Goal: Information Seeking & Learning: Learn about a topic

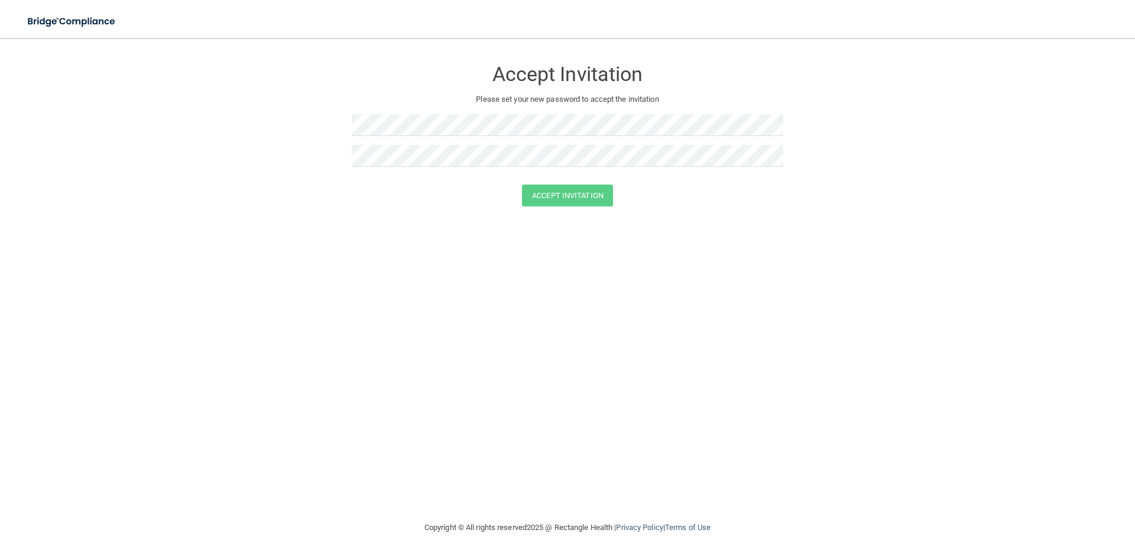
click at [388, 140] on div at bounding box center [567, 129] width 431 height 31
click at [522, 184] on button "Accept Invitation" at bounding box center [567, 195] width 91 height 22
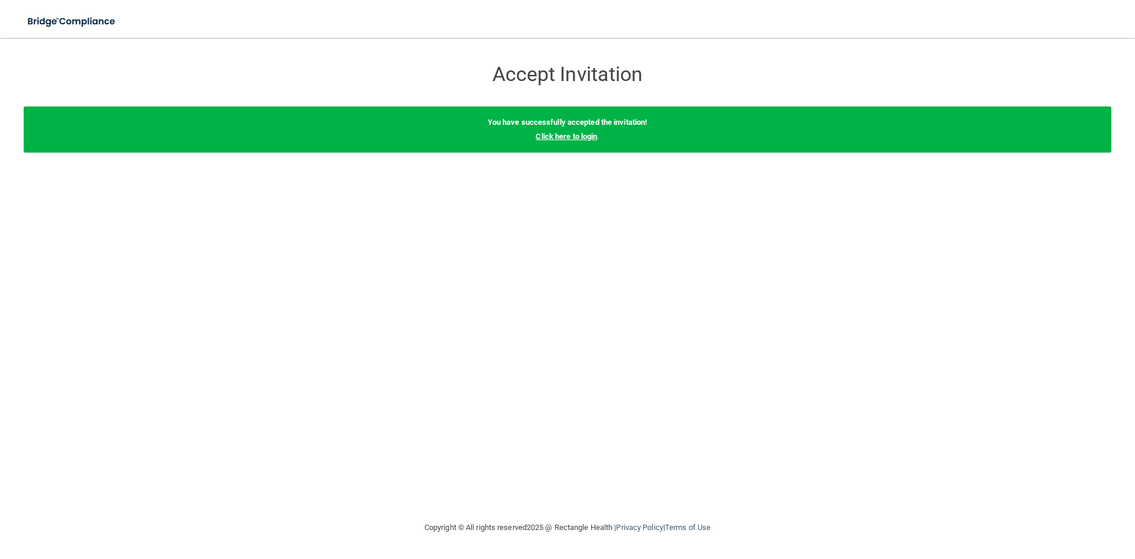
click at [582, 134] on link "Click here to login" at bounding box center [565, 136] width 61 height 9
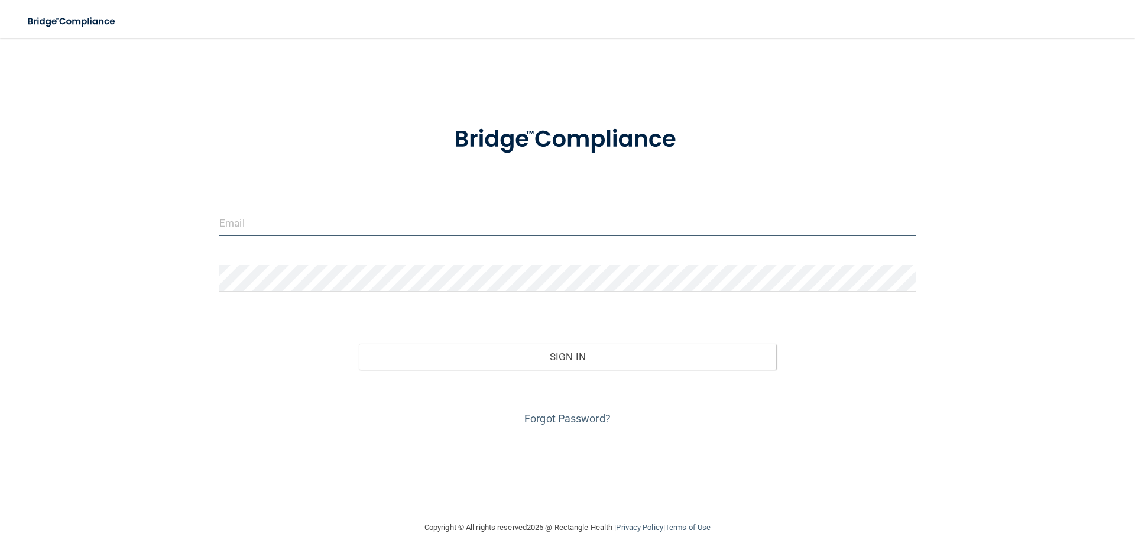
click at [241, 220] on input "email" at bounding box center [567, 222] width 696 height 27
type input "[EMAIL_ADDRESS][DOMAIN_NAME]"
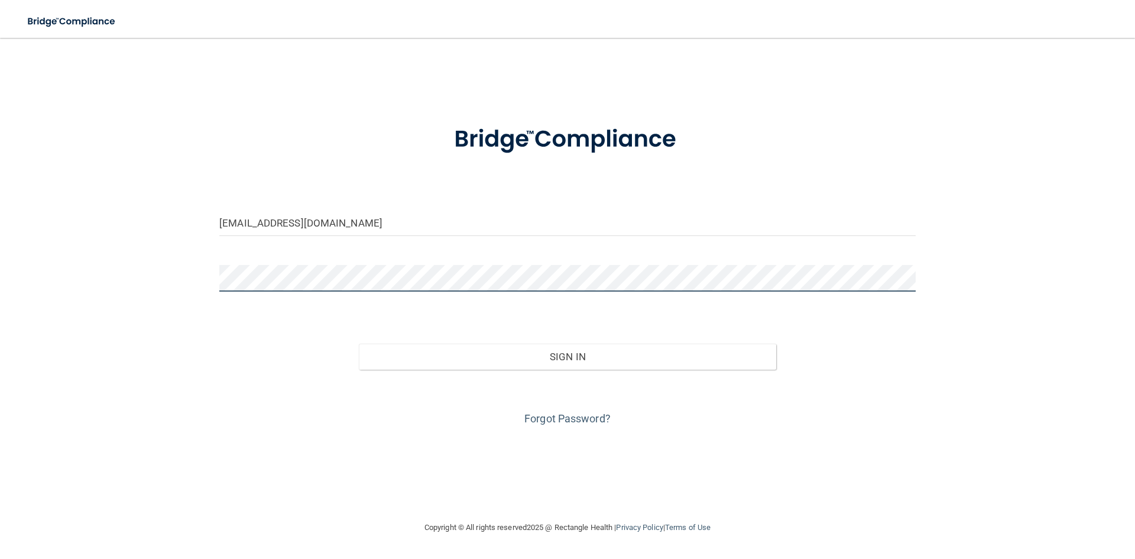
click at [359, 343] on button "Sign In" at bounding box center [568, 356] width 418 height 26
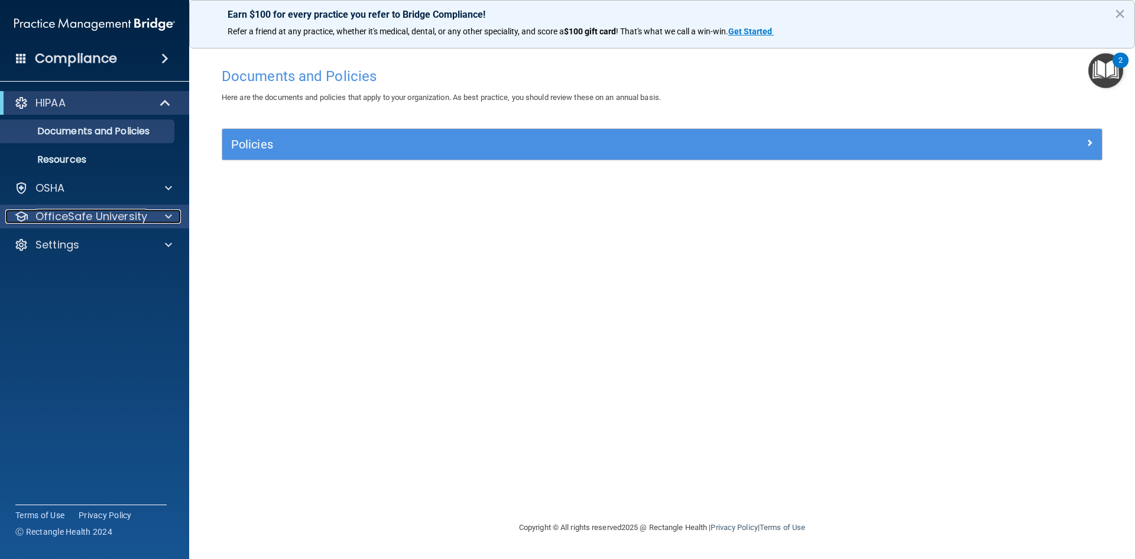
click at [150, 220] on div "OfficeSafe University" at bounding box center [78, 216] width 147 height 14
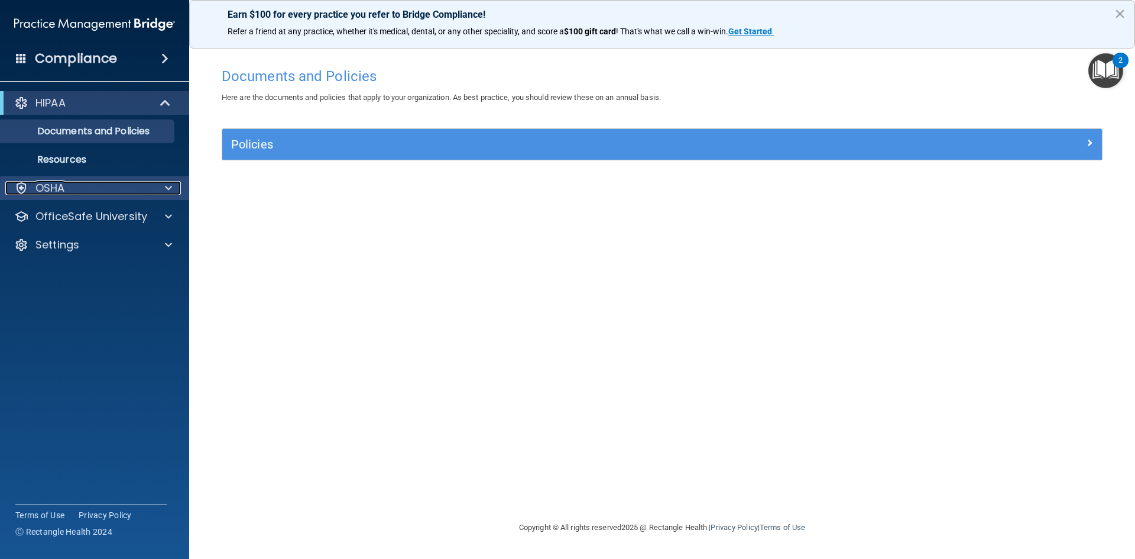
click at [150, 188] on div "OSHA" at bounding box center [78, 188] width 147 height 14
click at [119, 100] on div "HIPAA" at bounding box center [78, 103] width 146 height 14
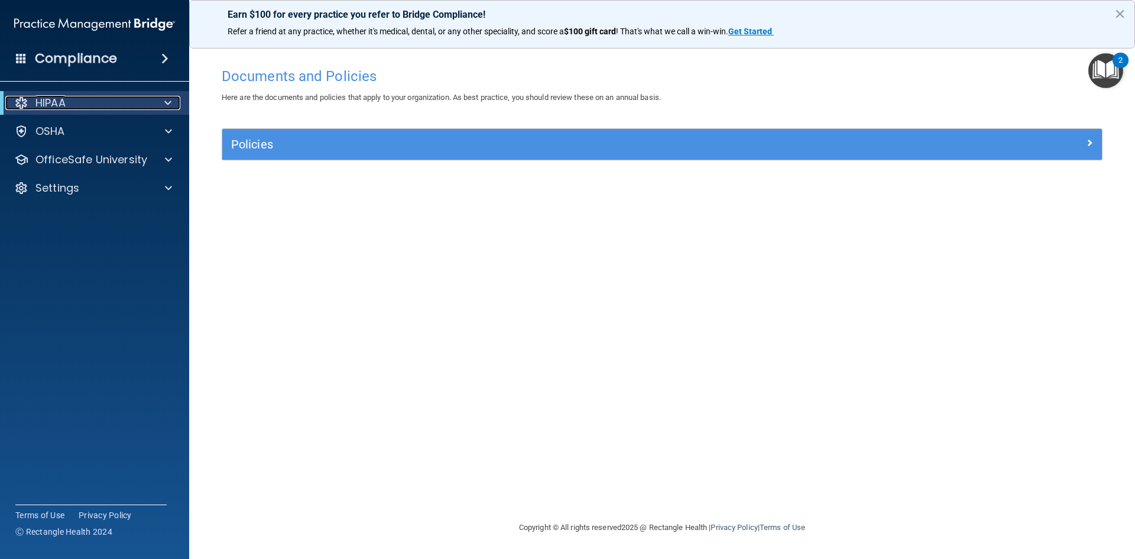
click at [119, 100] on div "HIPAA" at bounding box center [78, 103] width 146 height 14
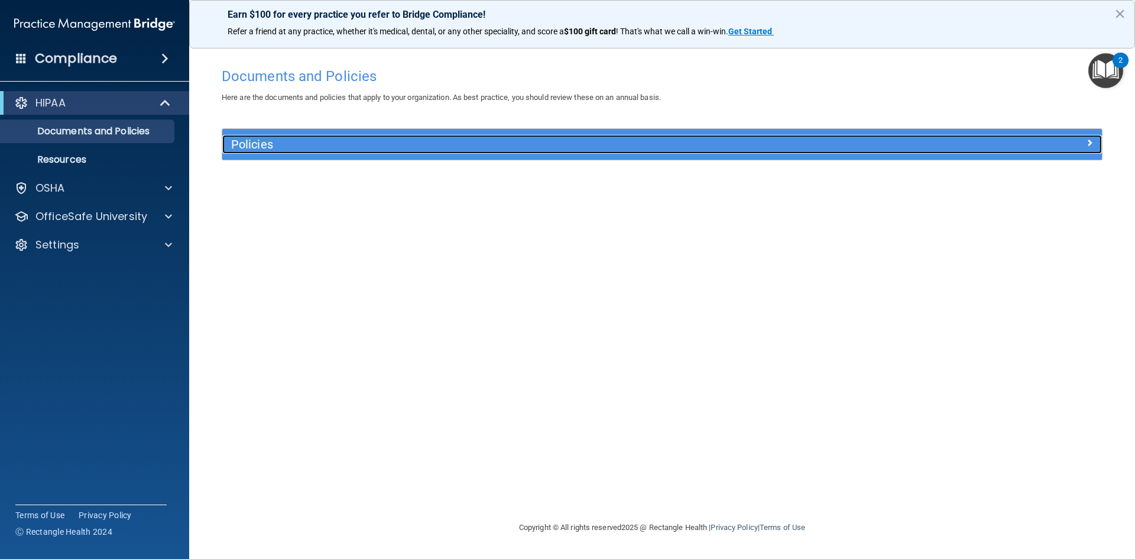
click at [235, 147] on h5 "Policies" at bounding box center [552, 144] width 642 height 13
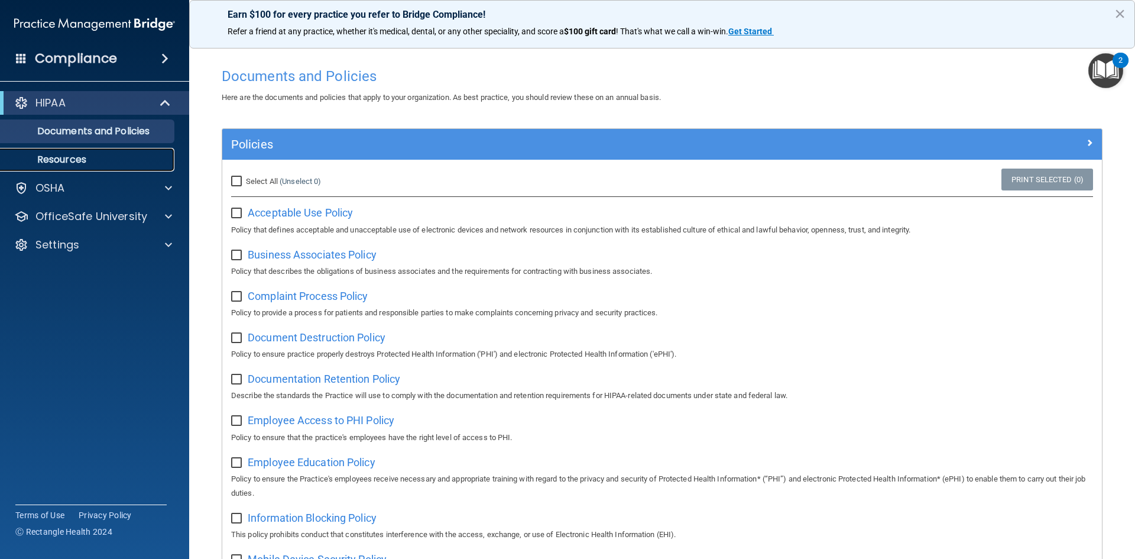
click at [76, 165] on p "Resources" at bounding box center [88, 160] width 161 height 12
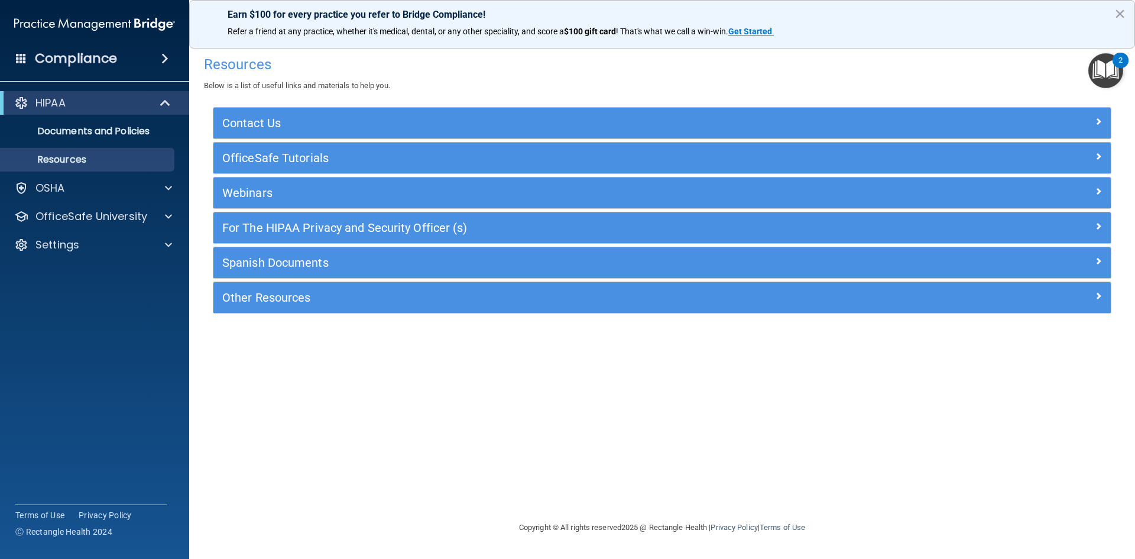
click at [80, 58] on h4 "Compliance" at bounding box center [76, 58] width 82 height 17
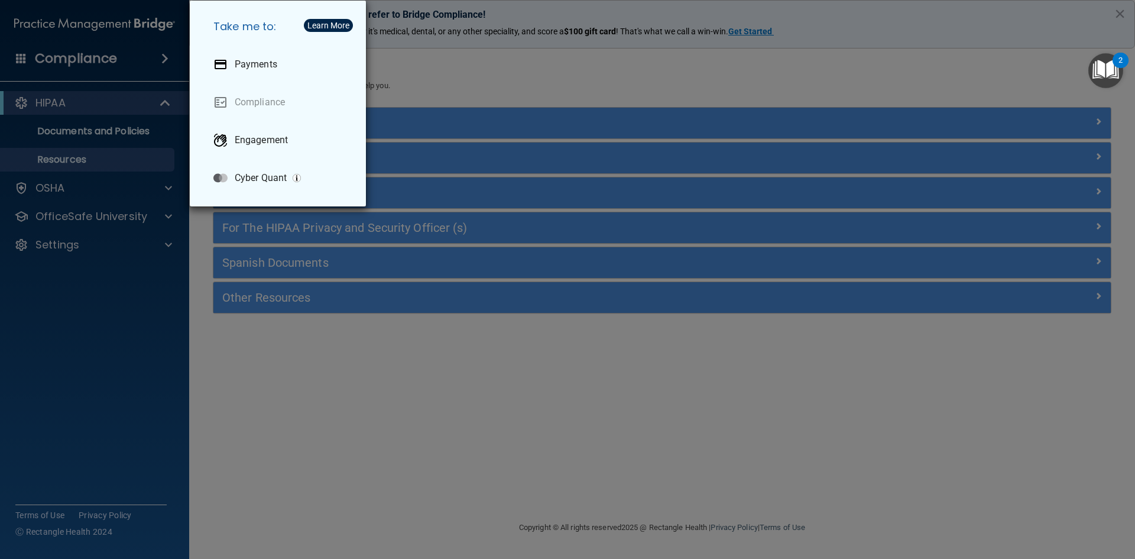
click at [93, 54] on div "Take me to: Payments Compliance Engagement Cyber Quant" at bounding box center [567, 279] width 1135 height 559
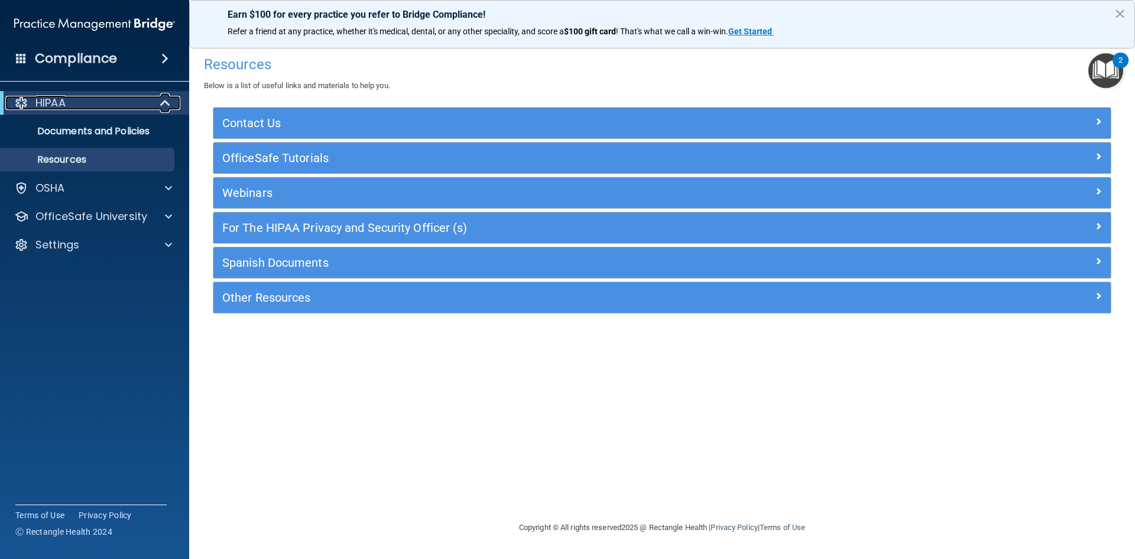
click at [97, 105] on div "HIPAA" at bounding box center [78, 103] width 146 height 14
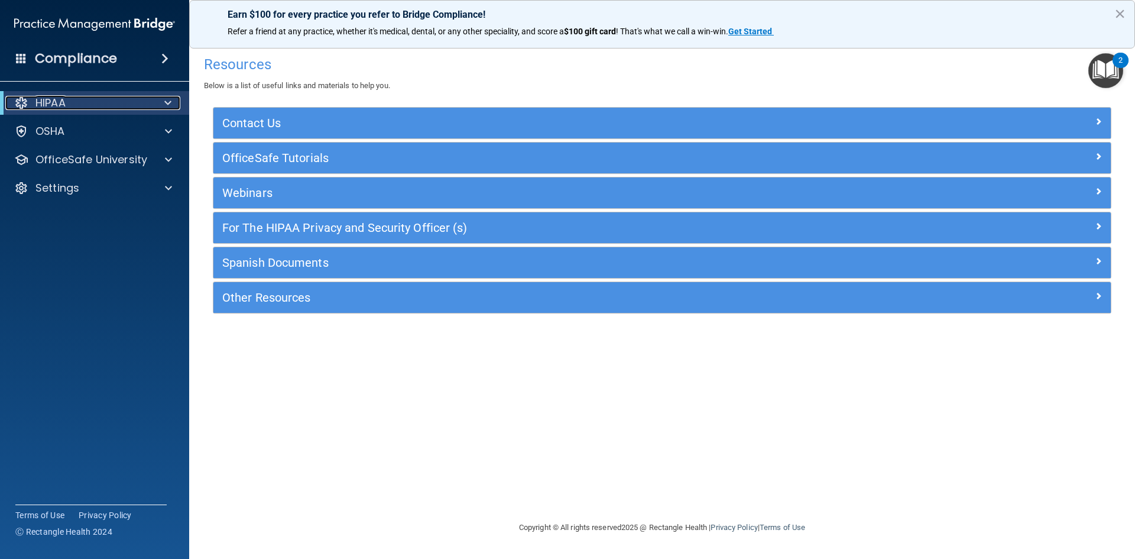
click at [97, 105] on div "HIPAA" at bounding box center [78, 103] width 146 height 14
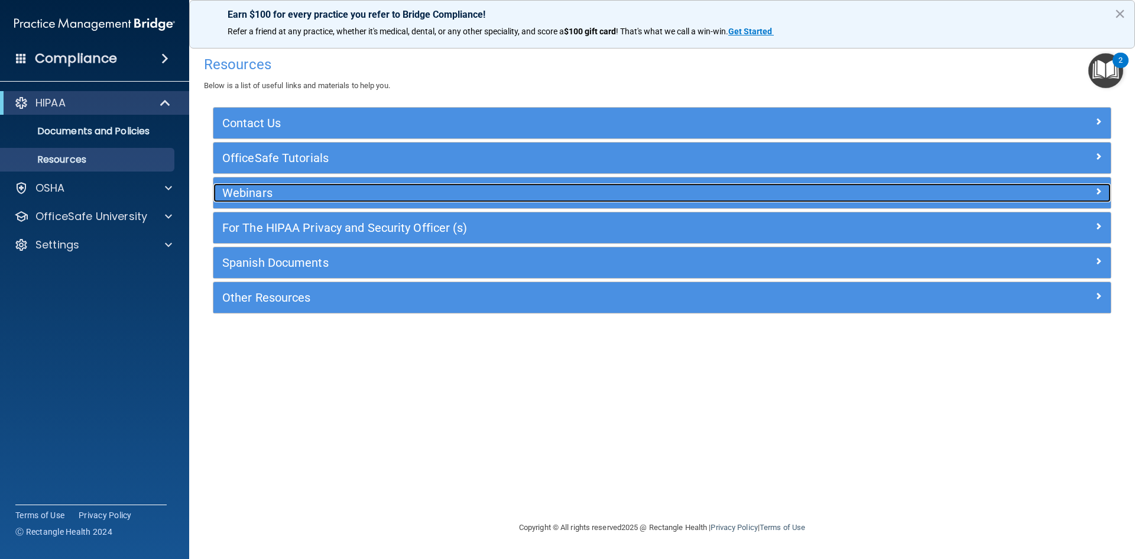
click at [257, 193] on h5 "Webinars" at bounding box center [549, 192] width 655 height 13
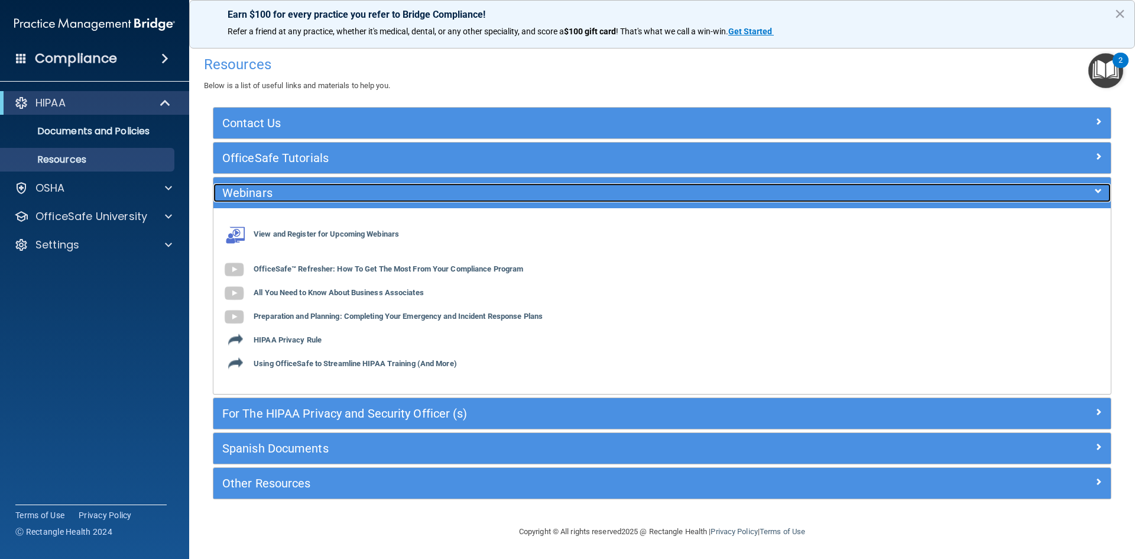
click at [257, 193] on h5 "Webinars" at bounding box center [549, 192] width 655 height 13
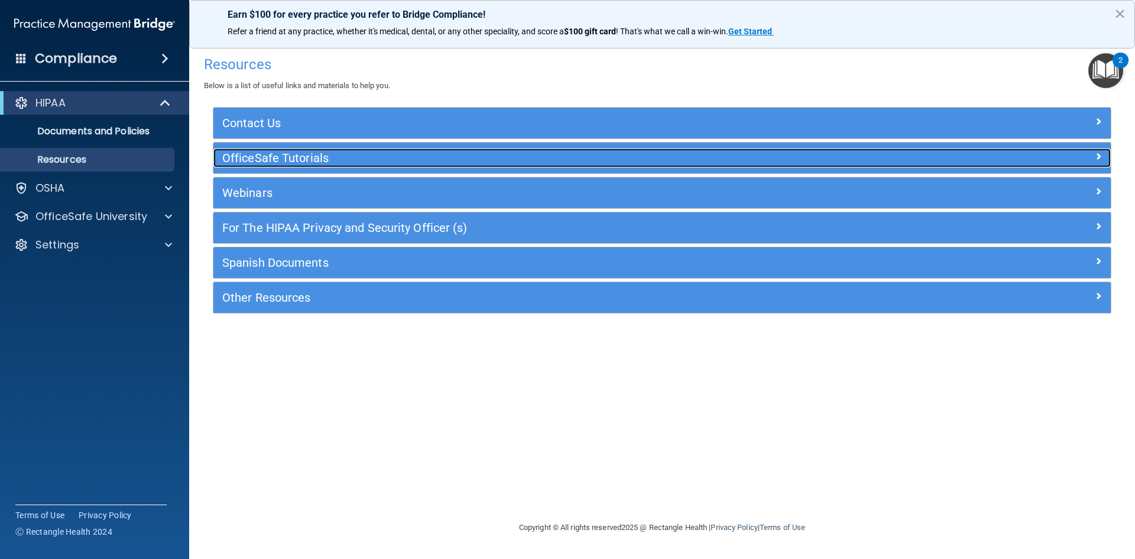
click at [256, 164] on h5 "OfficeSafe Tutorials" at bounding box center [549, 157] width 655 height 13
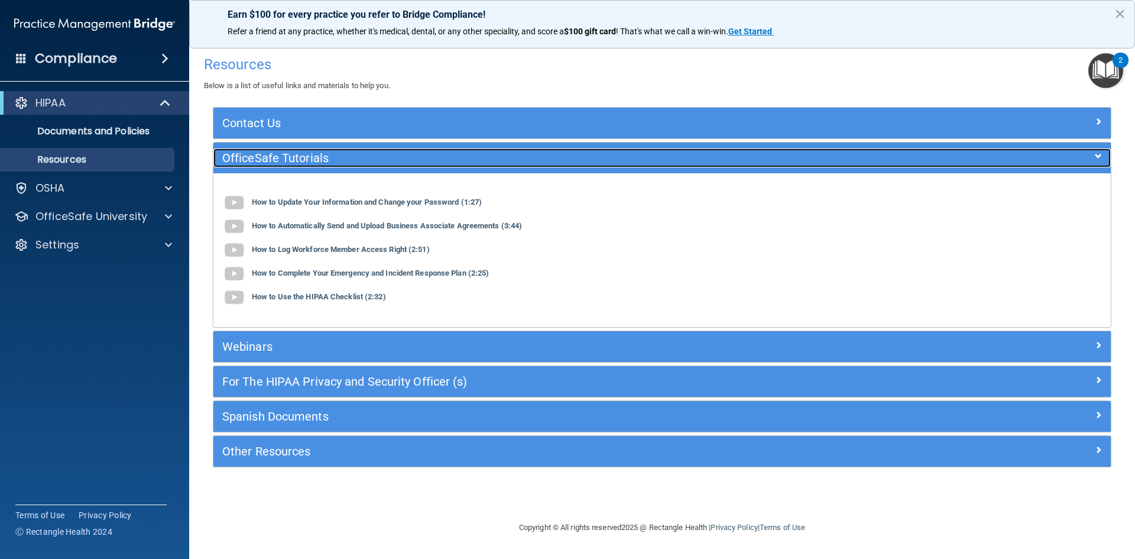
click at [256, 164] on h5 "OfficeSafe Tutorials" at bounding box center [549, 157] width 655 height 13
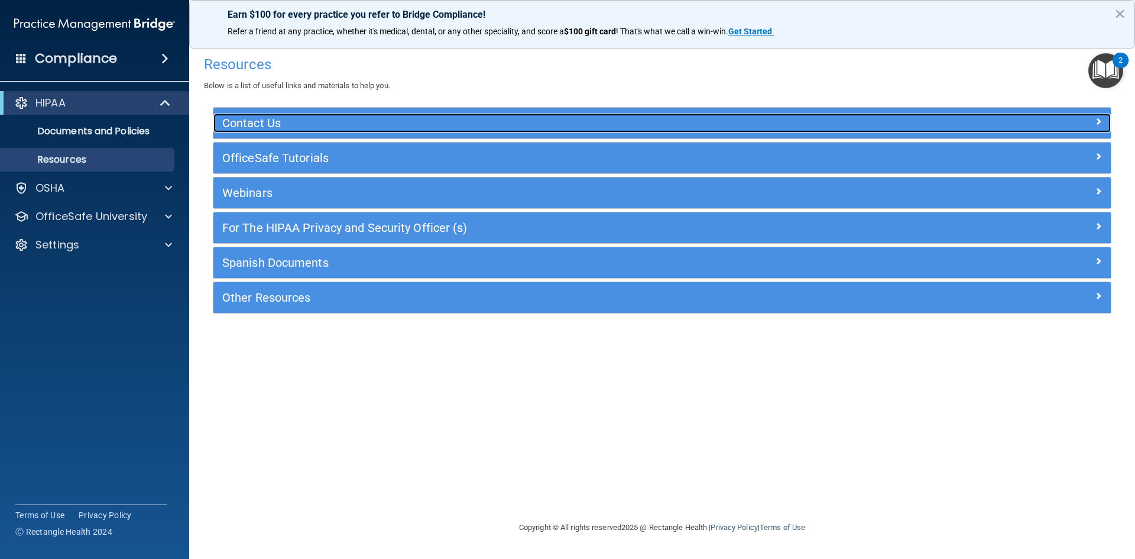
click at [259, 123] on h5 "Contact Us" at bounding box center [549, 122] width 655 height 13
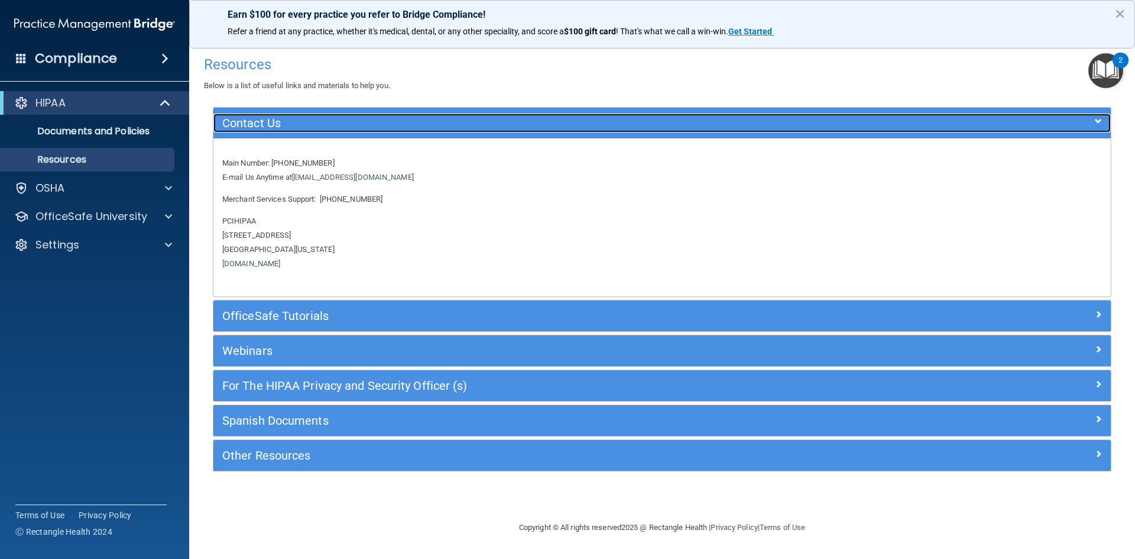
click at [259, 123] on h5 "Contact Us" at bounding box center [549, 122] width 655 height 13
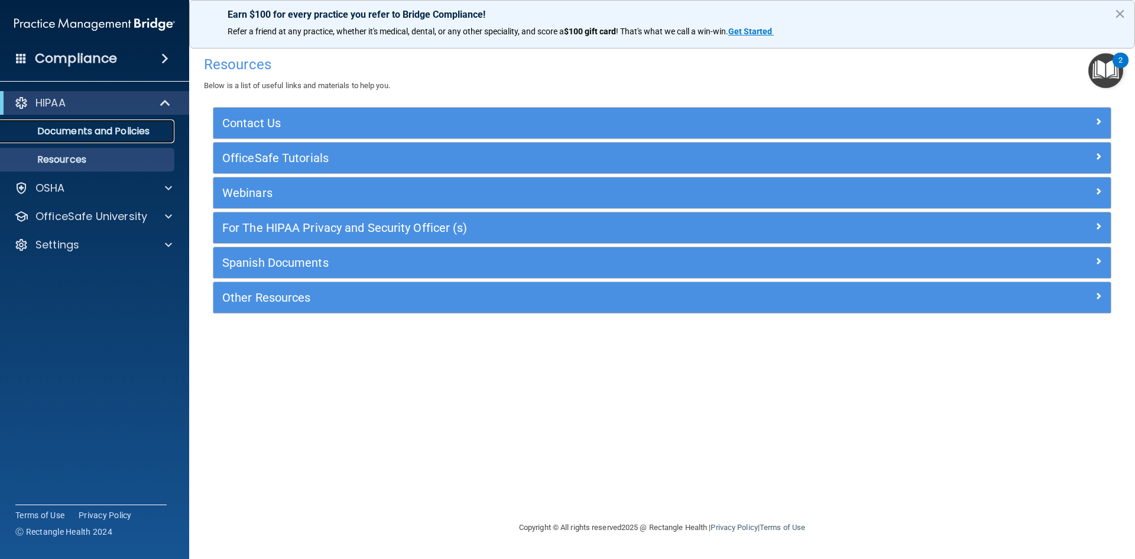
click at [86, 126] on p "Documents and Policies" at bounding box center [88, 131] width 161 height 12
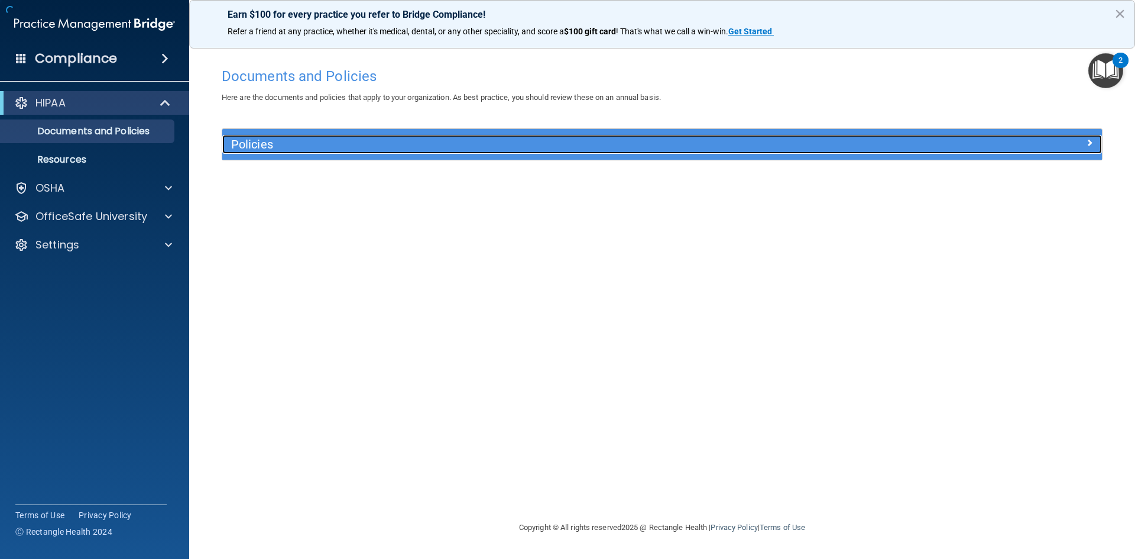
click at [265, 151] on div "Policies" at bounding box center [552, 144] width 660 height 19
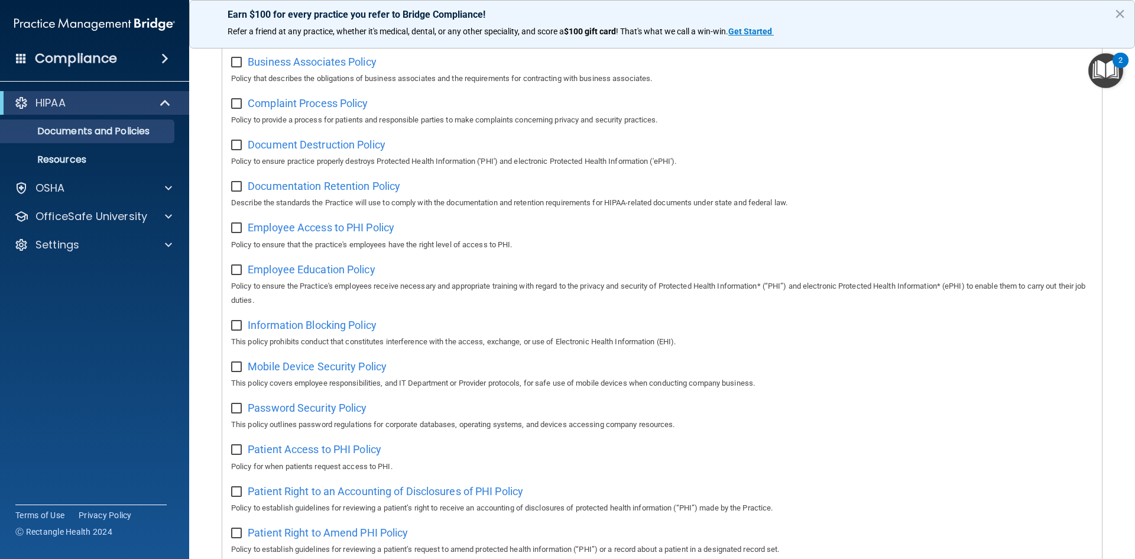
scroll to position [154, 0]
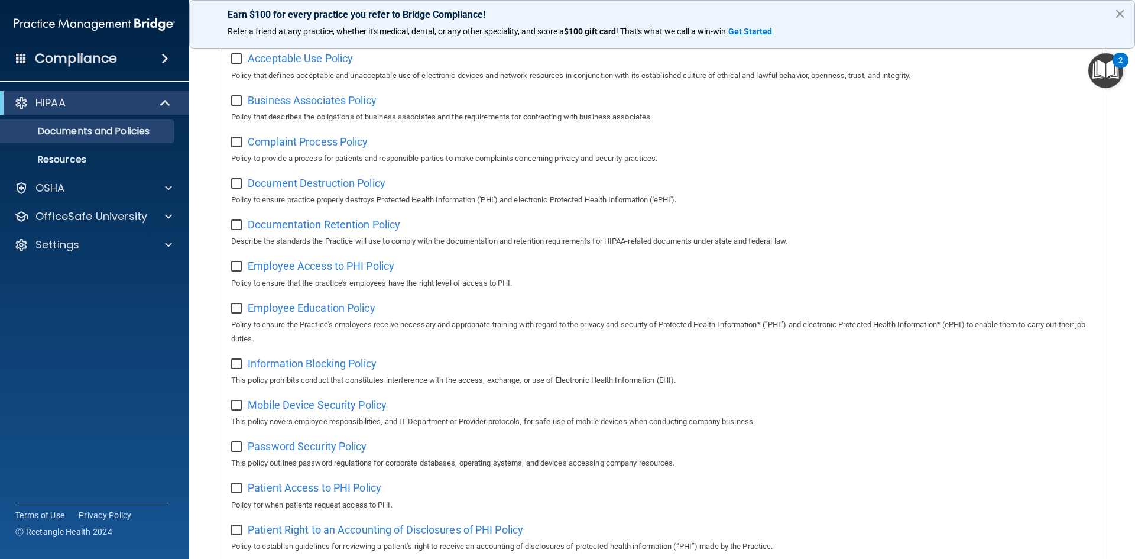
click at [1120, 13] on button "×" at bounding box center [1119, 13] width 11 height 19
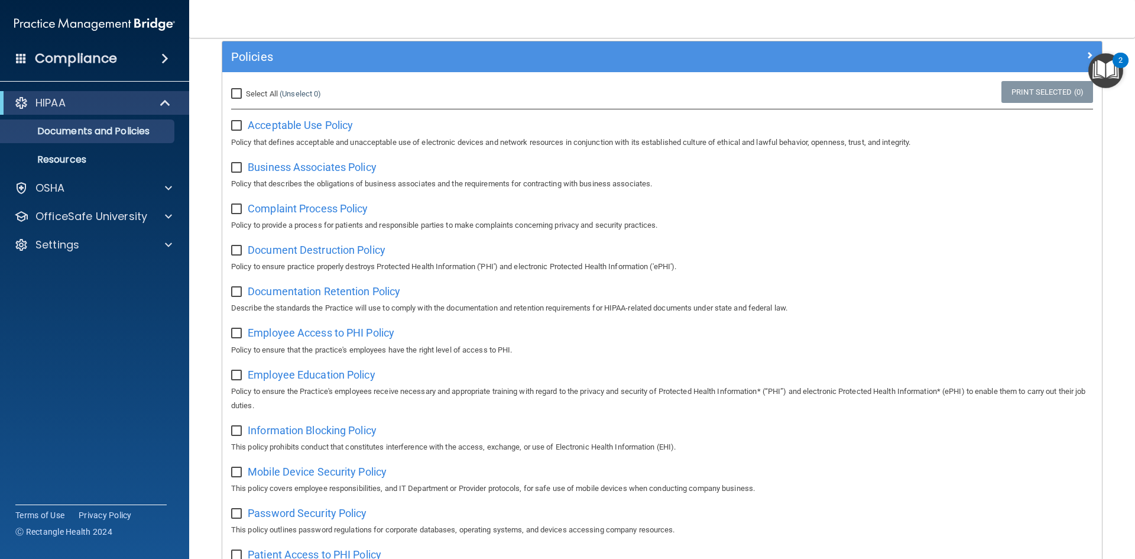
scroll to position [0, 0]
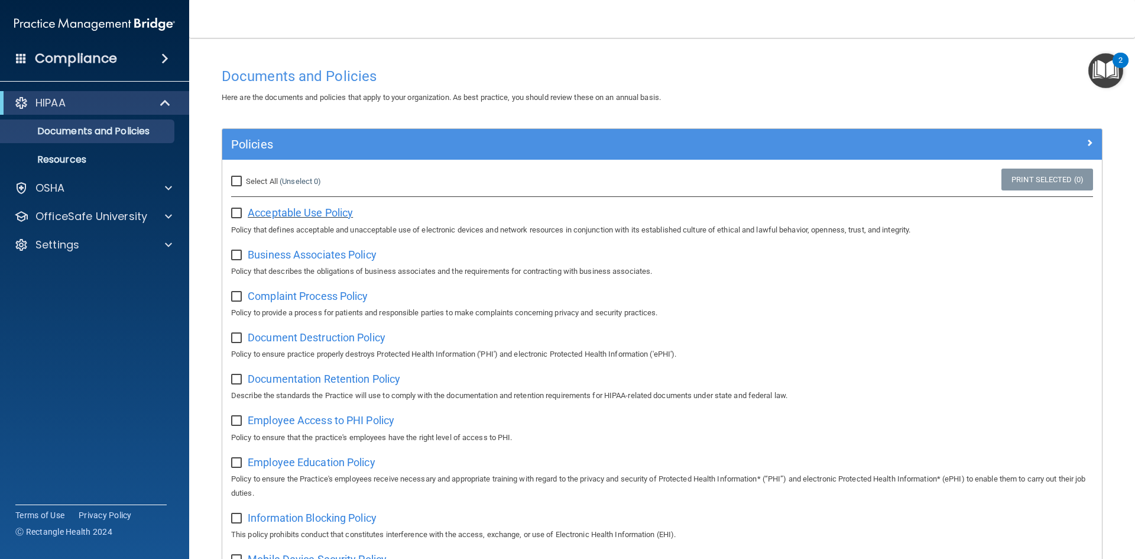
click at [310, 212] on span "Acceptable Use Policy" at bounding box center [300, 212] width 105 height 12
click at [233, 213] on input "checkbox" at bounding box center [238, 213] width 14 height 9
checkbox input "true"
click at [238, 248] on label at bounding box center [238, 252] width 15 height 14
click at [238, 251] on input "checkbox" at bounding box center [238, 255] width 14 height 9
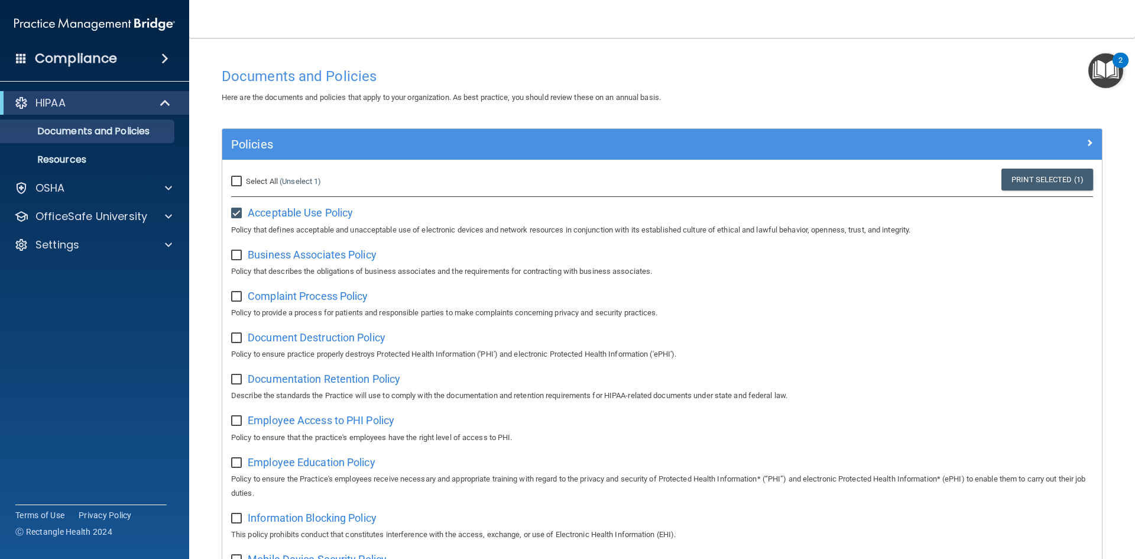
checkbox input "true"
click at [234, 301] on input "checkbox" at bounding box center [238, 296] width 14 height 9
checkbox input "true"
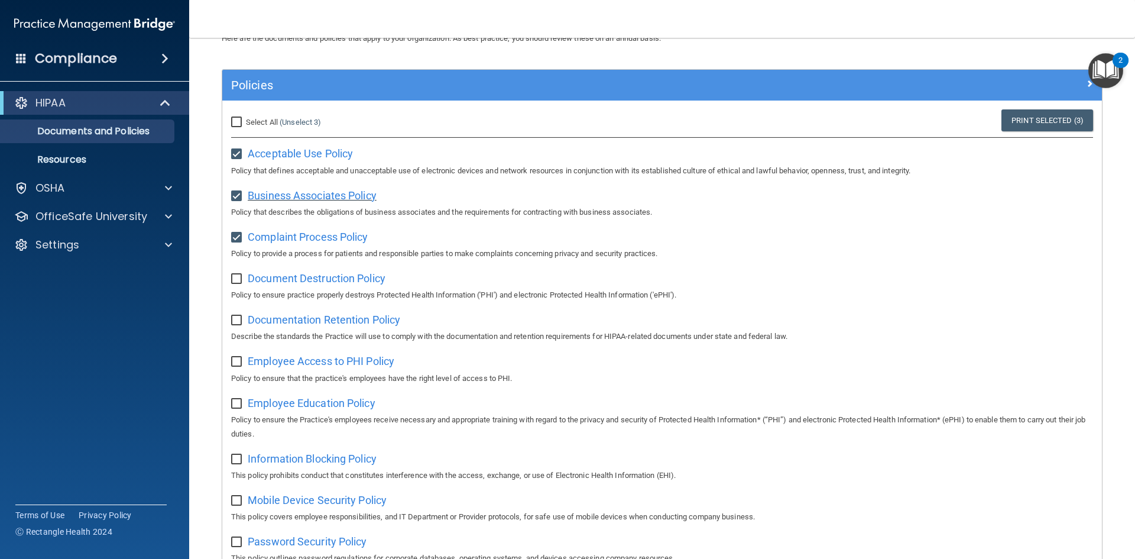
click at [299, 192] on span "Business Associates Policy" at bounding box center [312, 195] width 129 height 12
click at [309, 233] on span "Complaint Process Policy" at bounding box center [308, 237] width 120 height 12
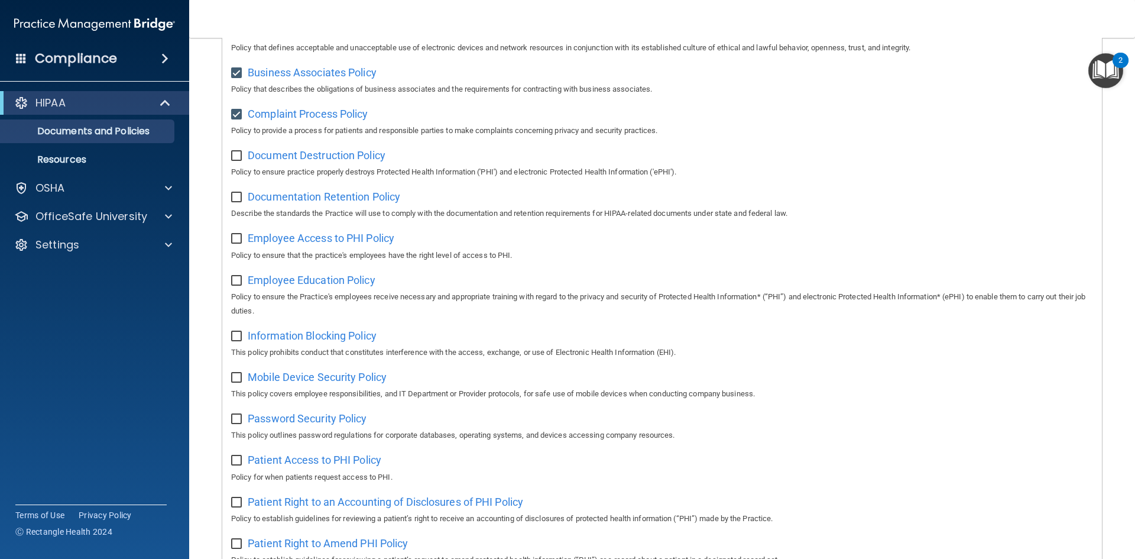
scroll to position [177, 0]
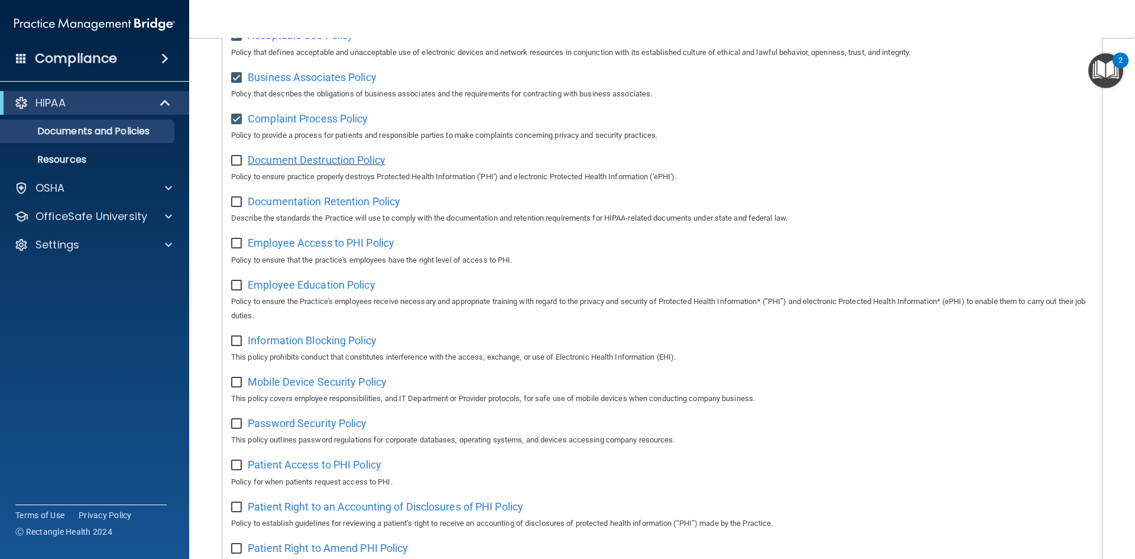
click at [311, 161] on span "Document Destruction Policy" at bounding box center [317, 160] width 138 height 12
click at [231, 160] on input "checkbox" at bounding box center [238, 160] width 14 height 9
checkbox input "true"
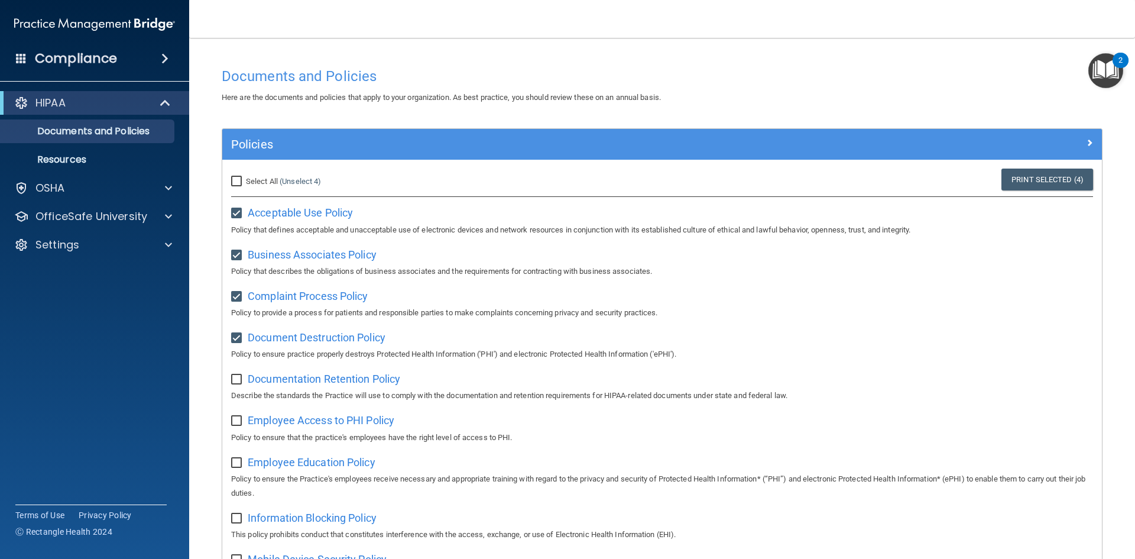
scroll to position [236, 0]
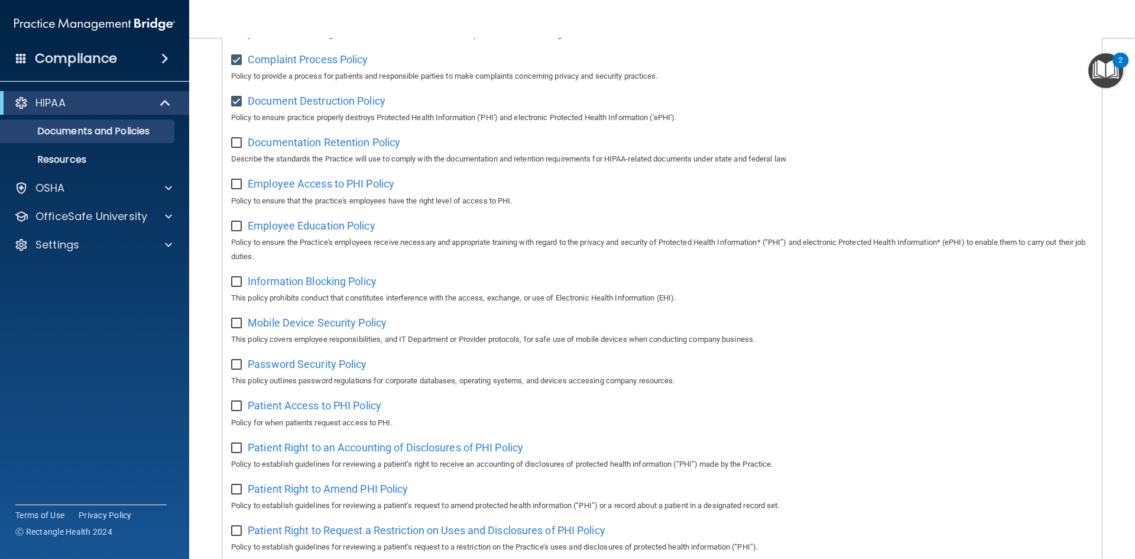
click at [239, 146] on input "checkbox" at bounding box center [238, 142] width 14 height 9
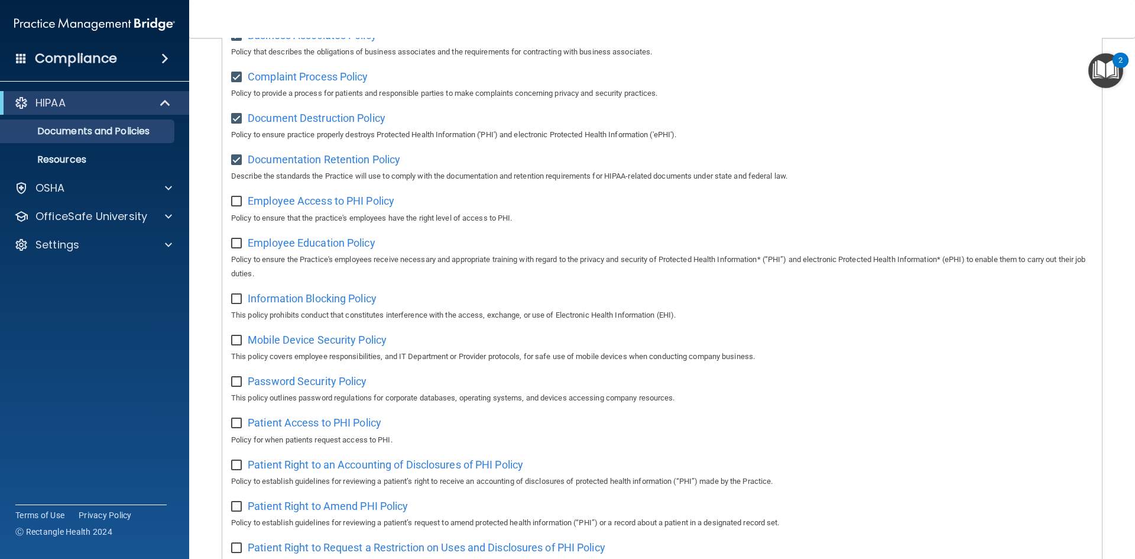
scroll to position [213, 0]
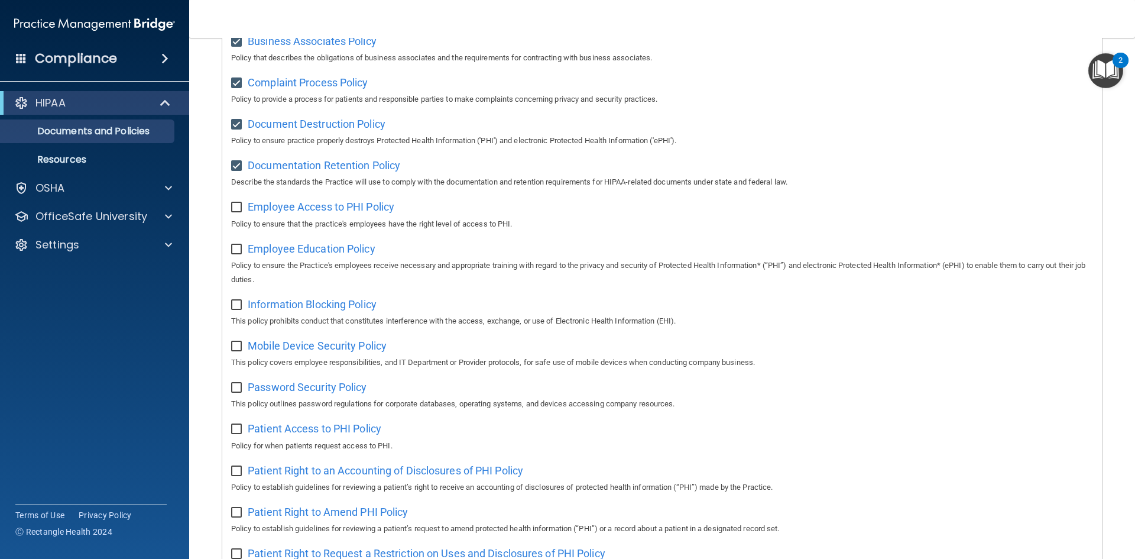
click at [238, 164] on input "checkbox" at bounding box center [238, 165] width 14 height 9
checkbox input "false"
click at [236, 129] on input "checkbox" at bounding box center [238, 124] width 14 height 9
checkbox input "false"
click at [236, 71] on div "Select All (Unselect 3) Unselect All Print Selected (3) Acceptable Use Policy P…" at bounding box center [661, 422] width 879 height 952
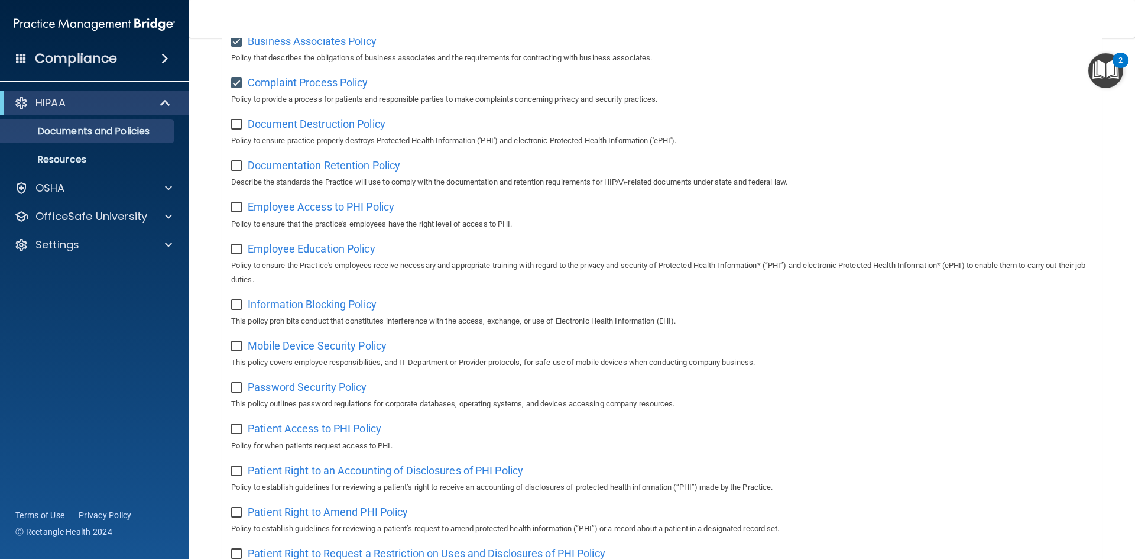
click at [236, 82] on input "checkbox" at bounding box center [238, 83] width 14 height 9
checkbox input "false"
click at [235, 38] on input "checkbox" at bounding box center [238, 41] width 14 height 9
checkbox input "false"
click at [81, 165] on p "Resources" at bounding box center [88, 160] width 161 height 12
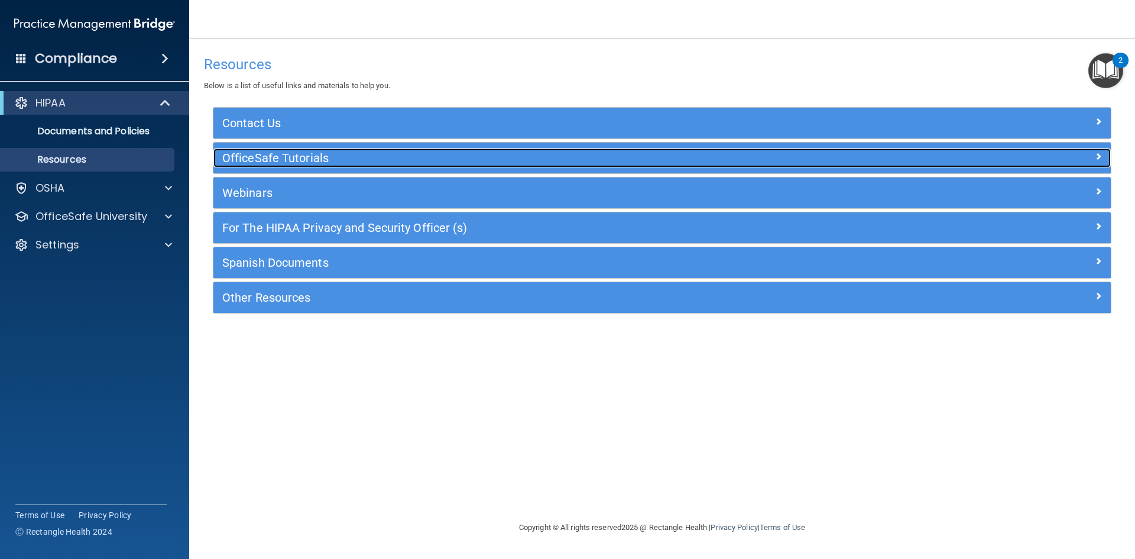
click at [267, 161] on h5 "OfficeSafe Tutorials" at bounding box center [549, 157] width 655 height 13
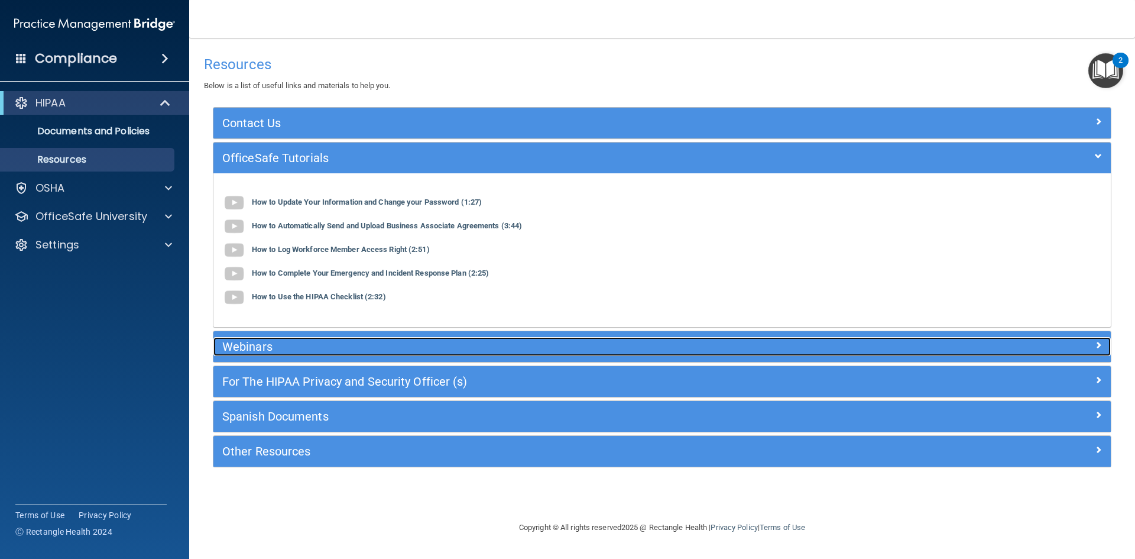
click at [244, 352] on h5 "Webinars" at bounding box center [549, 346] width 655 height 13
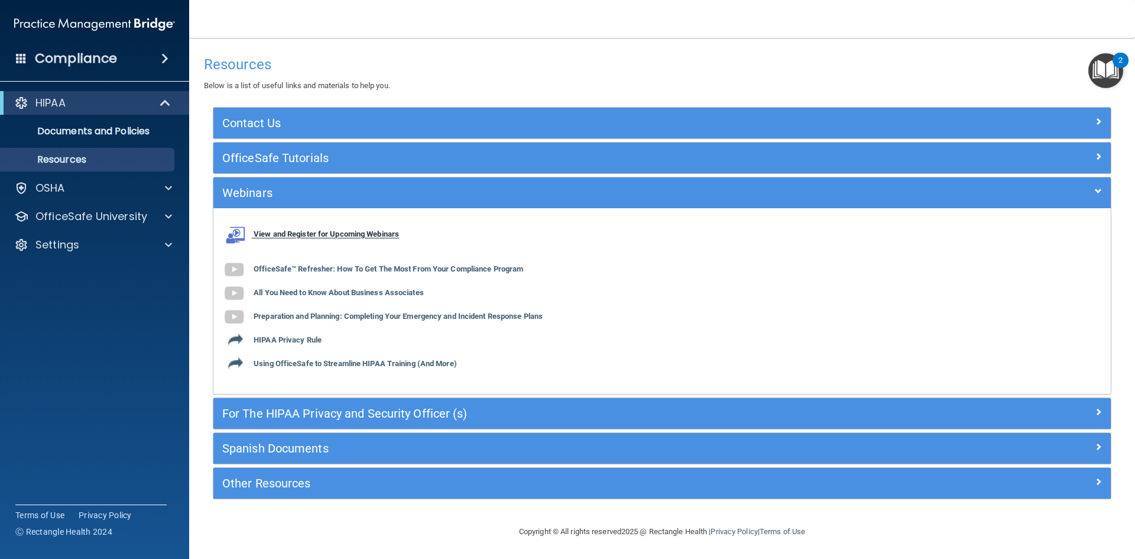
click at [285, 233] on b "View and Register for Upcoming Webinars" at bounding box center [326, 234] width 145 height 9
click at [289, 203] on div "Webinars" at bounding box center [661, 192] width 897 height 31
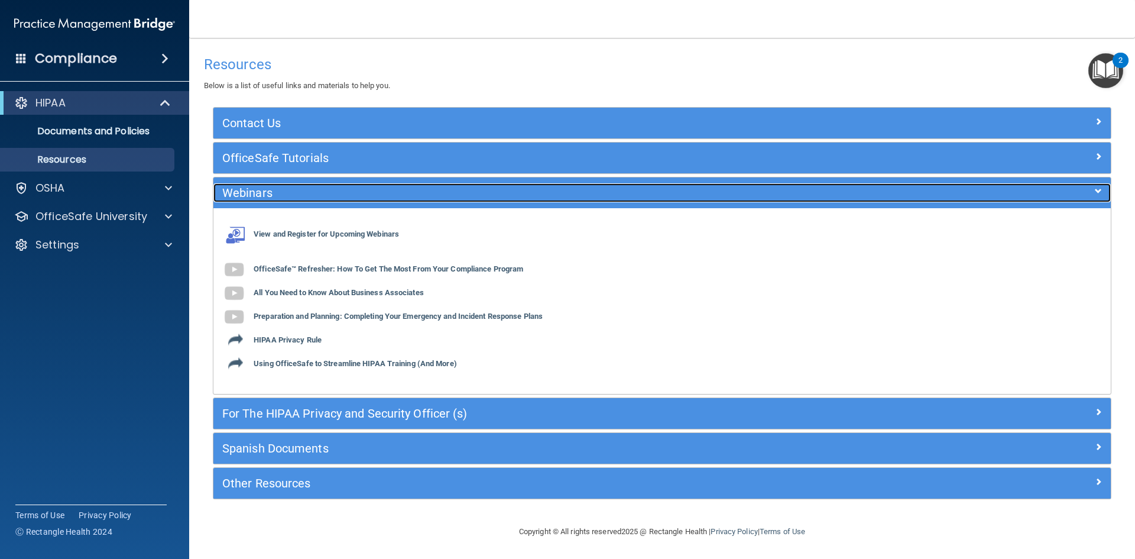
click at [276, 190] on h5 "Webinars" at bounding box center [549, 192] width 655 height 13
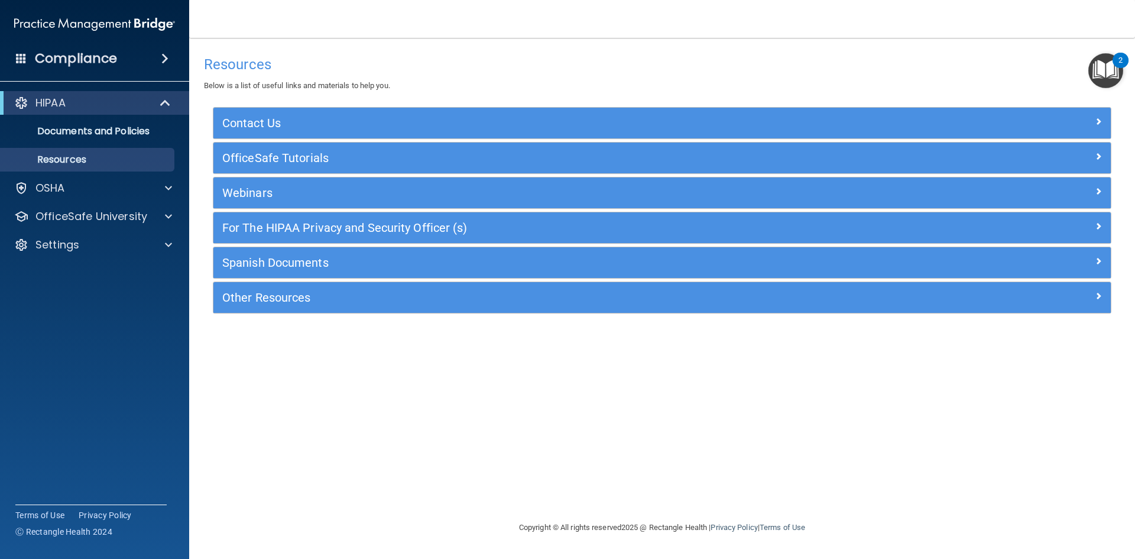
click at [684, 239] on div "For The HIPAA Privacy and Security Officer (s)" at bounding box center [661, 227] width 897 height 31
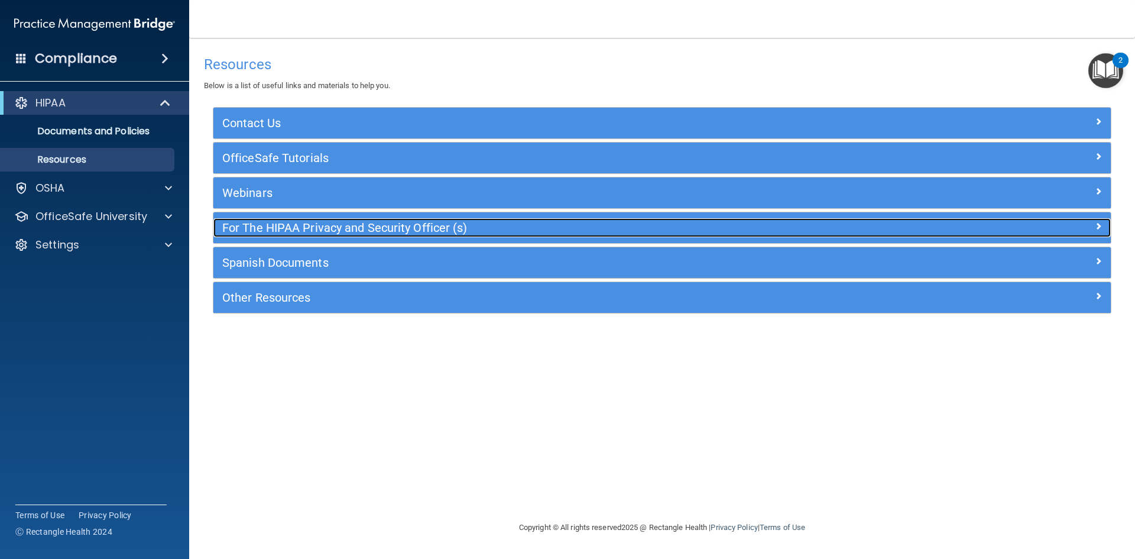
click at [1101, 227] on span at bounding box center [1098, 226] width 7 height 14
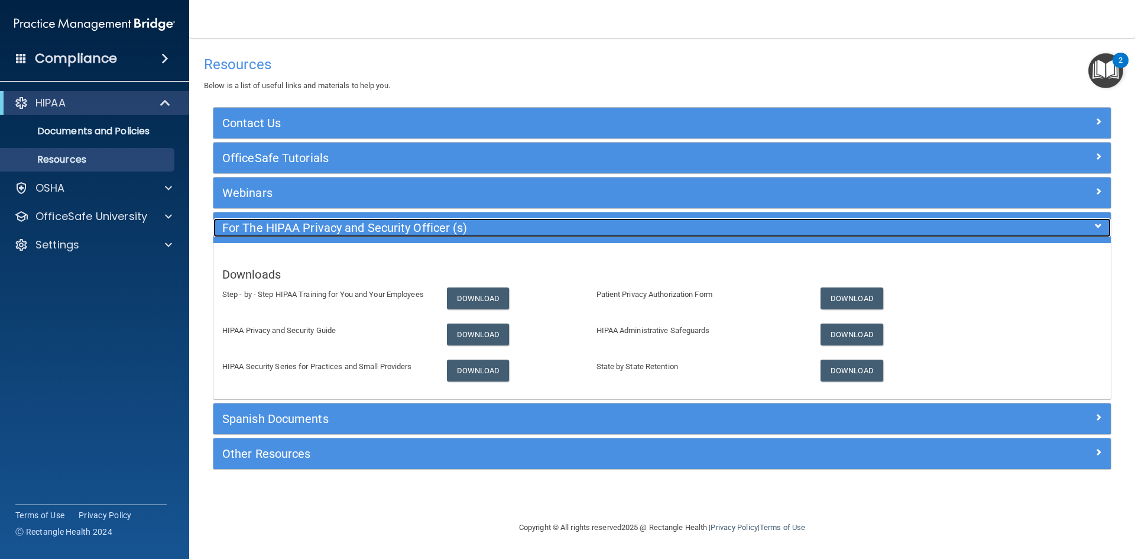
click at [1101, 227] on span at bounding box center [1098, 226] width 7 height 14
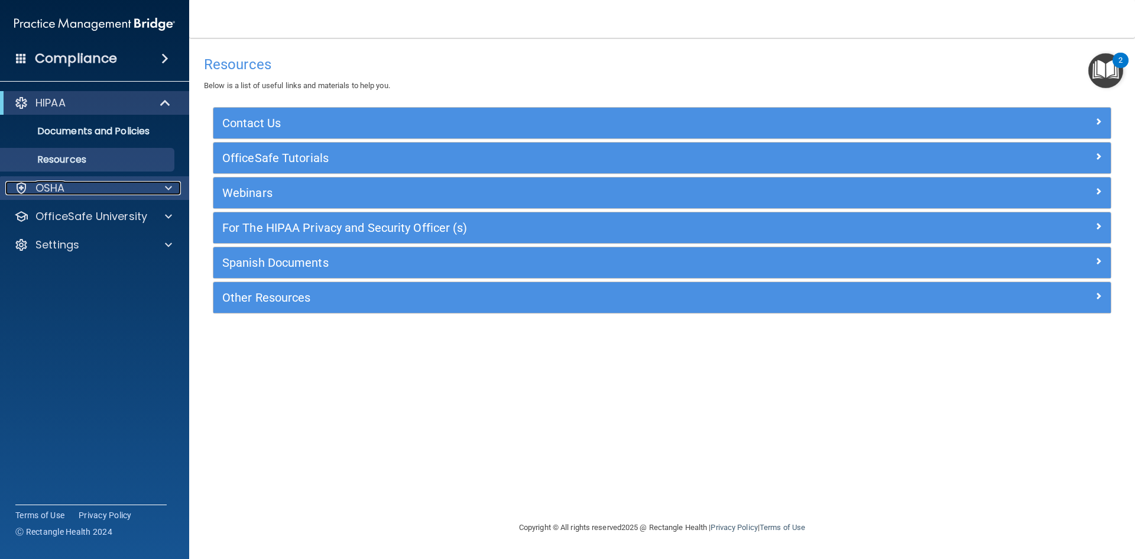
click at [79, 184] on div "OSHA" at bounding box center [78, 188] width 147 height 14
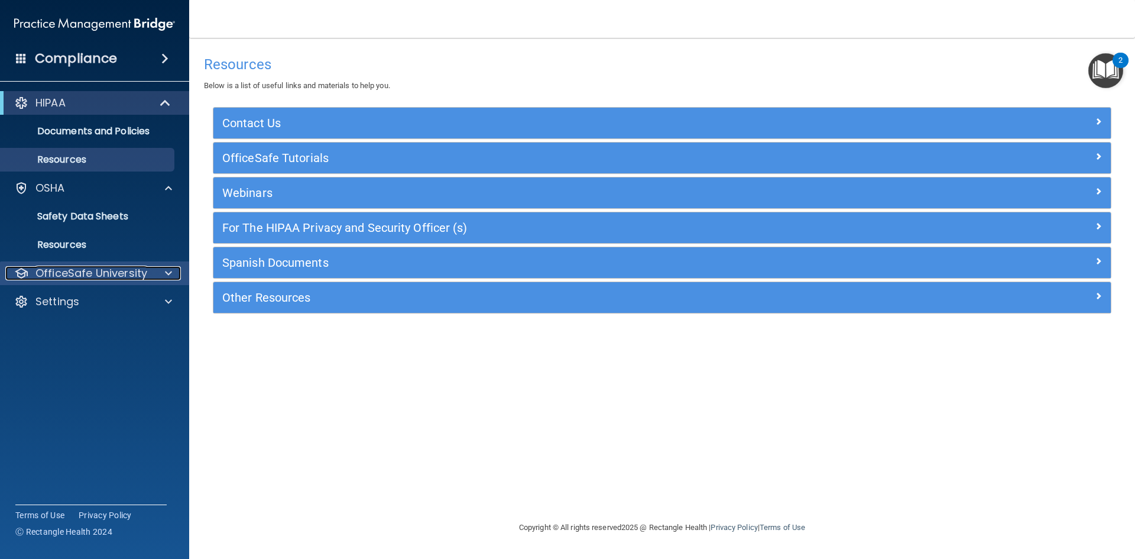
click at [73, 276] on p "OfficeSafe University" at bounding box center [91, 273] width 112 height 14
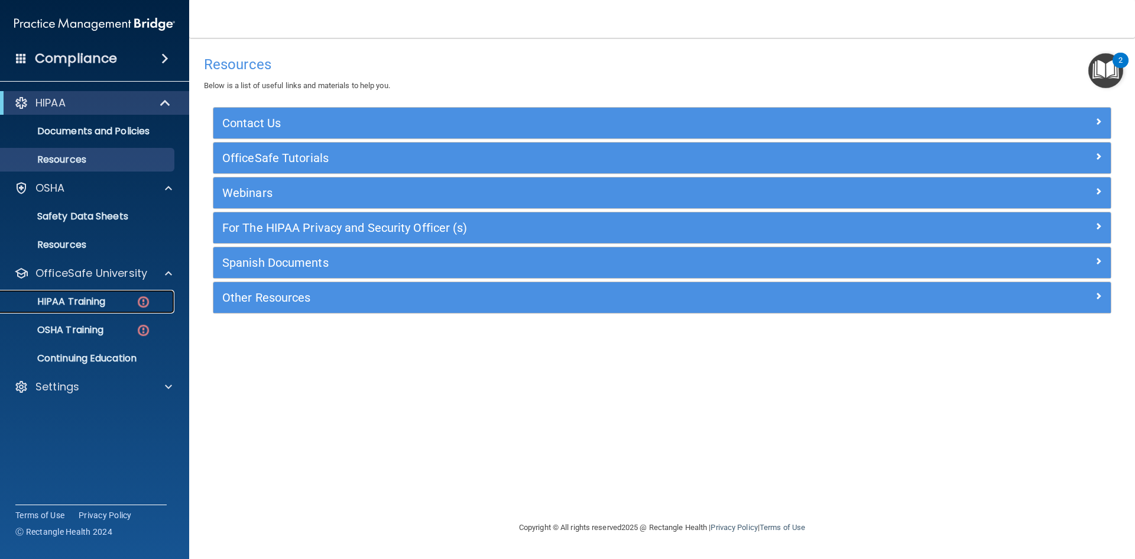
click at [77, 304] on p "HIPAA Training" at bounding box center [57, 302] width 98 height 12
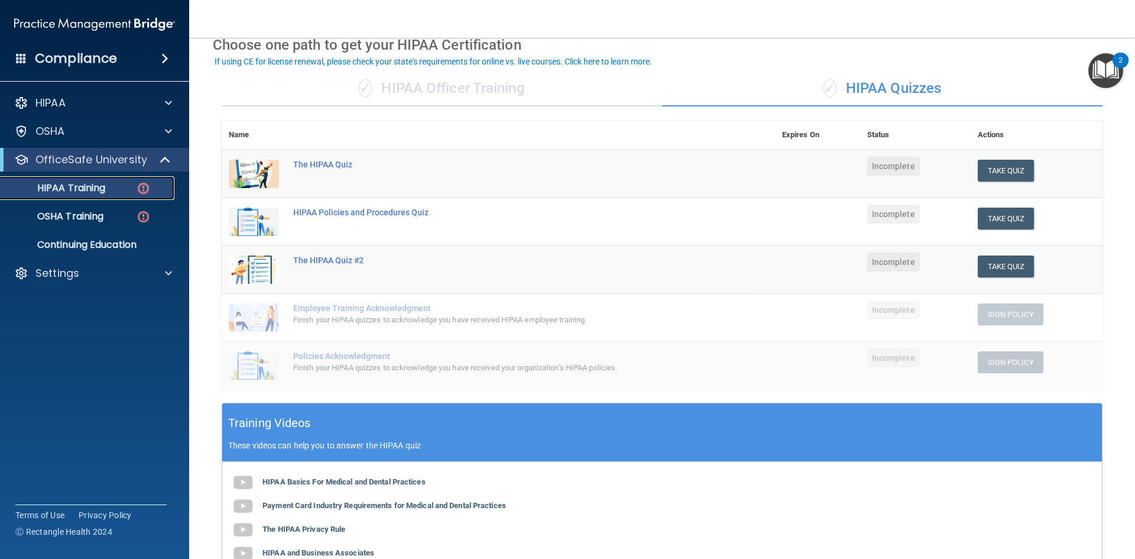
scroll to position [59, 0]
click at [326, 160] on div "The HIPAA Quiz" at bounding box center [504, 163] width 423 height 9
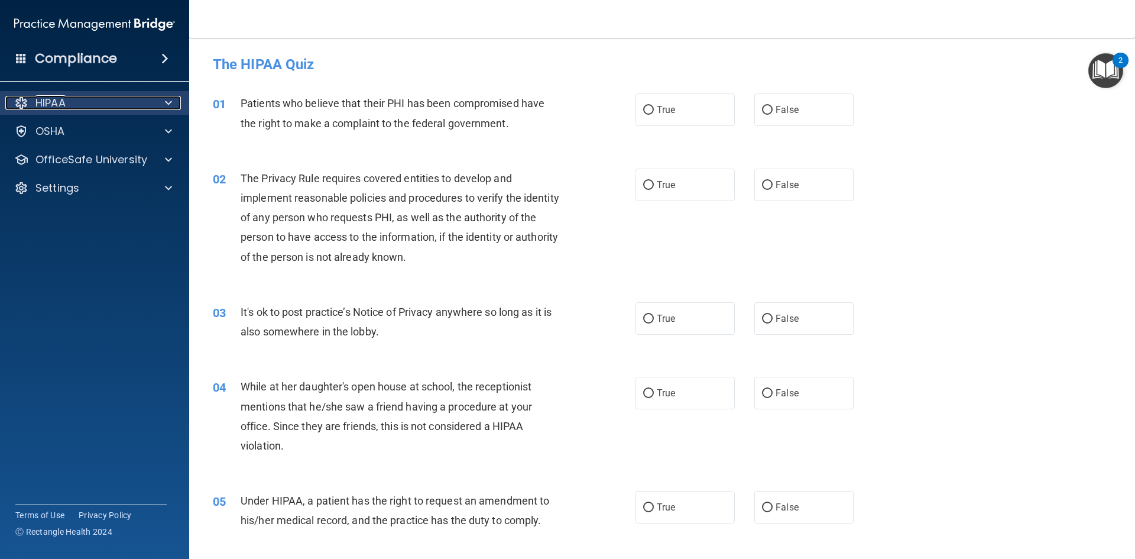
click at [157, 105] on div at bounding box center [167, 103] width 30 height 14
click at [148, 103] on div "HIPAA" at bounding box center [78, 103] width 147 height 14
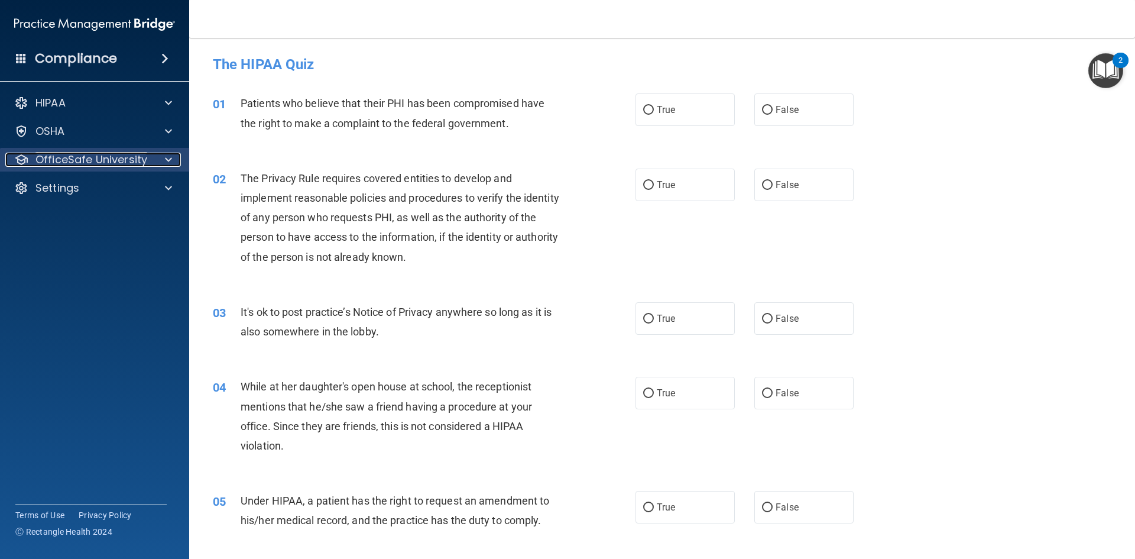
click at [103, 157] on p "OfficeSafe University" at bounding box center [91, 159] width 112 height 14
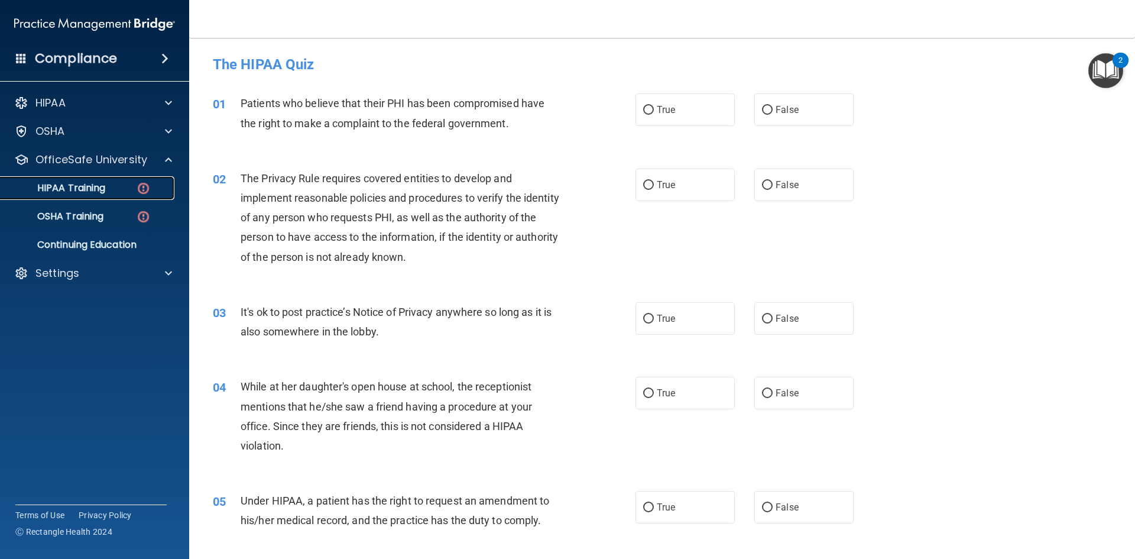
click at [85, 194] on p "HIPAA Training" at bounding box center [57, 188] width 98 height 12
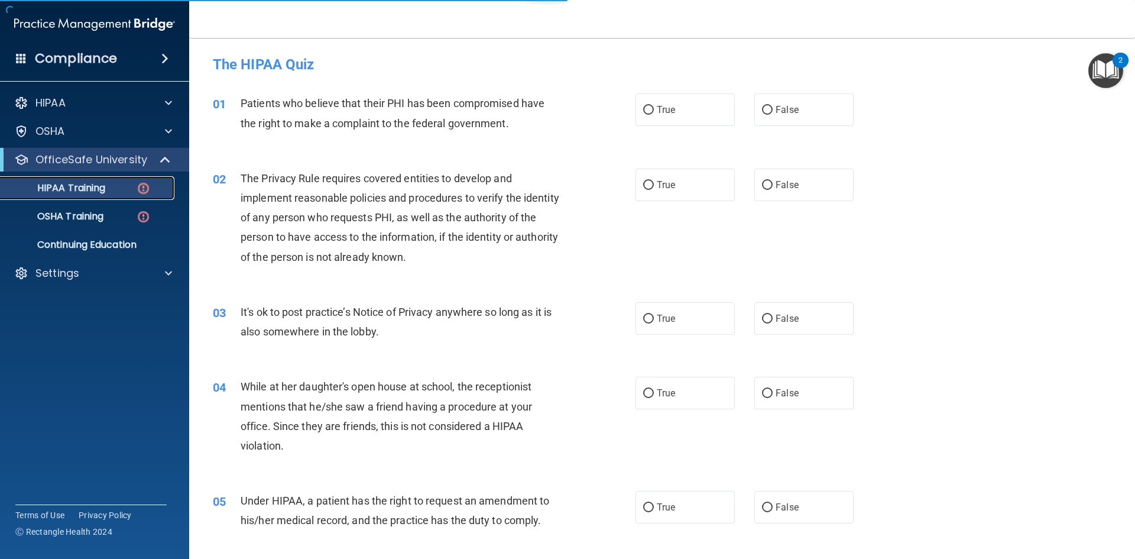
click at [85, 188] on p "HIPAA Training" at bounding box center [57, 188] width 98 height 12
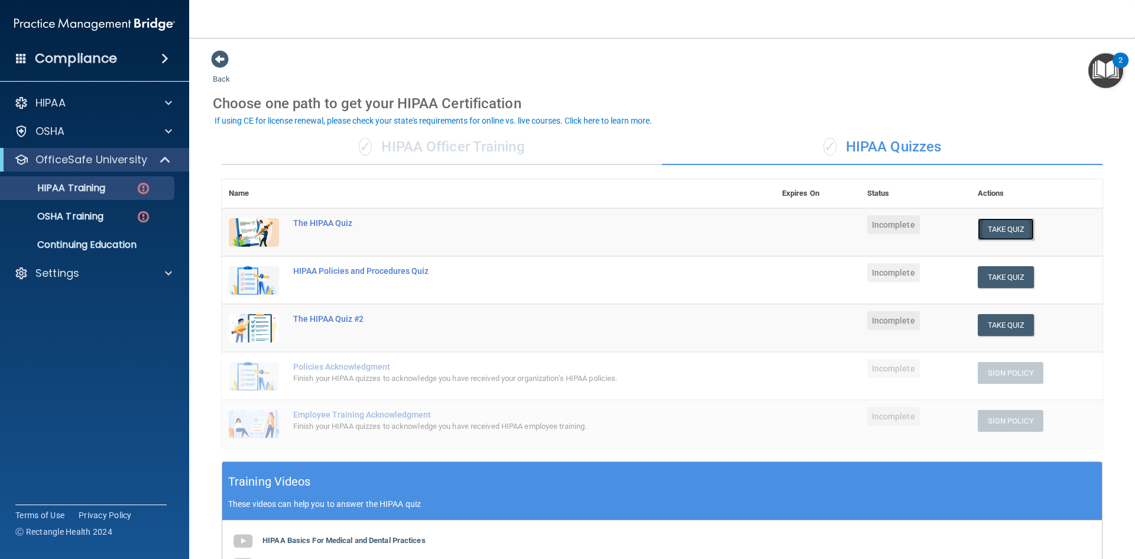
click at [988, 229] on button "Take Quiz" at bounding box center [1006, 229] width 57 height 22
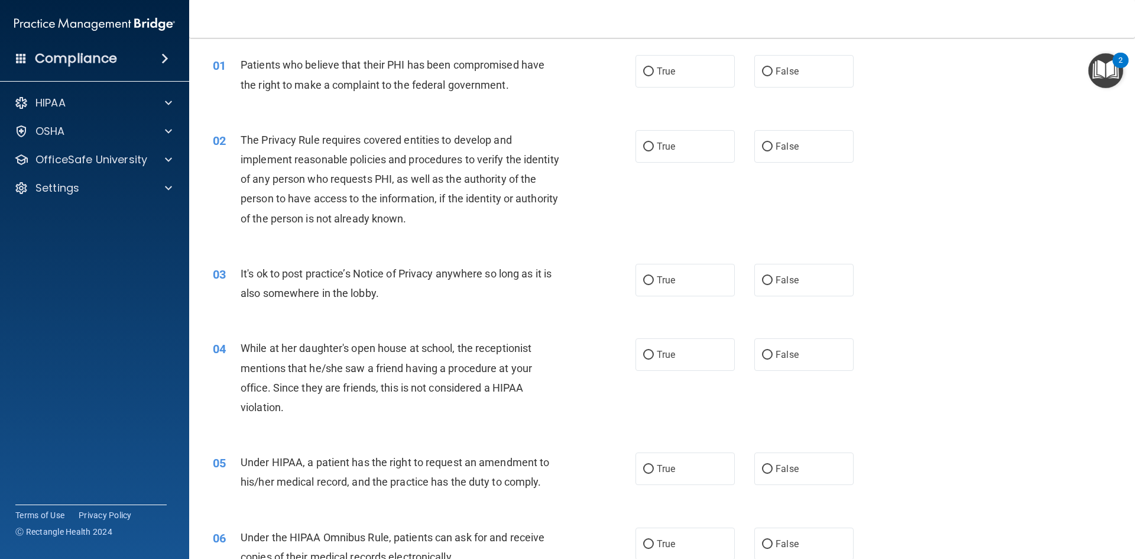
scroll to position [59, 0]
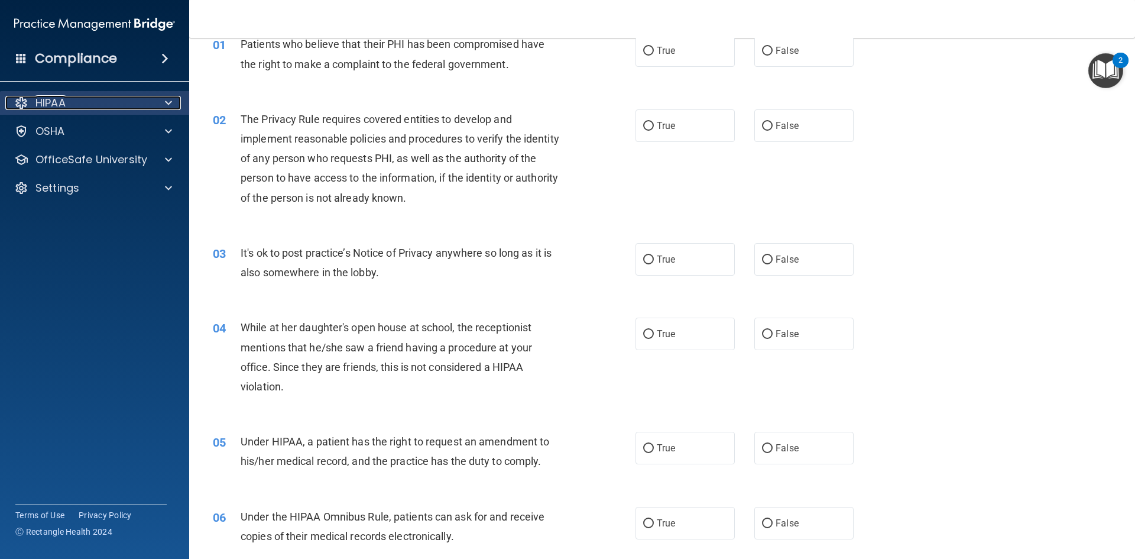
click at [69, 102] on div "HIPAA" at bounding box center [78, 103] width 147 height 14
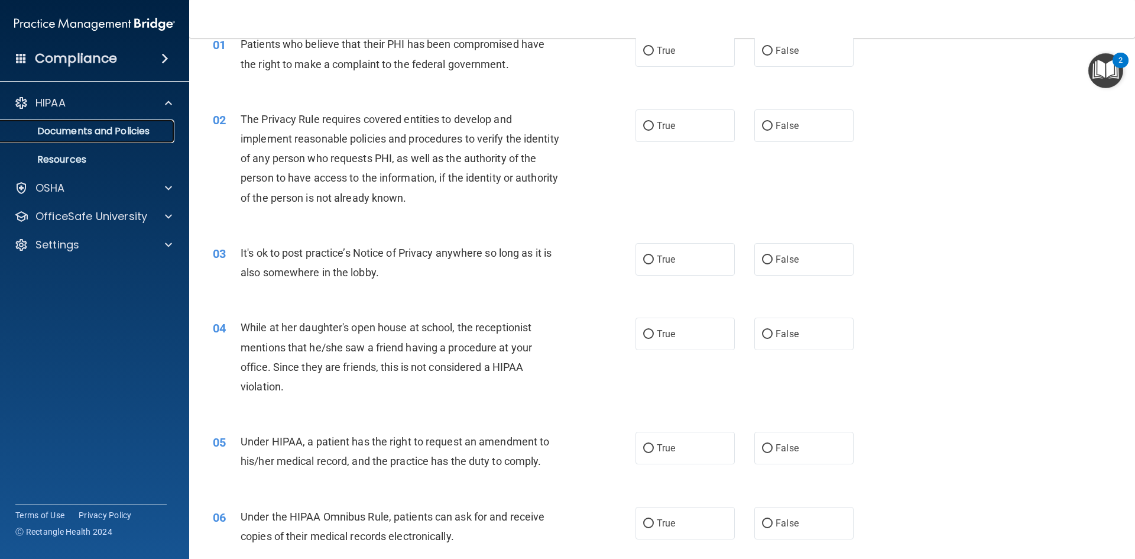
click at [63, 123] on link "Documents and Policies" at bounding box center [81, 131] width 186 height 24
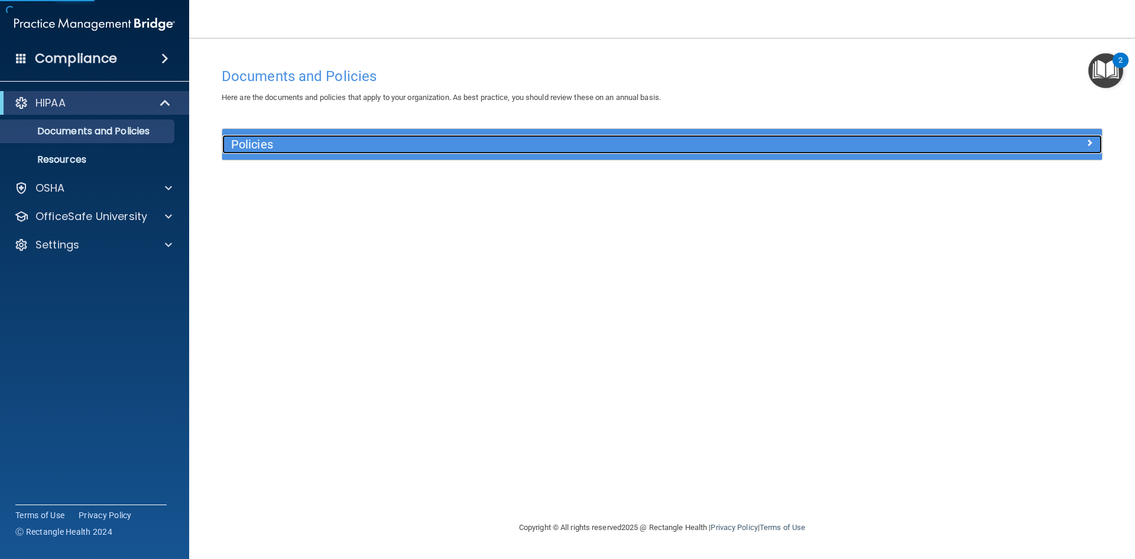
click at [255, 152] on div "Policies" at bounding box center [552, 144] width 660 height 19
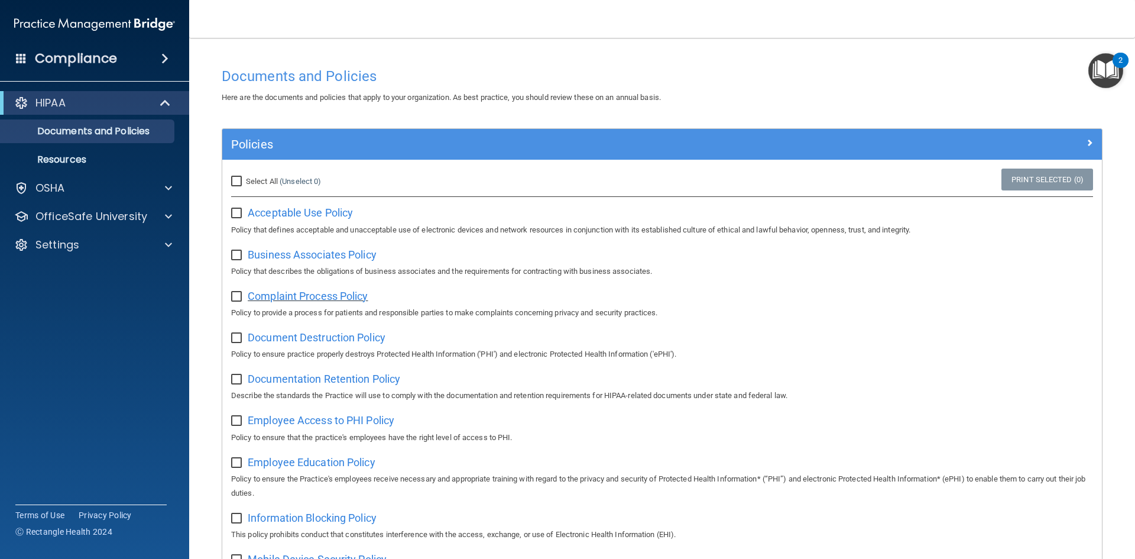
click at [345, 296] on span "Complaint Process Policy" at bounding box center [308, 296] width 120 height 12
click at [82, 136] on p "Documents and Policies" at bounding box center [88, 131] width 161 height 12
click at [145, 214] on p "OfficeSafe University" at bounding box center [91, 216] width 112 height 14
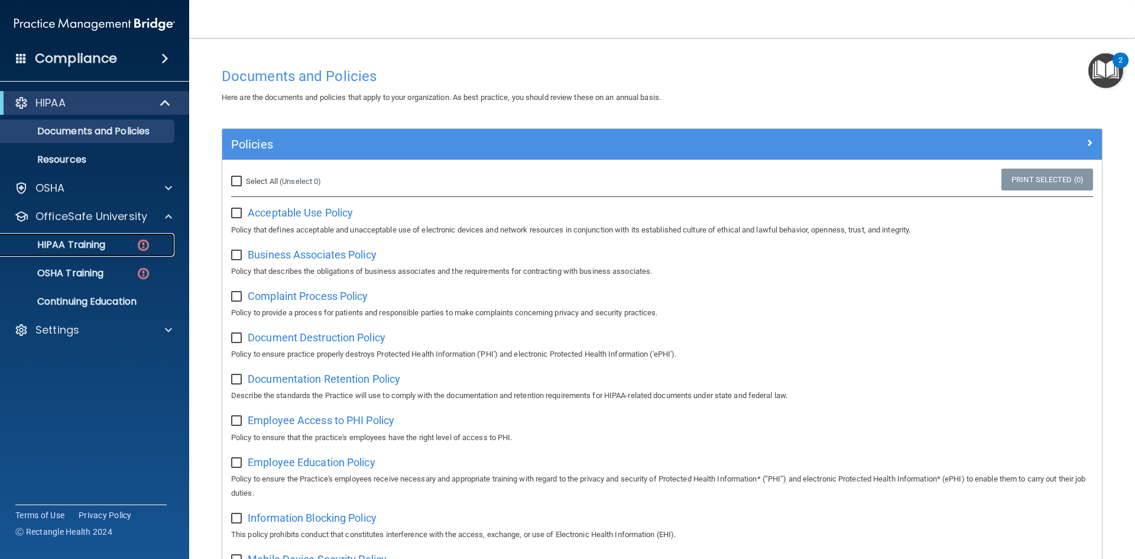
click at [88, 246] on p "HIPAA Training" at bounding box center [57, 245] width 98 height 12
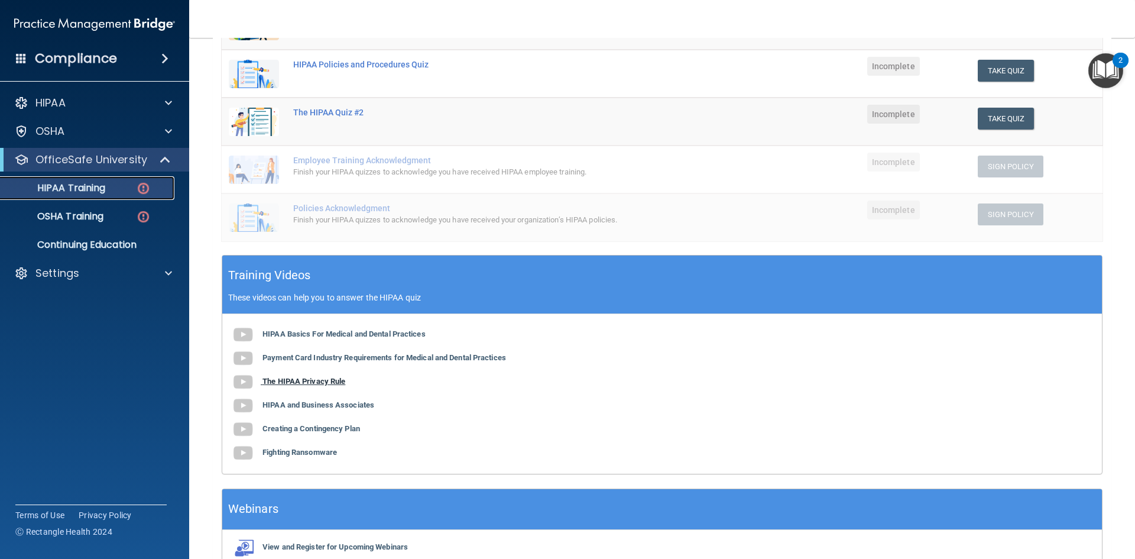
scroll to position [177, 0]
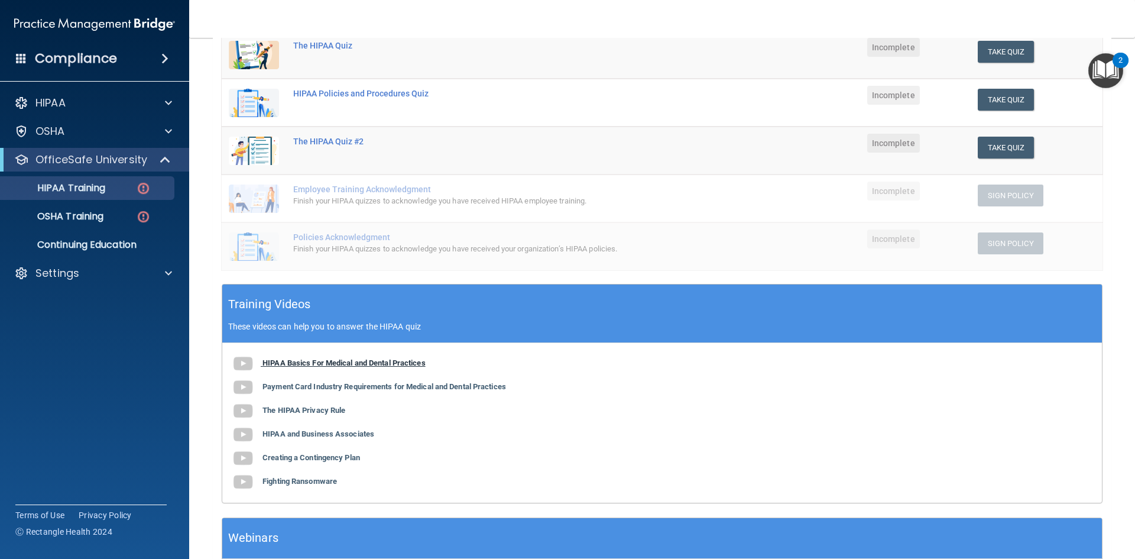
click at [377, 363] on b "HIPAA Basics For Medical and Dental Practices" at bounding box center [343, 362] width 163 height 9
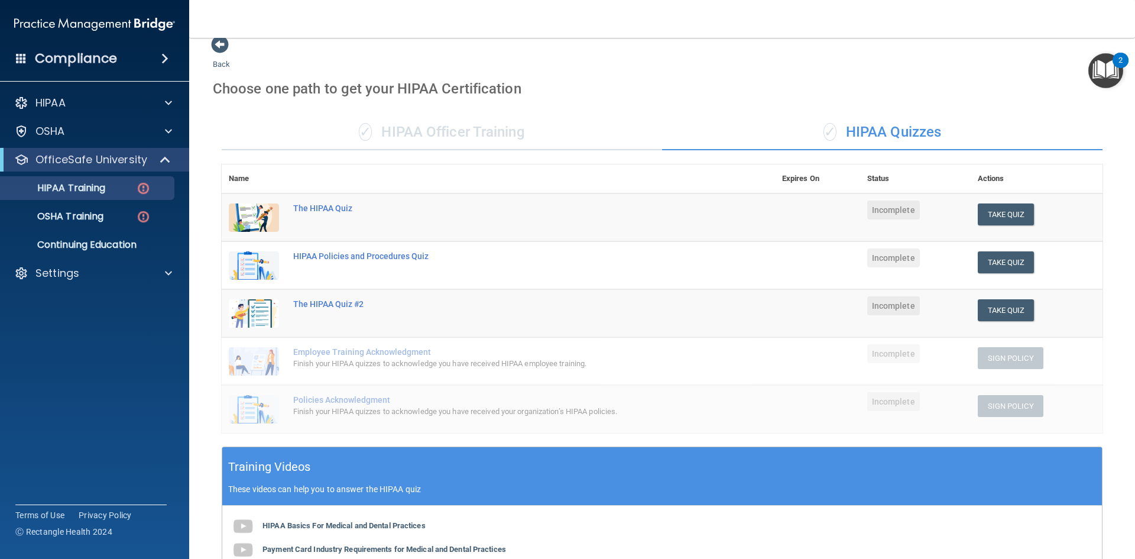
scroll to position [0, 0]
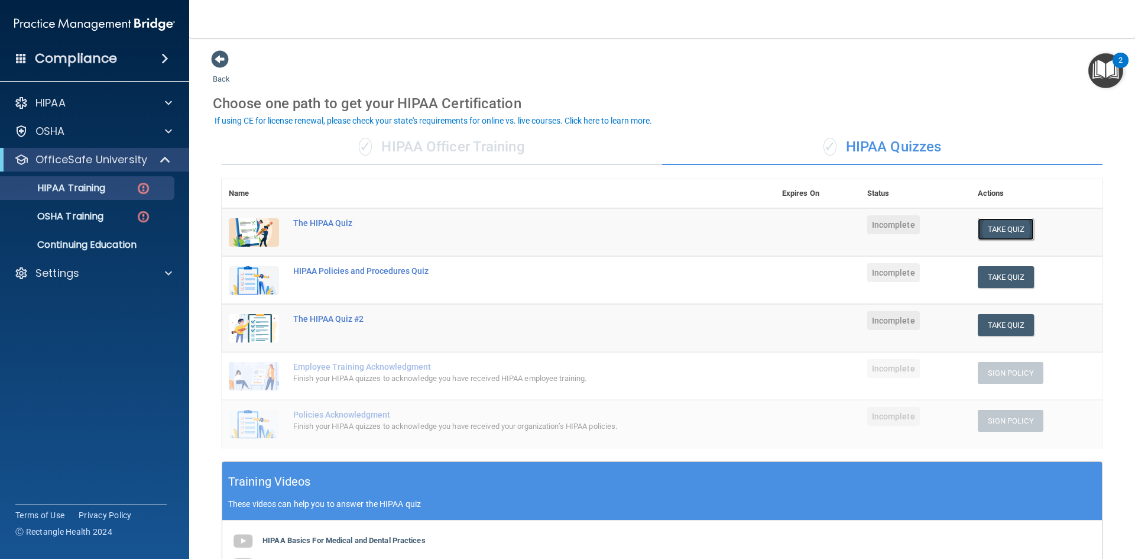
click at [1007, 224] on button "Take Quiz" at bounding box center [1006, 229] width 57 height 22
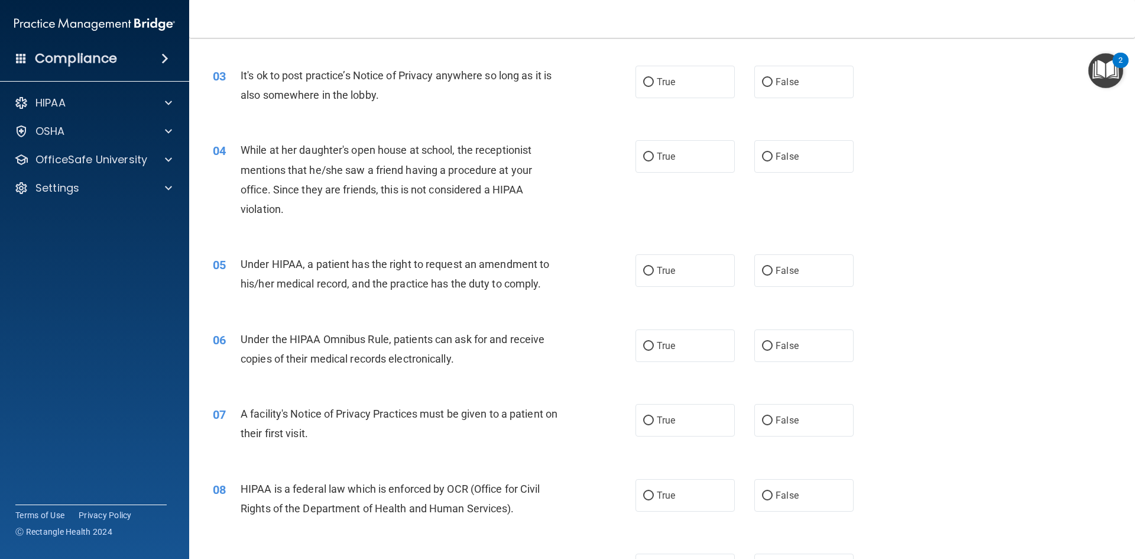
scroll to position [296, 0]
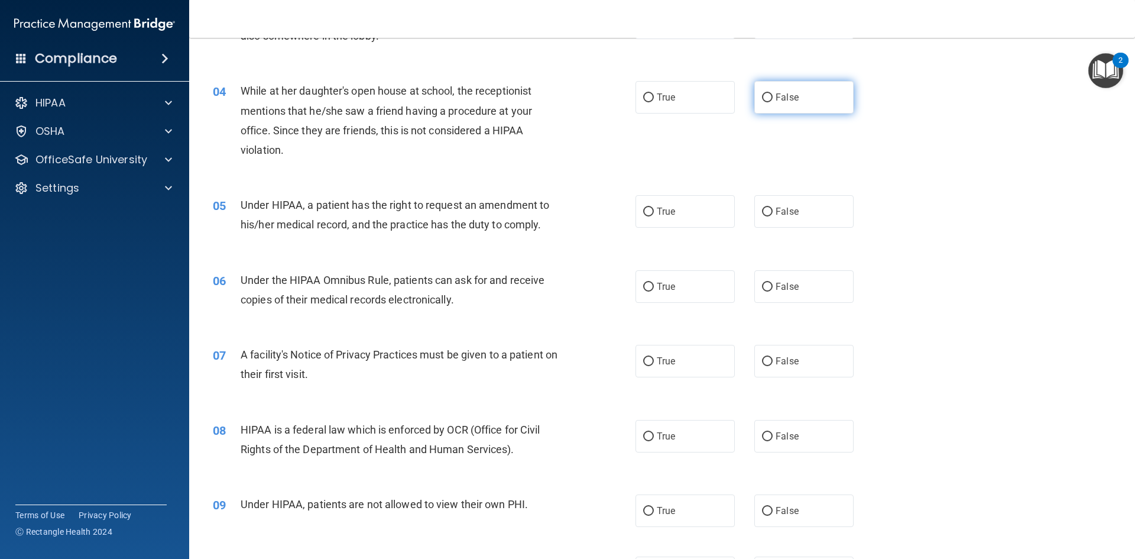
click at [762, 99] on input "False" at bounding box center [767, 97] width 11 height 9
radio input "true"
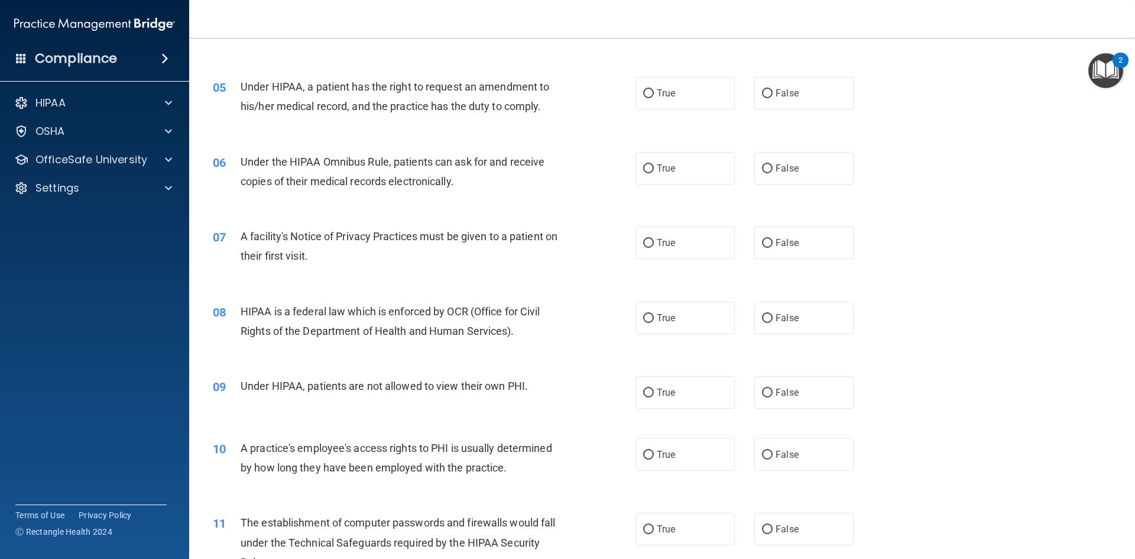
scroll to position [473, 0]
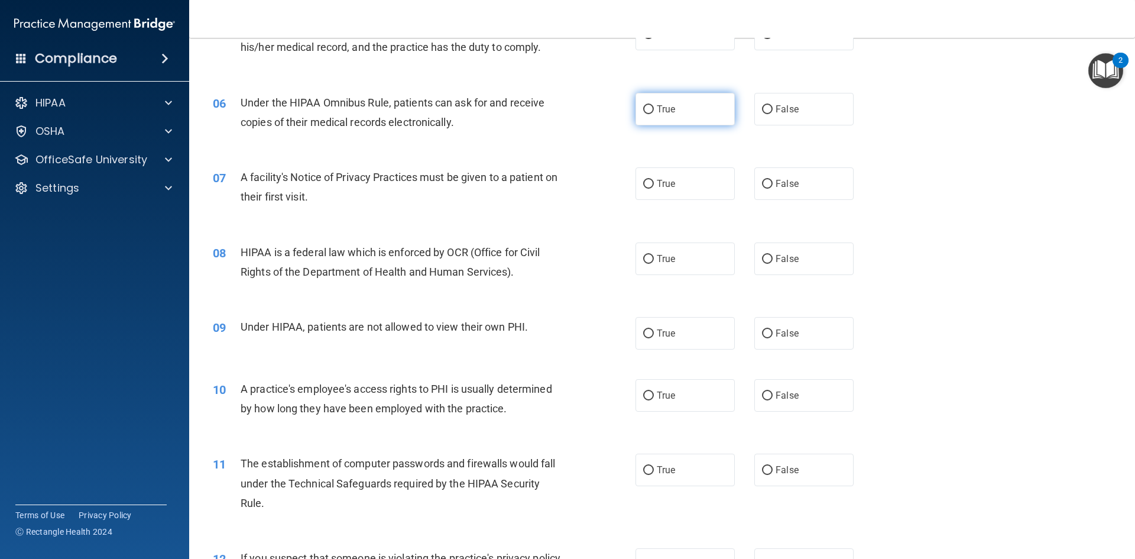
click at [645, 111] on input "True" at bounding box center [648, 109] width 11 height 9
radio input "true"
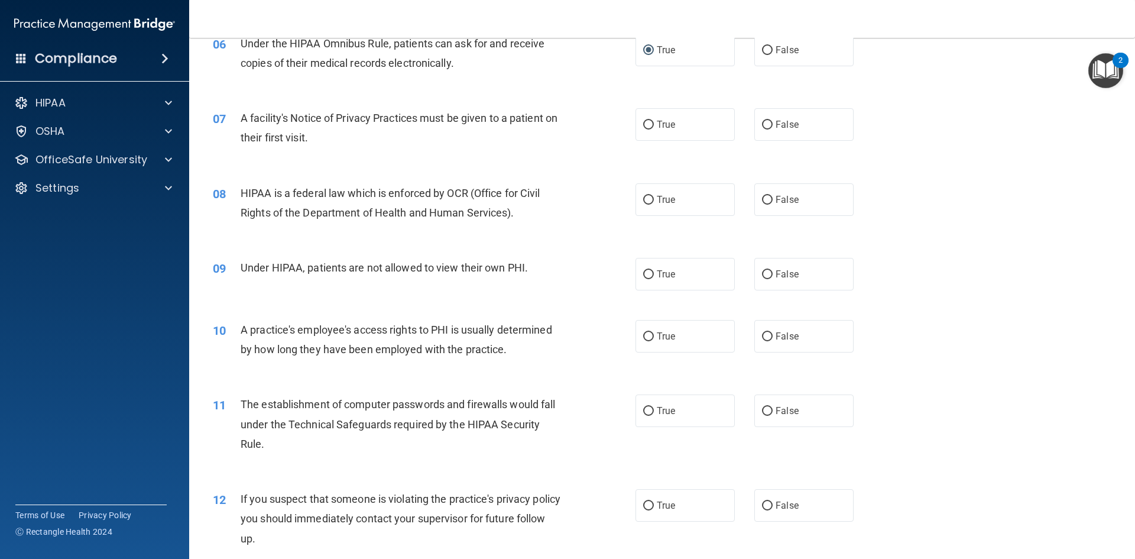
scroll to position [591, 0]
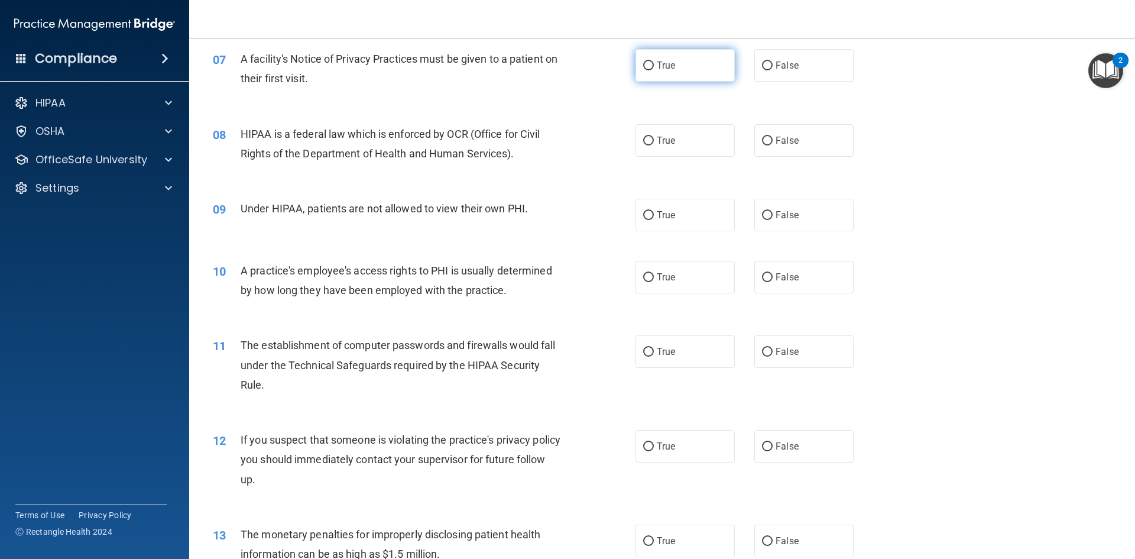
click at [643, 69] on input "True" at bounding box center [648, 65] width 11 height 9
radio input "true"
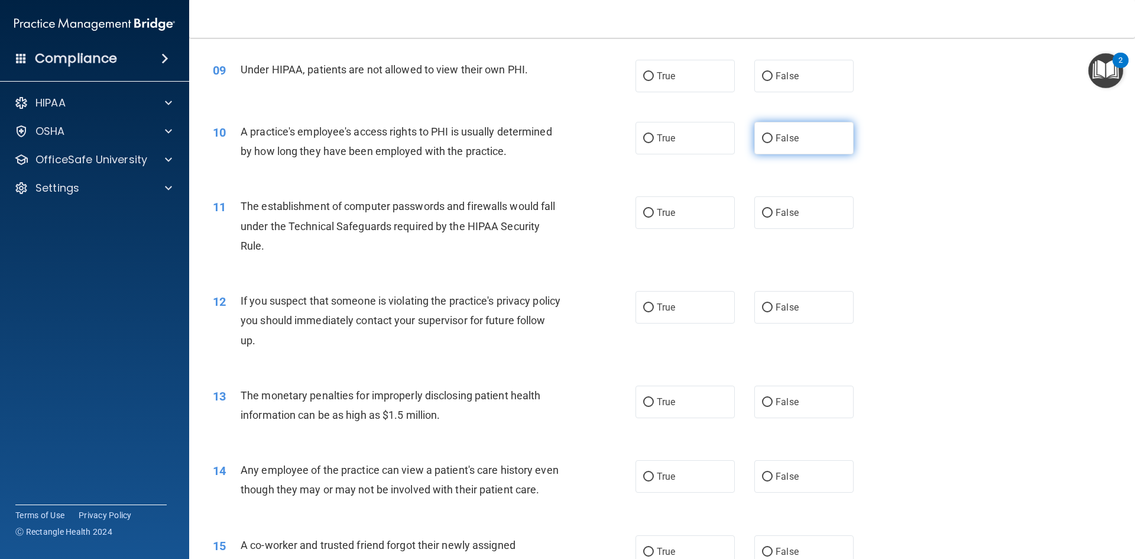
scroll to position [709, 0]
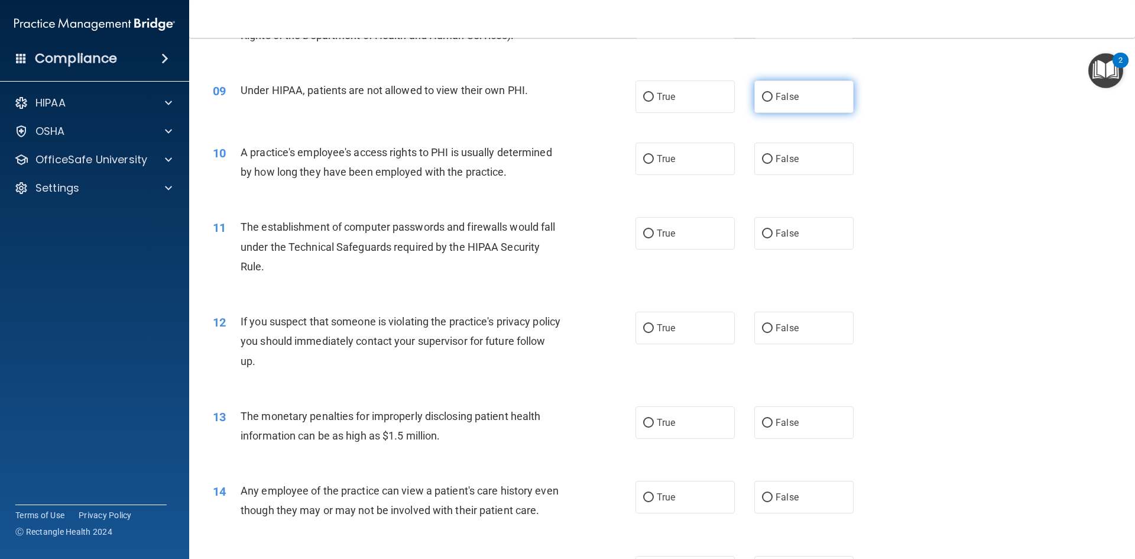
click at [758, 105] on label "False" at bounding box center [803, 96] width 99 height 33
click at [762, 102] on input "False" at bounding box center [767, 97] width 11 height 9
radio input "true"
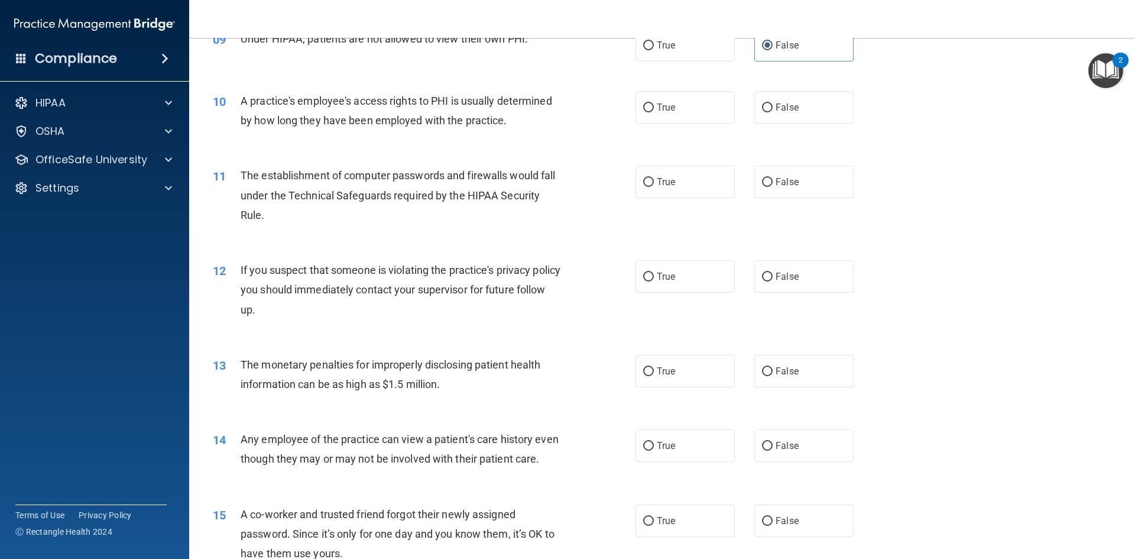
scroll to position [768, 0]
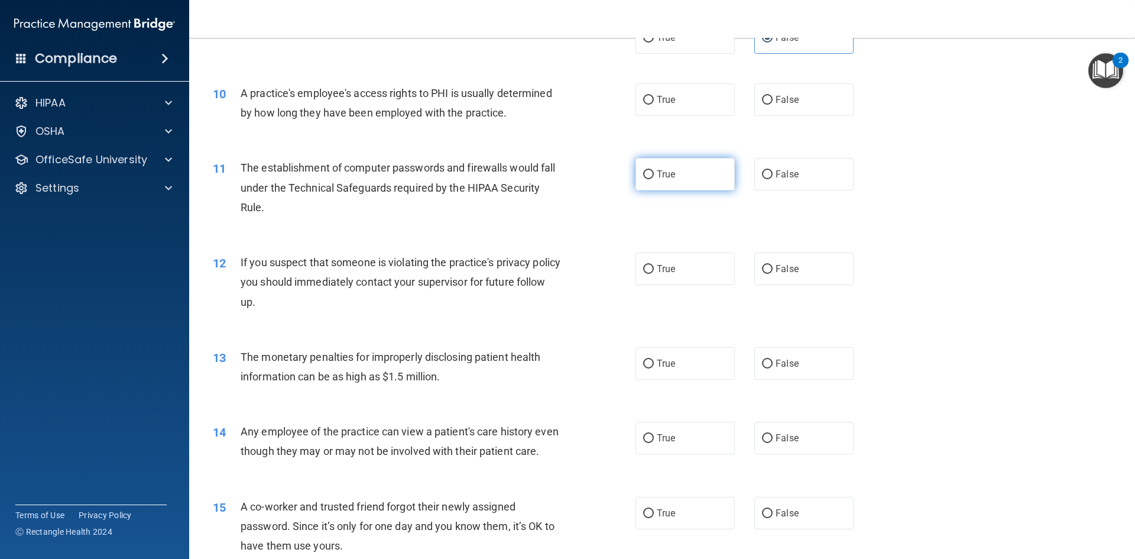
click at [646, 177] on input "True" at bounding box center [648, 174] width 11 height 9
radio input "true"
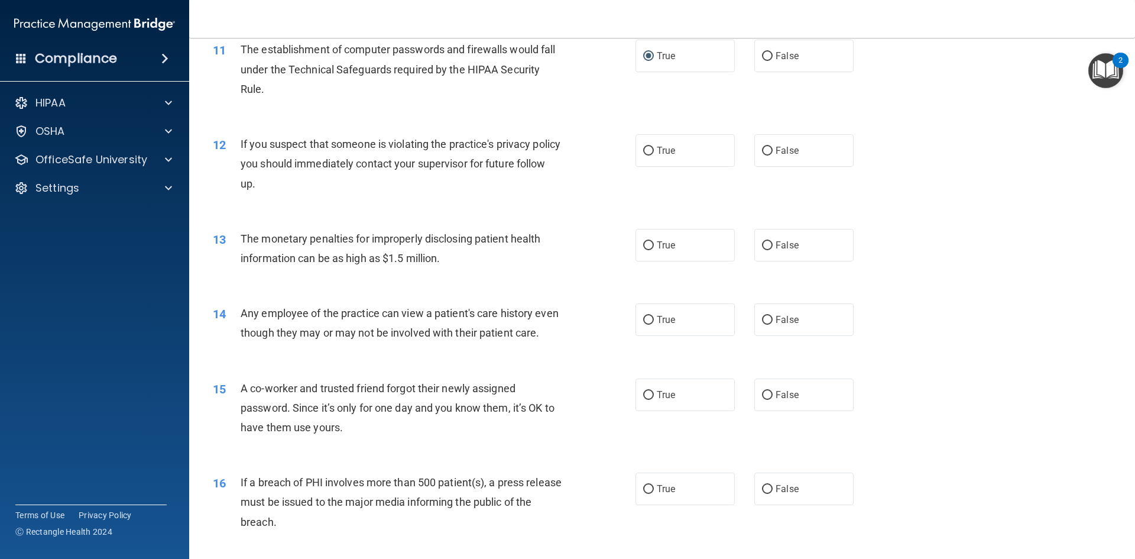
scroll to position [946, 0]
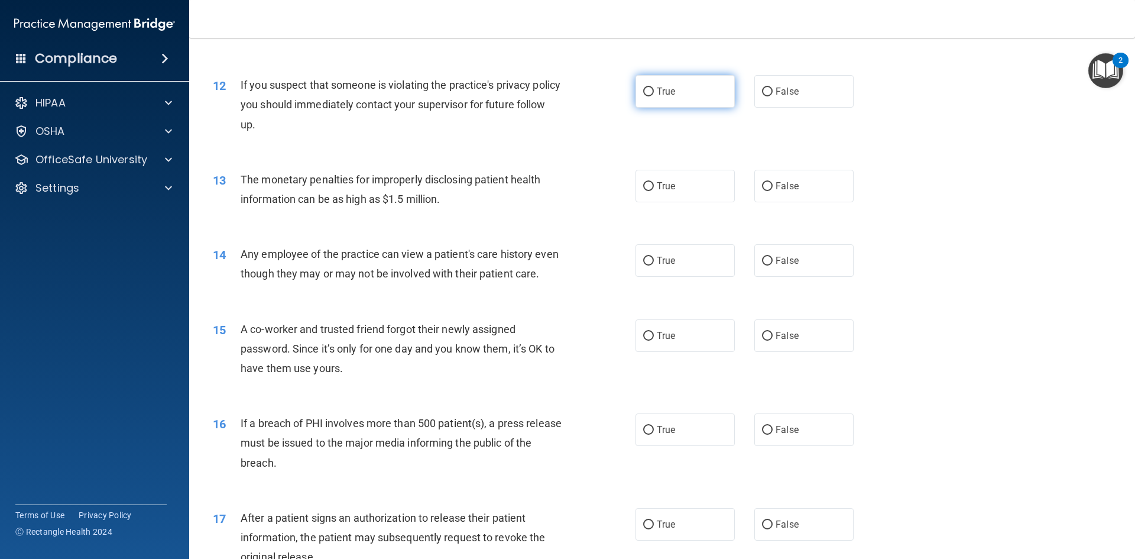
click at [643, 91] on input "True" at bounding box center [648, 91] width 11 height 9
radio input "true"
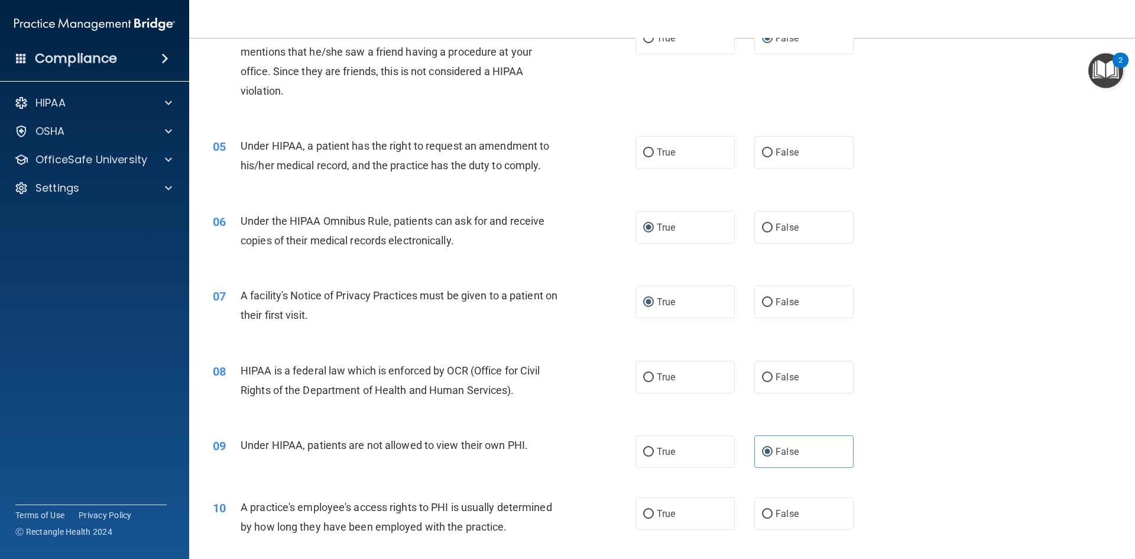
scroll to position [296, 0]
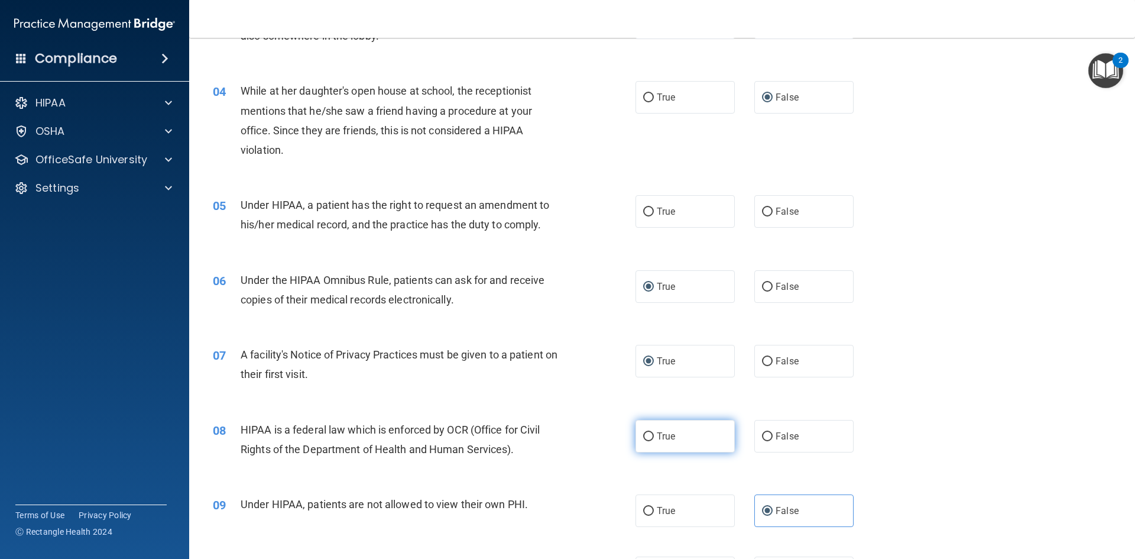
click at [657, 434] on span "True" at bounding box center [666, 435] width 18 height 11
click at [654, 434] on input "True" at bounding box center [648, 436] width 11 height 9
radio input "true"
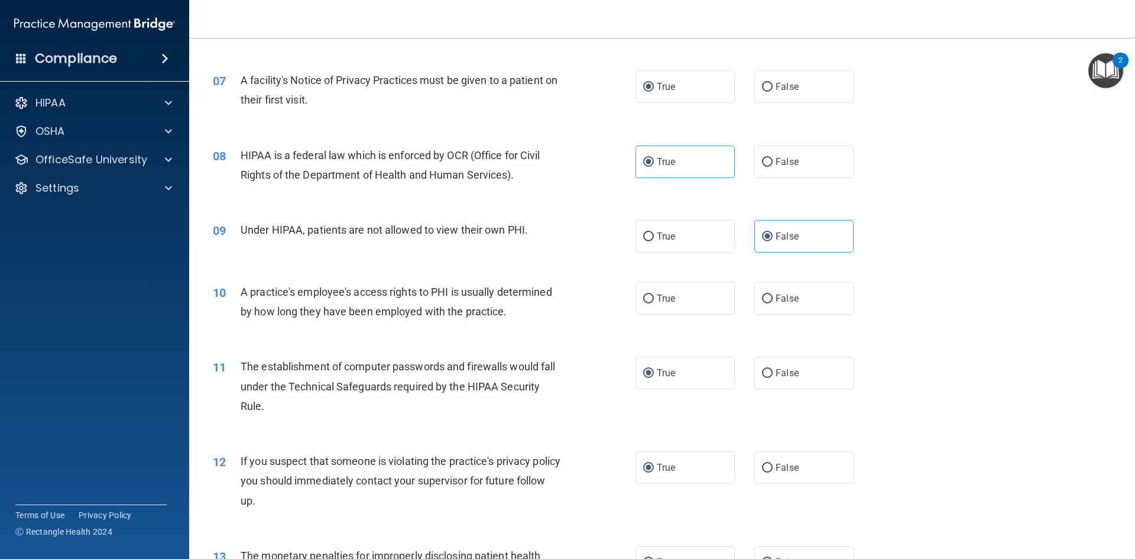
scroll to position [591, 0]
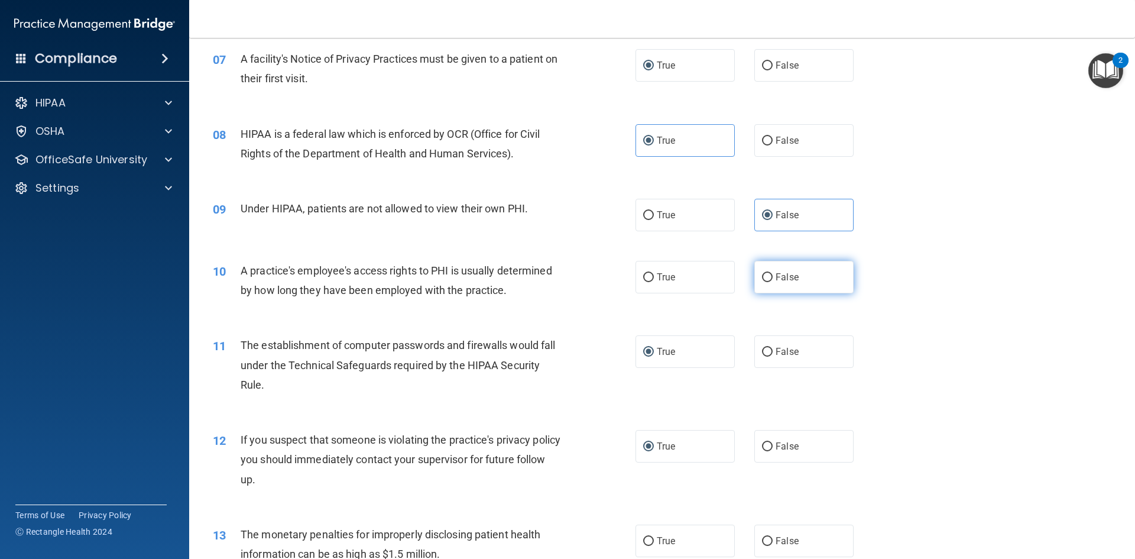
click at [771, 269] on label "False" at bounding box center [803, 277] width 99 height 33
click at [771, 273] on input "False" at bounding box center [767, 277] width 11 height 9
radio input "true"
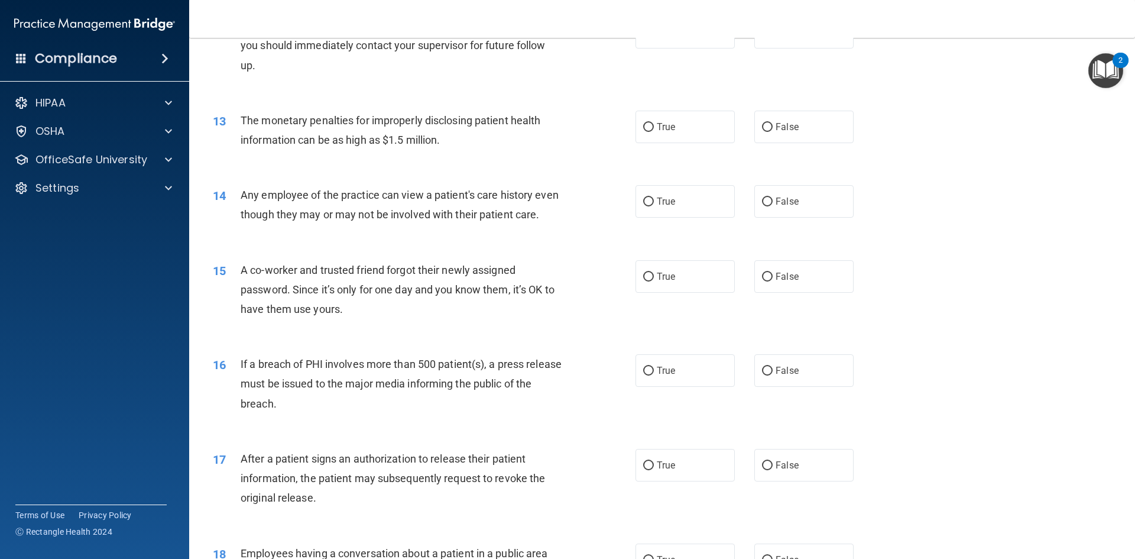
scroll to position [1064, 0]
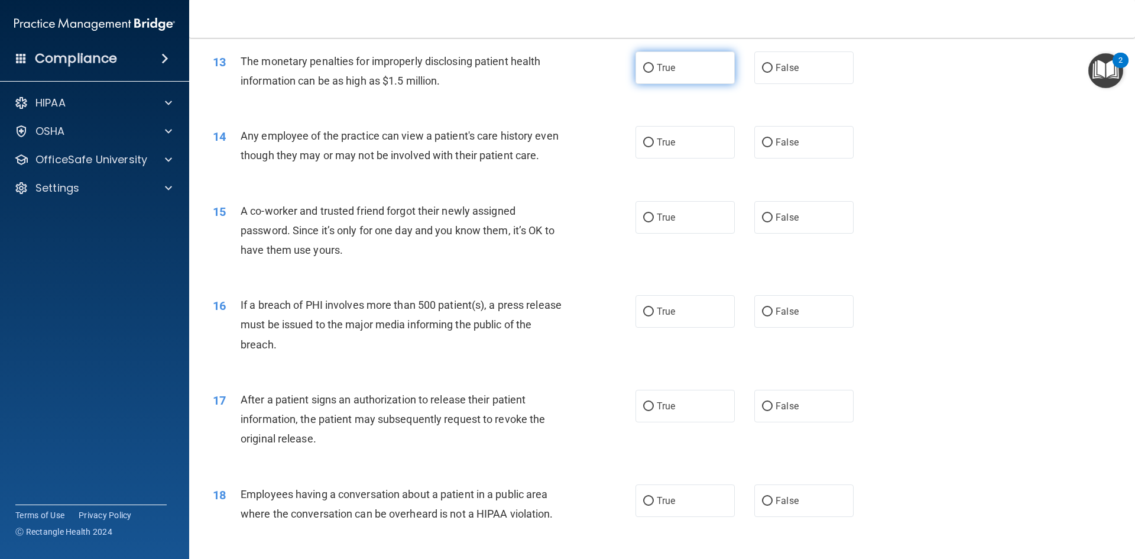
click at [657, 69] on span "True" at bounding box center [666, 67] width 18 height 11
click at [654, 69] on input "True" at bounding box center [648, 68] width 11 height 9
radio input "true"
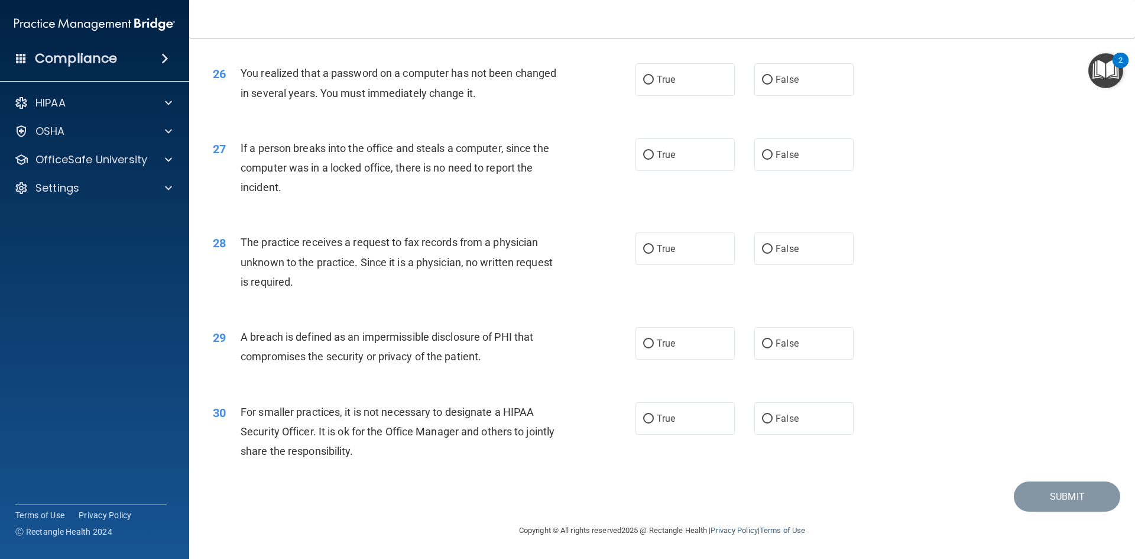
scroll to position [2180, 0]
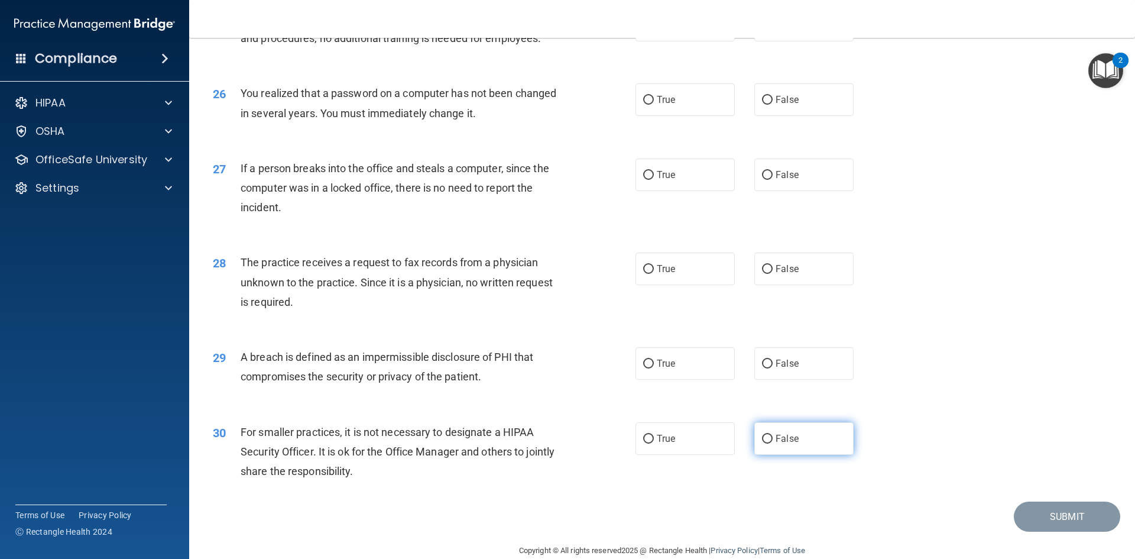
click at [762, 443] on input "False" at bounding box center [767, 438] width 11 height 9
radio input "true"
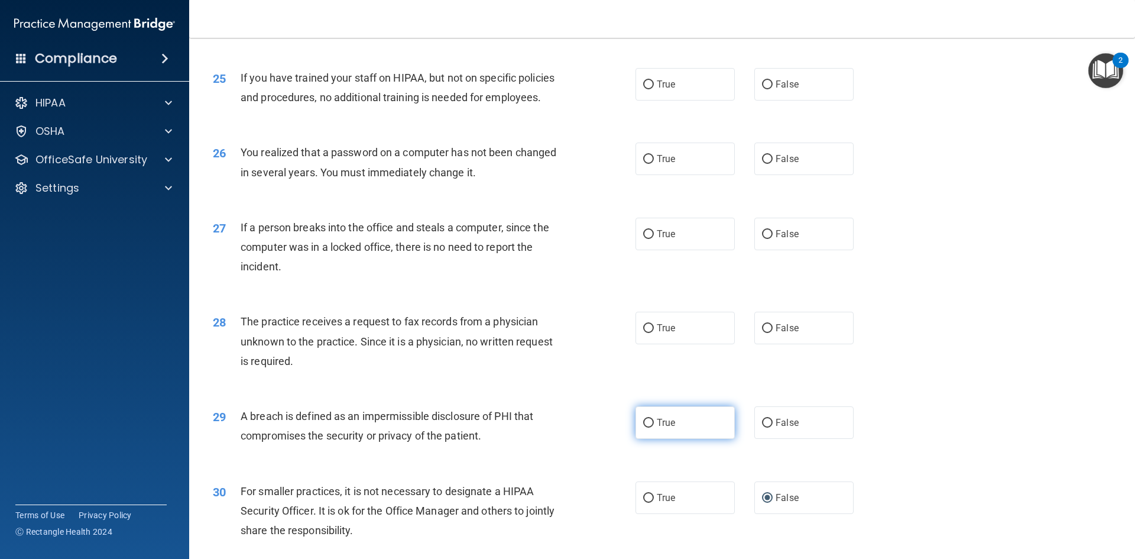
click at [644, 427] on input "True" at bounding box center [648, 422] width 11 height 9
radio input "true"
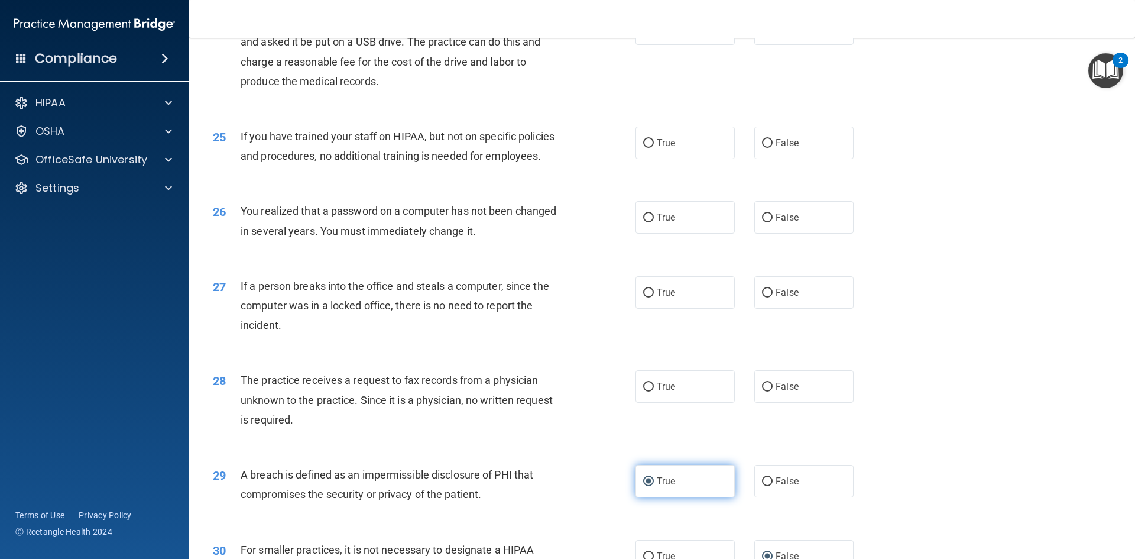
scroll to position [2062, 0]
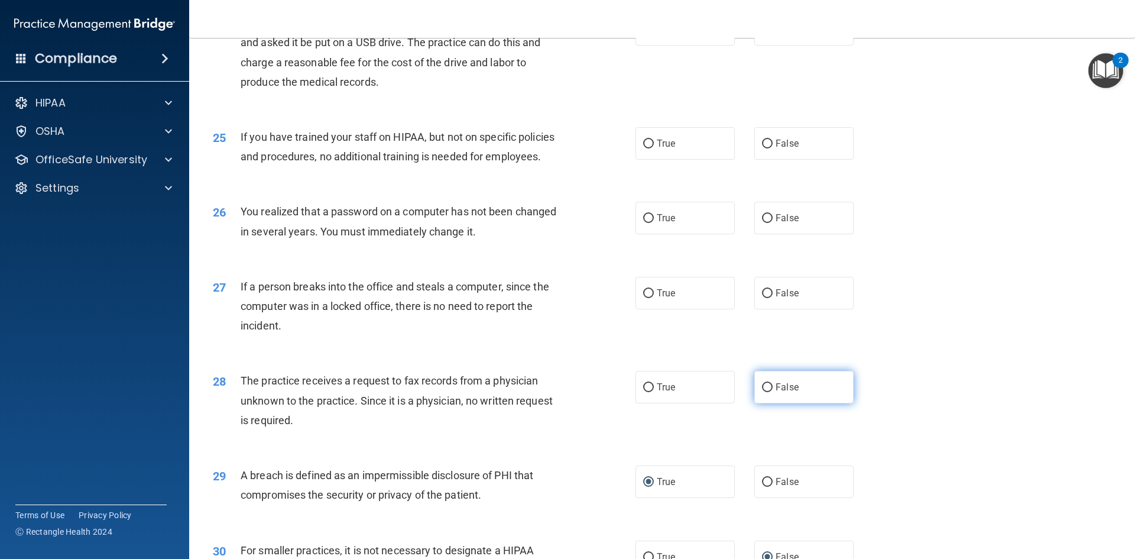
click at [775, 392] on span "False" at bounding box center [786, 386] width 23 height 11
click at [773, 392] on input "False" at bounding box center [767, 387] width 11 height 9
radio input "true"
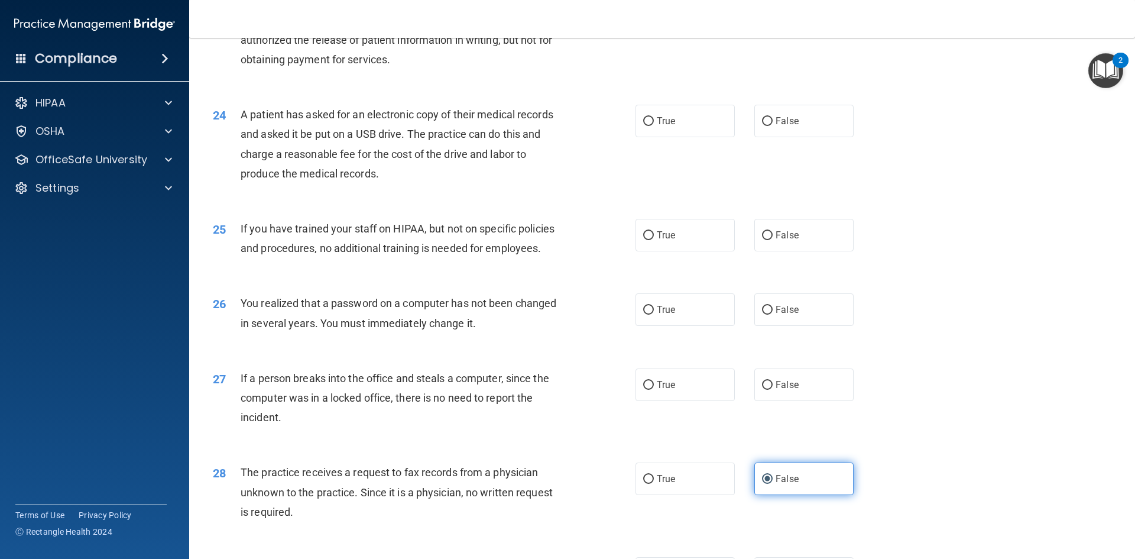
scroll to position [1943, 0]
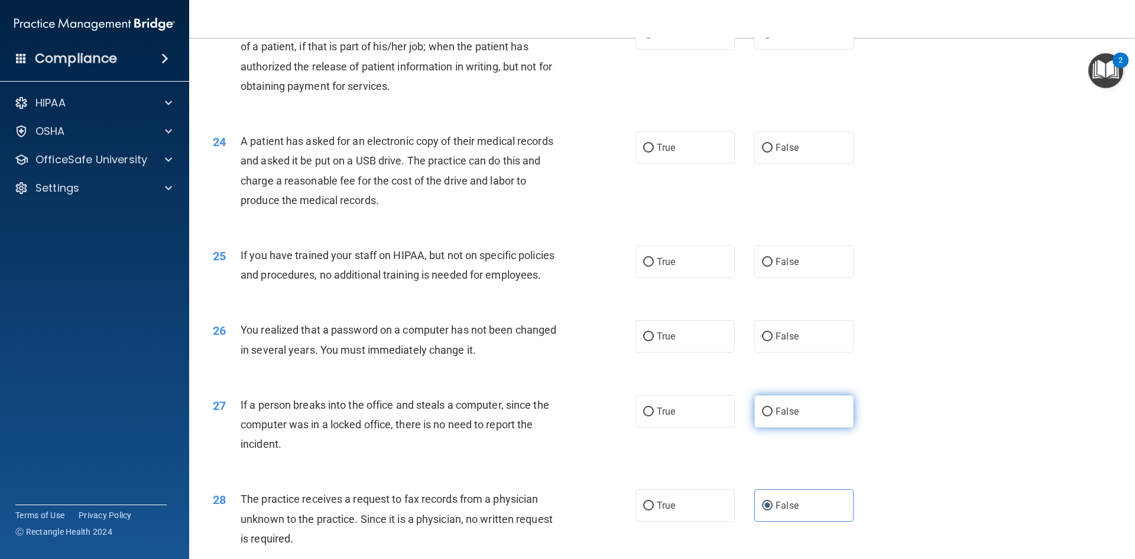
click at [757, 427] on label "False" at bounding box center [803, 411] width 99 height 33
click at [762, 416] on input "False" at bounding box center [767, 411] width 11 height 9
radio input "true"
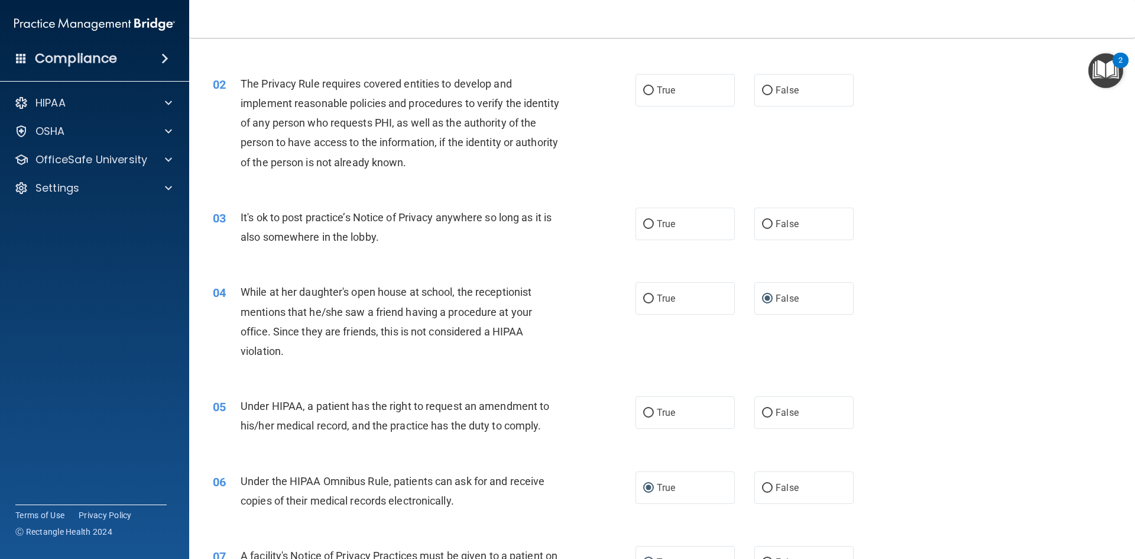
scroll to position [0, 0]
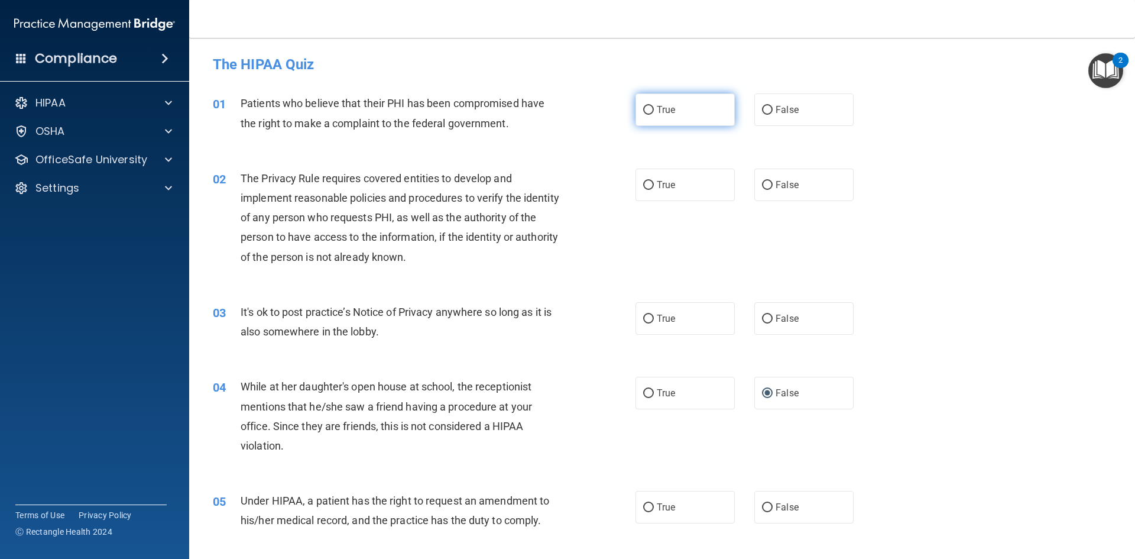
click at [657, 113] on span "True" at bounding box center [666, 109] width 18 height 11
click at [653, 113] on input "True" at bounding box center [648, 110] width 11 height 9
radio input "true"
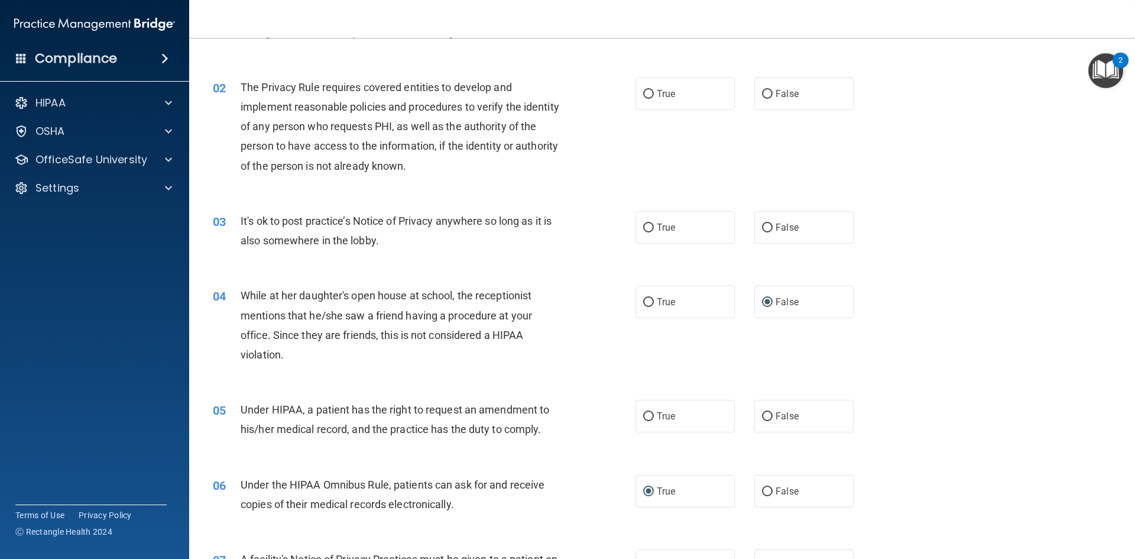
scroll to position [118, 0]
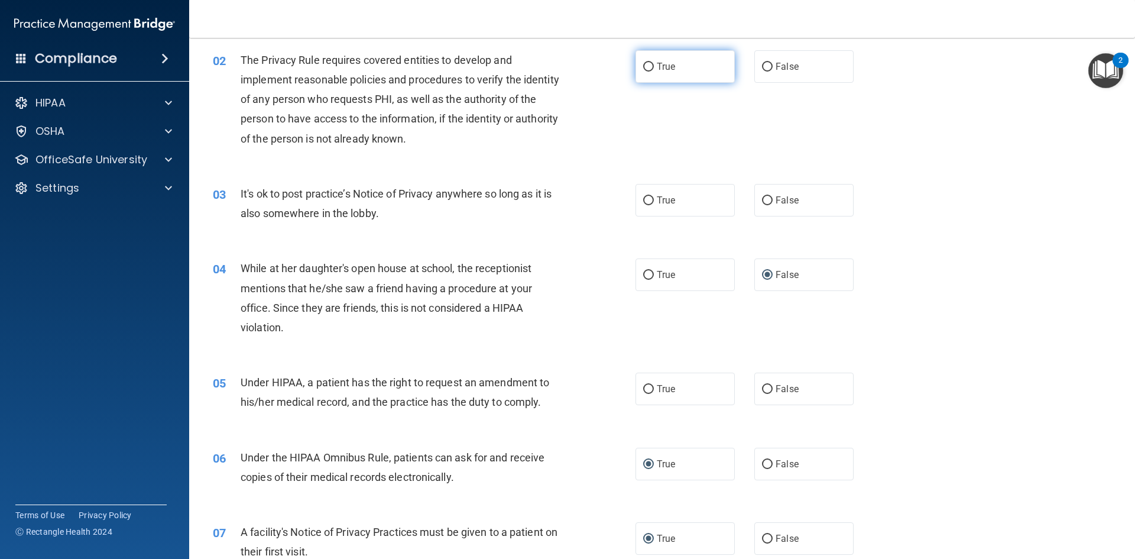
click at [667, 62] on span "True" at bounding box center [666, 66] width 18 height 11
click at [654, 63] on input "True" at bounding box center [648, 67] width 11 height 9
radio input "true"
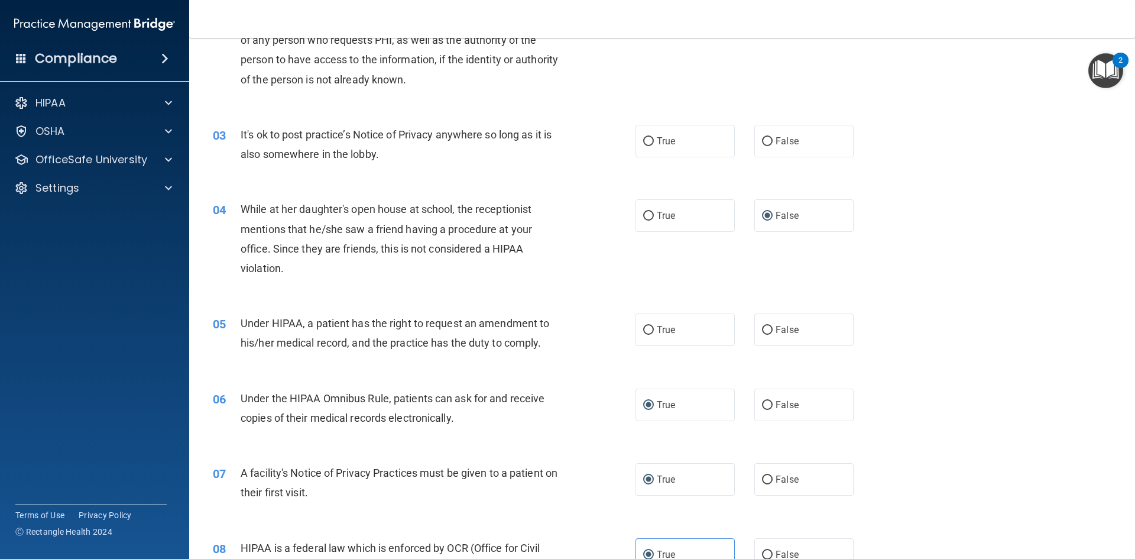
scroll to position [236, 0]
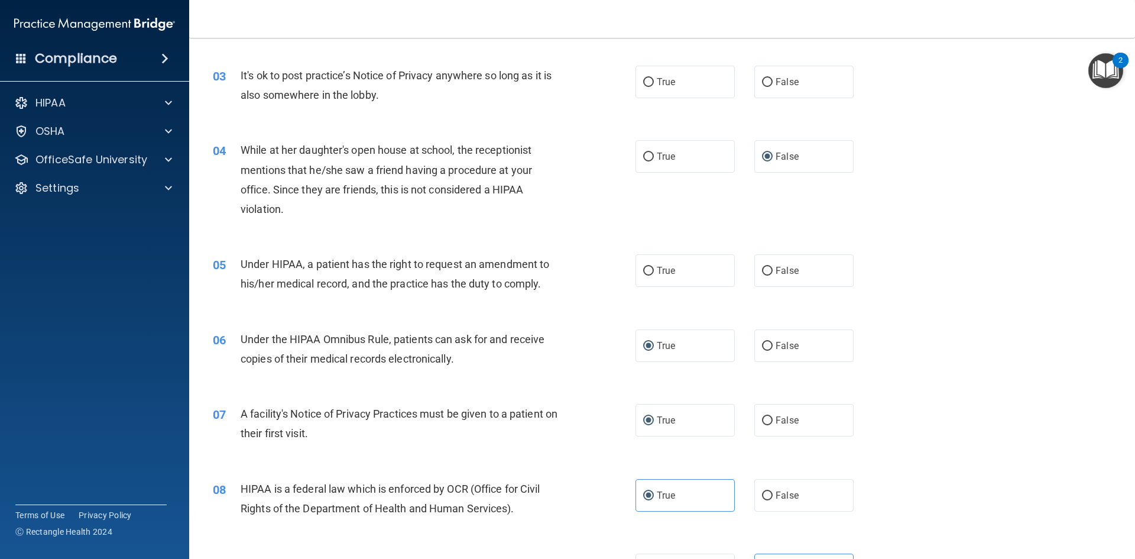
drag, startPoint x: 253, startPoint y: 11, endPoint x: 199, endPoint y: 11, distance: 53.8
click at [199, 11] on nav "Toggle navigation Kyle Reynolds kylereynoldsdmd@gmail.com Manage My Enterprise …" at bounding box center [662, 19] width 946 height 38
click at [200, 40] on main "- The HIPAA Quiz This quiz doesn’t expire until . Are you sure you want to take…" at bounding box center [662, 298] width 946 height 521
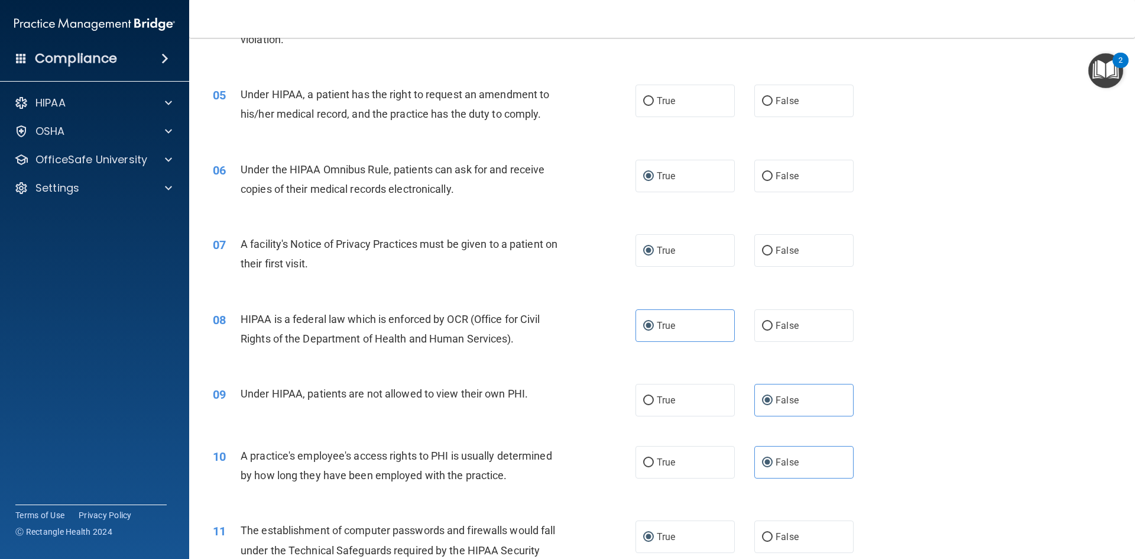
scroll to position [432, 0]
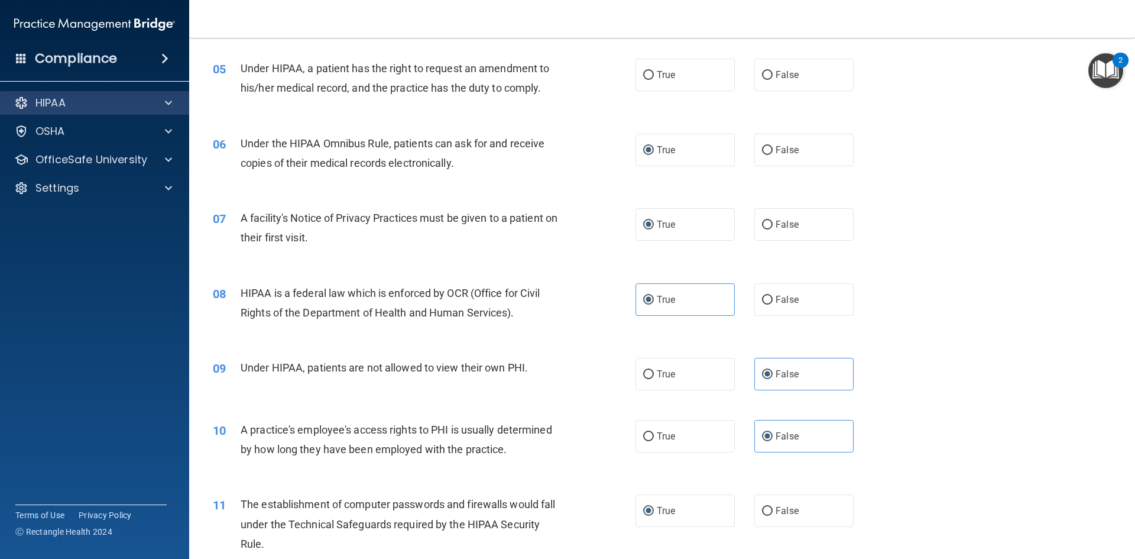
click at [74, 111] on div "HIPAA" at bounding box center [95, 103] width 190 height 24
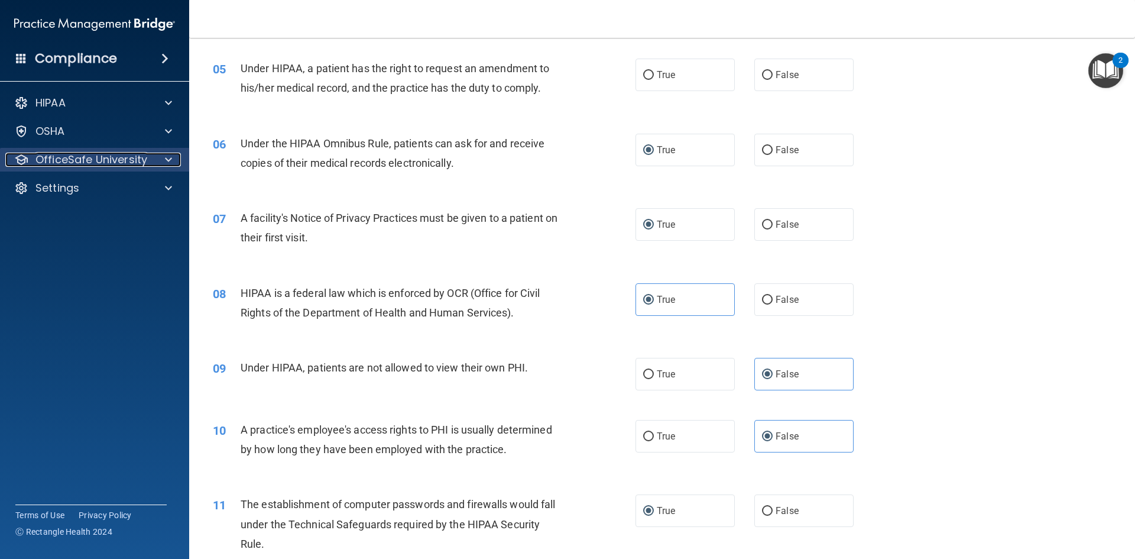
click at [88, 158] on p "OfficeSafe University" at bounding box center [91, 159] width 112 height 14
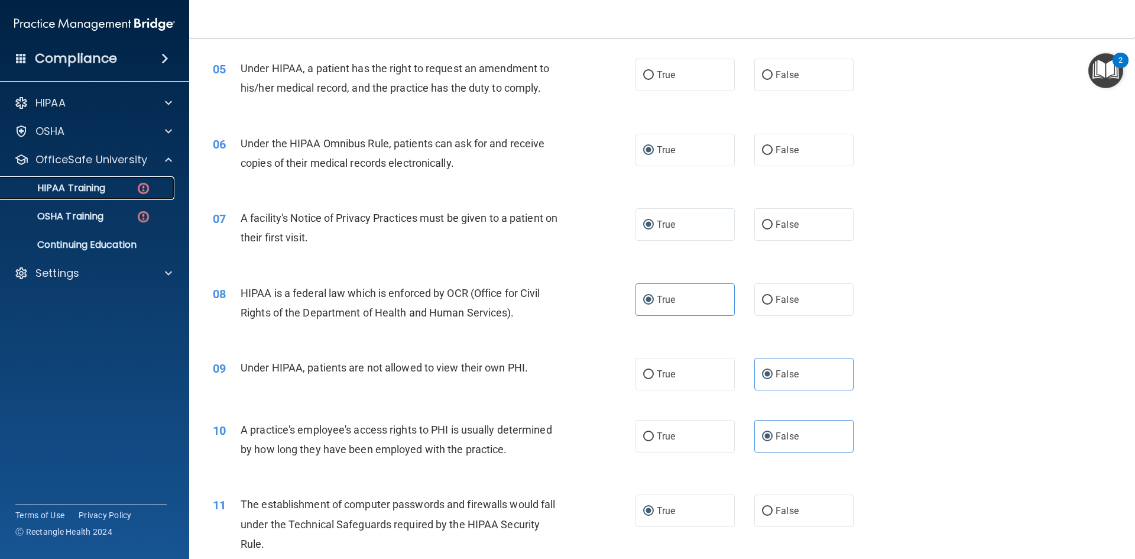
click at [83, 189] on p "HIPAA Training" at bounding box center [57, 188] width 98 height 12
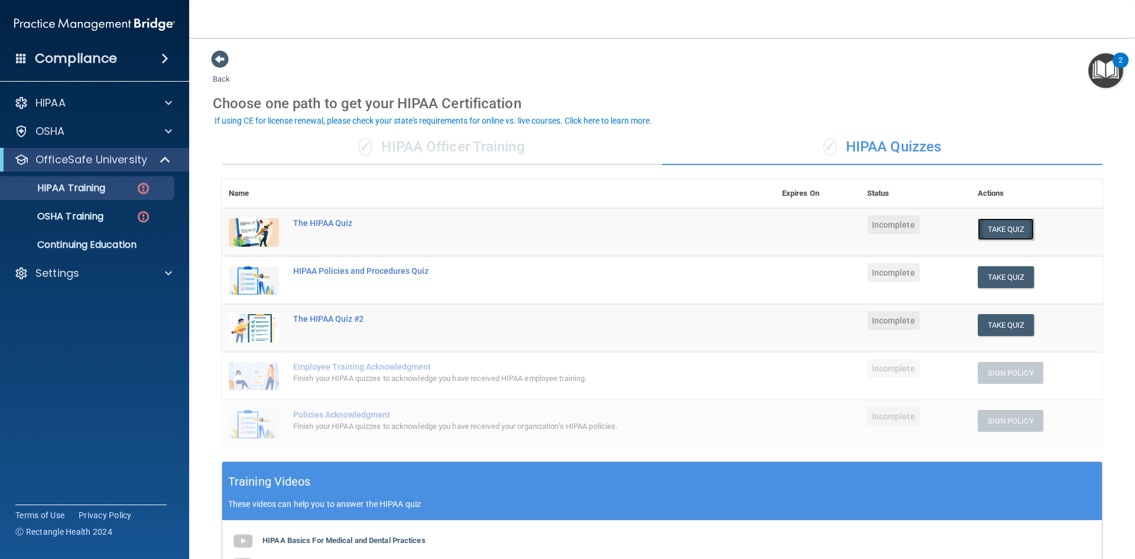
click at [986, 225] on button "Take Quiz" at bounding box center [1006, 229] width 57 height 22
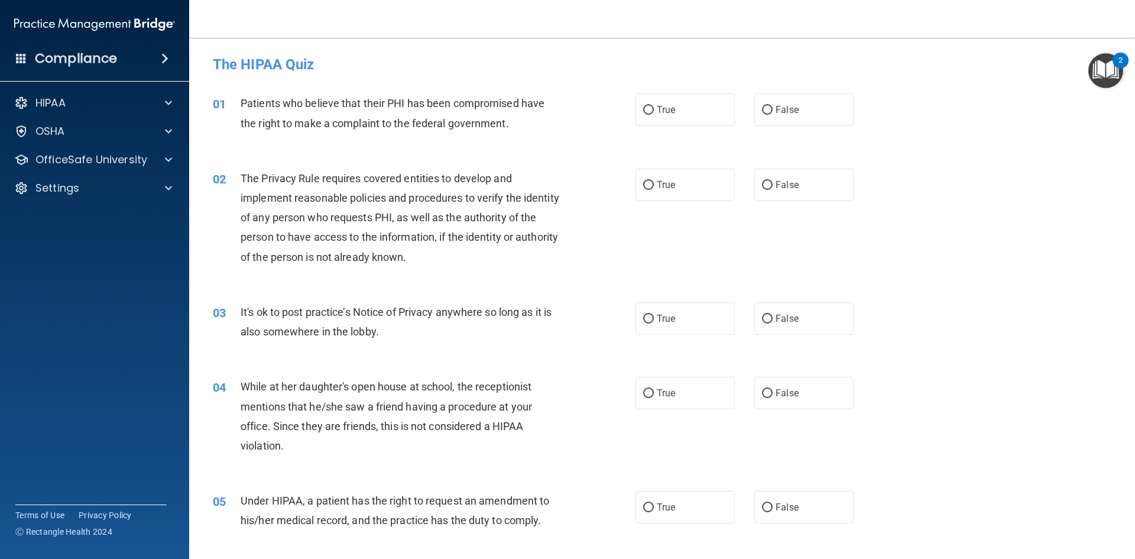
click at [92, 115] on div "HIPAA Documents and Policies Report an Incident Business Associates Emergency P…" at bounding box center [95, 147] width 190 height 123
click at [90, 108] on div "HIPAA" at bounding box center [78, 103] width 147 height 14
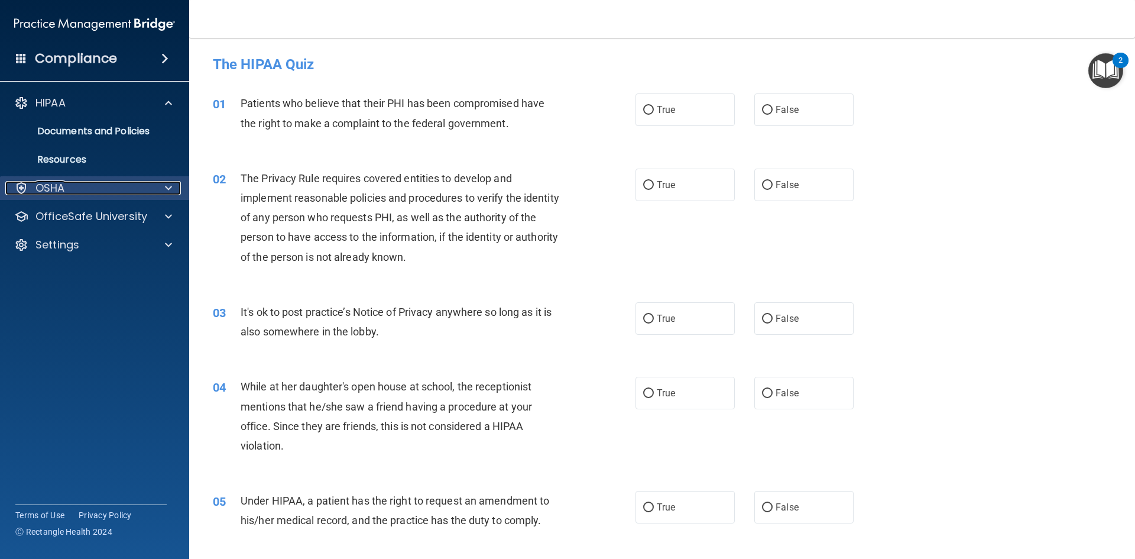
click at [86, 190] on div "OSHA" at bounding box center [78, 188] width 147 height 14
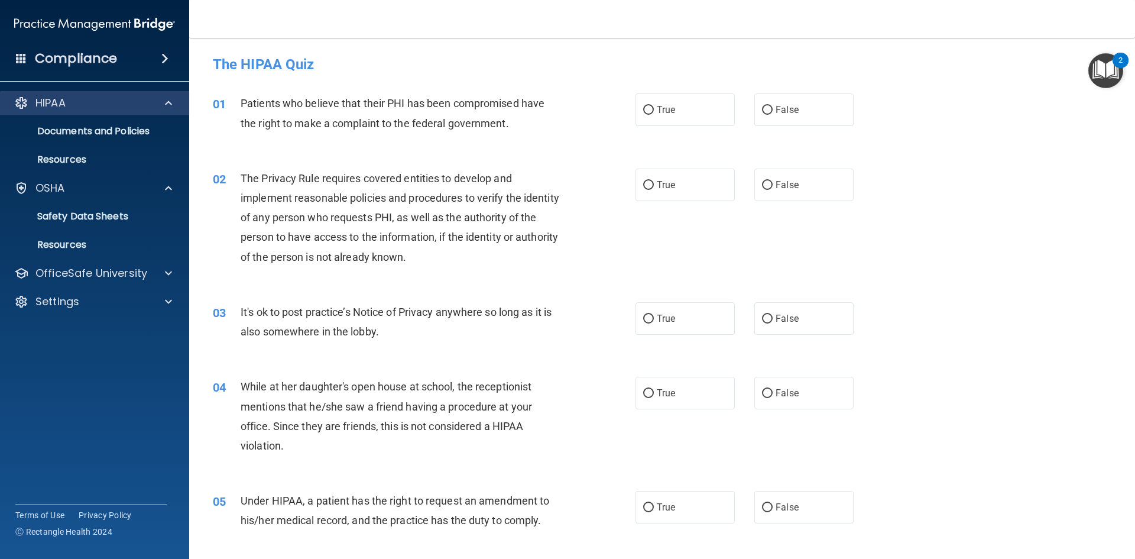
click at [77, 92] on div "HIPAA" at bounding box center [95, 103] width 190 height 24
click at [69, 94] on div "HIPAA" at bounding box center [95, 103] width 190 height 24
click at [55, 99] on p "HIPAA" at bounding box center [50, 103] width 30 height 14
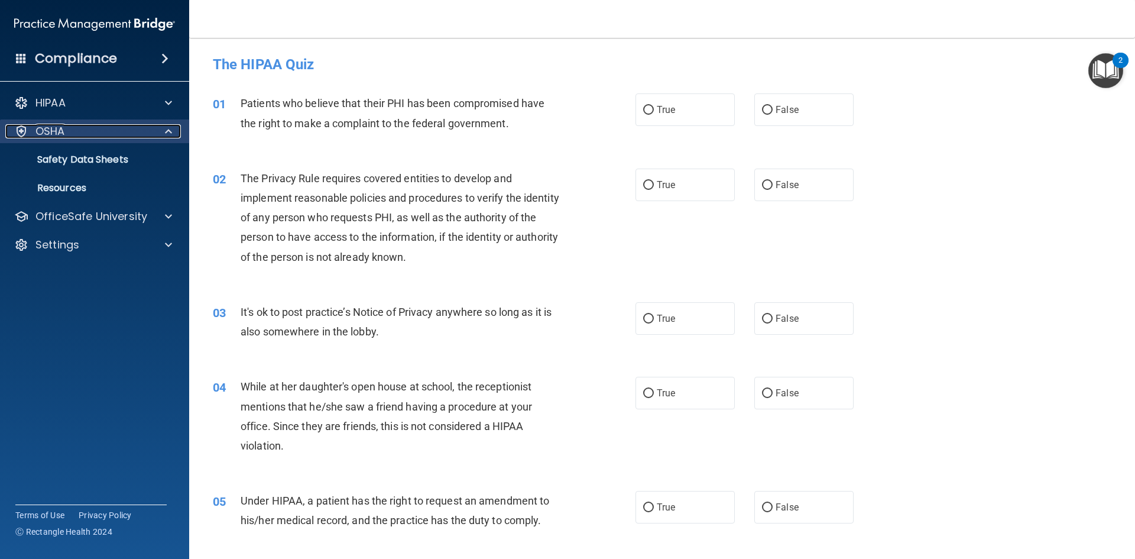
click at [46, 128] on p "OSHA" at bounding box center [50, 131] width 30 height 14
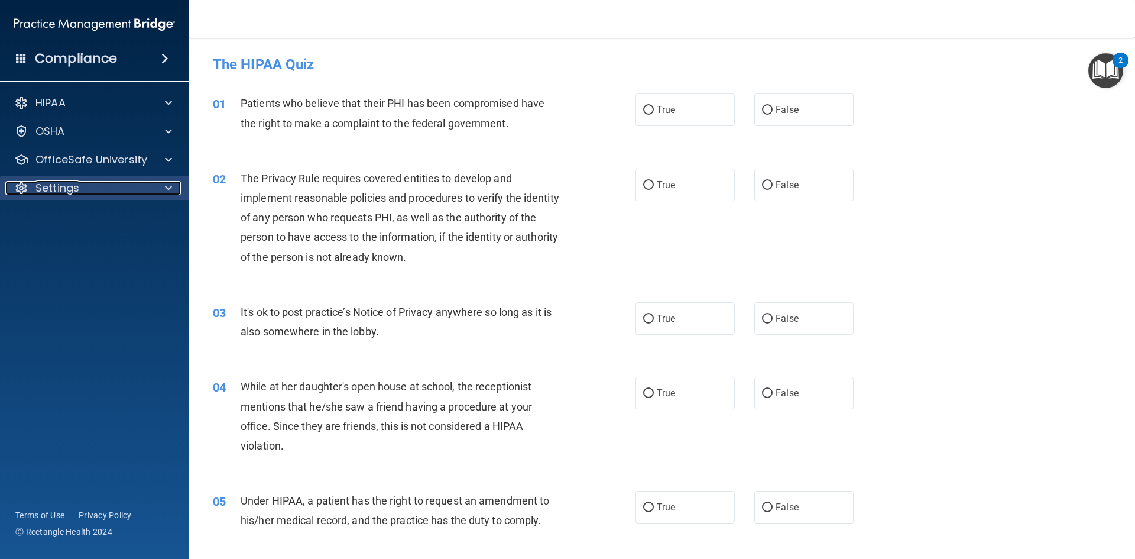
click at [63, 194] on p "Settings" at bounding box center [57, 188] width 44 height 14
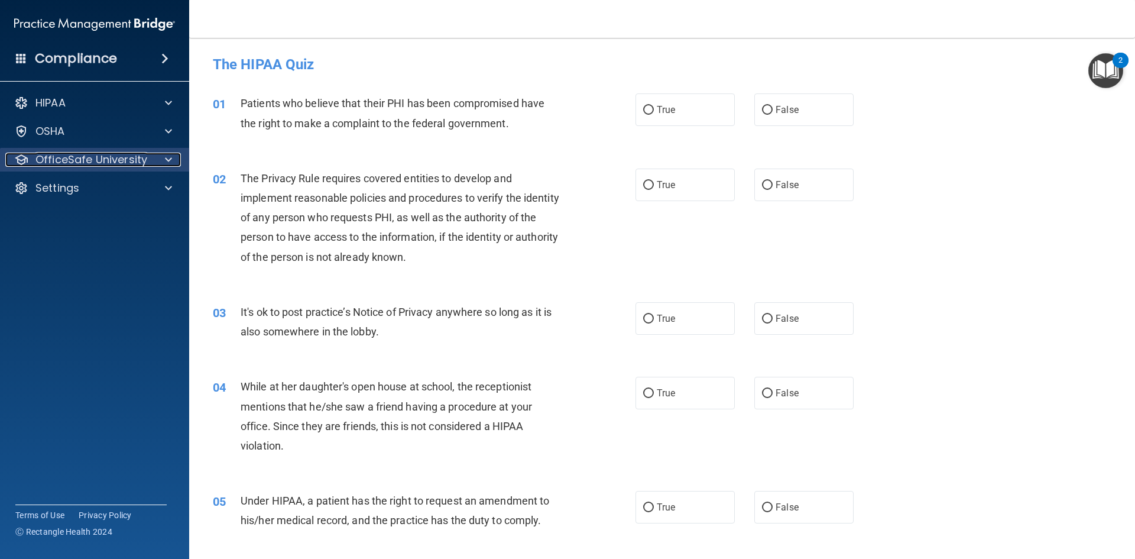
click at [83, 166] on p "OfficeSafe University" at bounding box center [91, 159] width 112 height 14
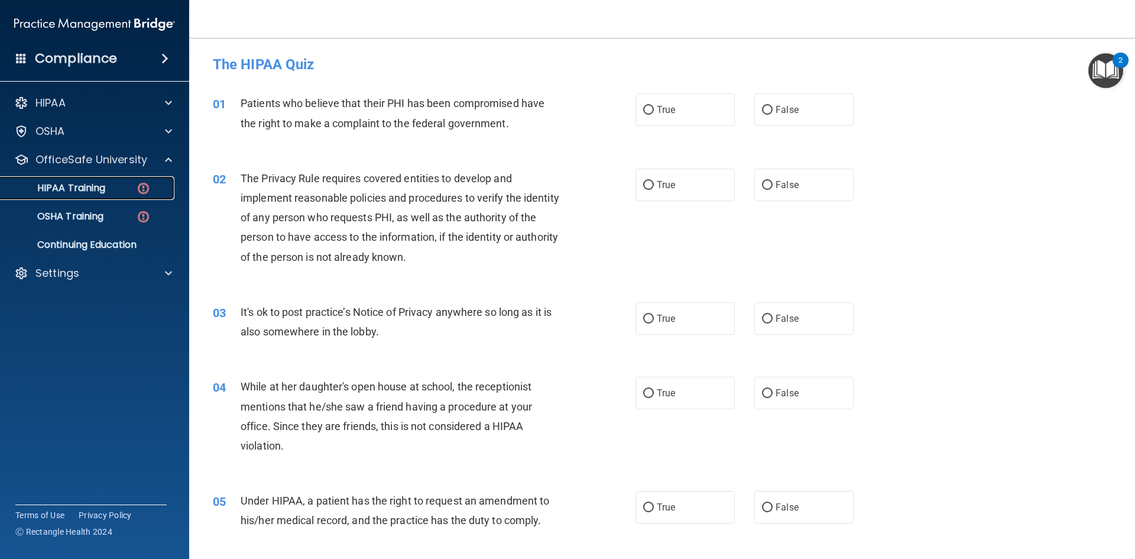
click at [89, 182] on p "HIPAA Training" at bounding box center [57, 188] width 98 height 12
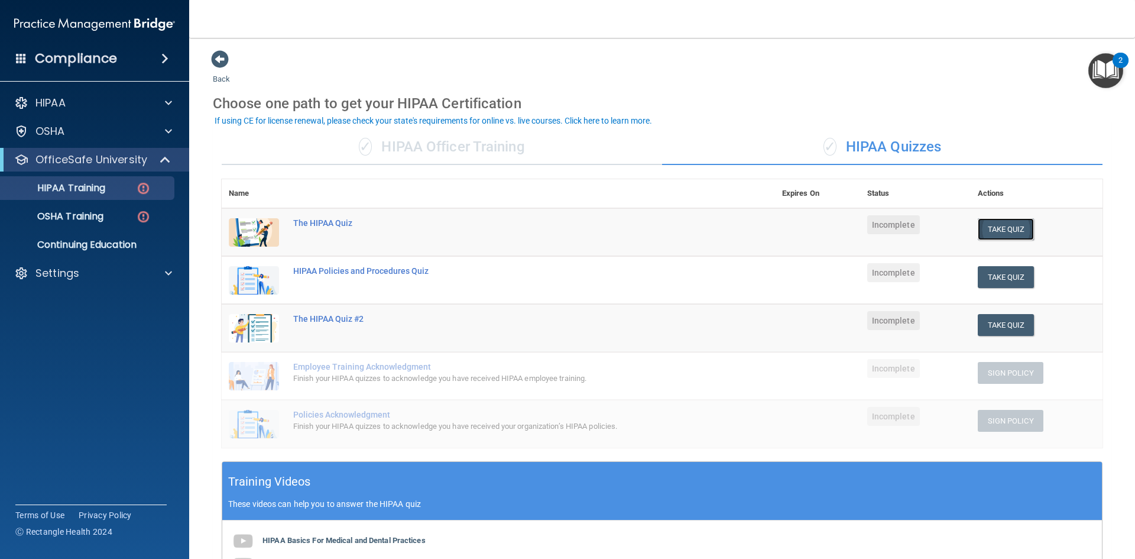
click at [991, 230] on button "Take Quiz" at bounding box center [1006, 229] width 57 height 22
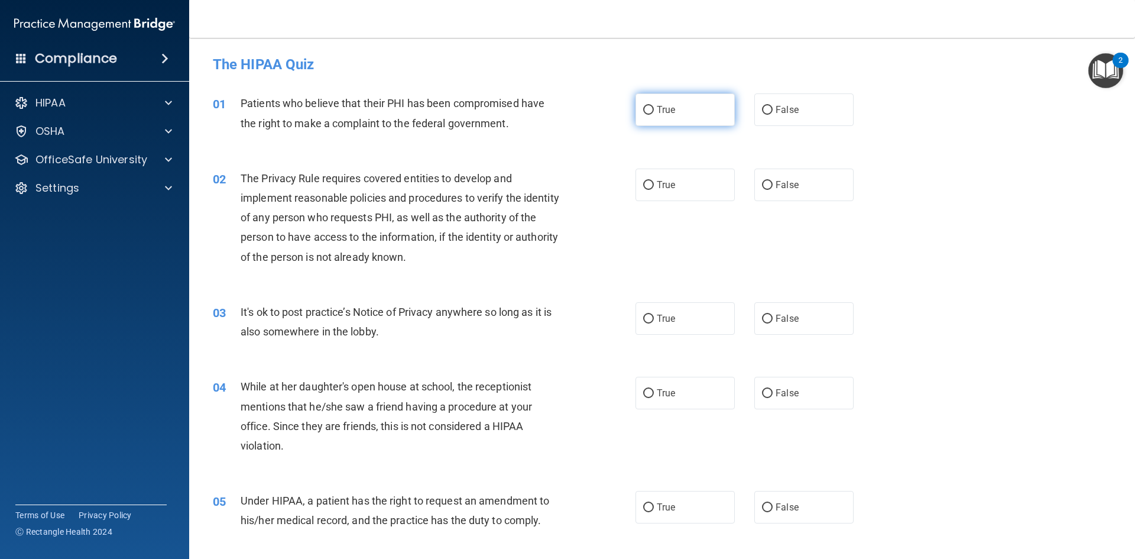
click at [643, 106] on input "True" at bounding box center [648, 110] width 11 height 9
radio input "true"
click at [657, 181] on span "True" at bounding box center [666, 184] width 18 height 11
click at [654, 181] on input "True" at bounding box center [648, 185] width 11 height 9
radio input "true"
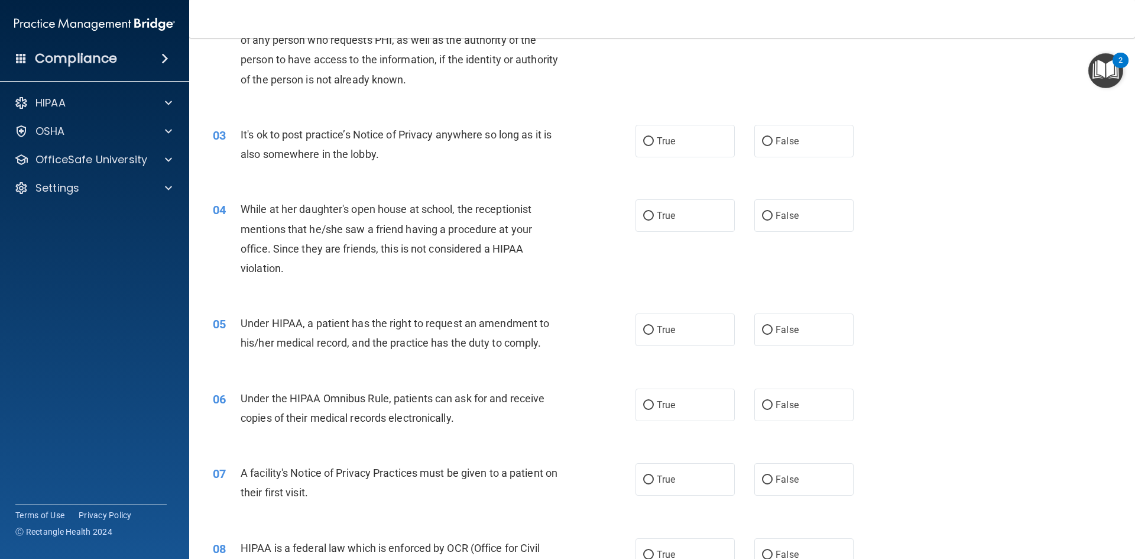
scroll to position [236, 0]
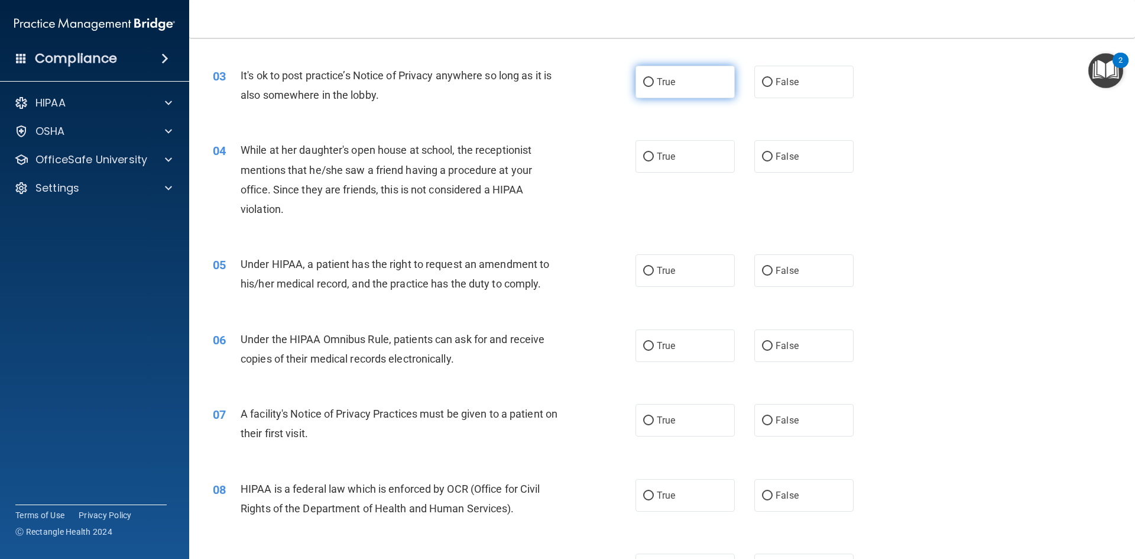
click at [649, 86] on input "True" at bounding box center [648, 82] width 11 height 9
radio input "true"
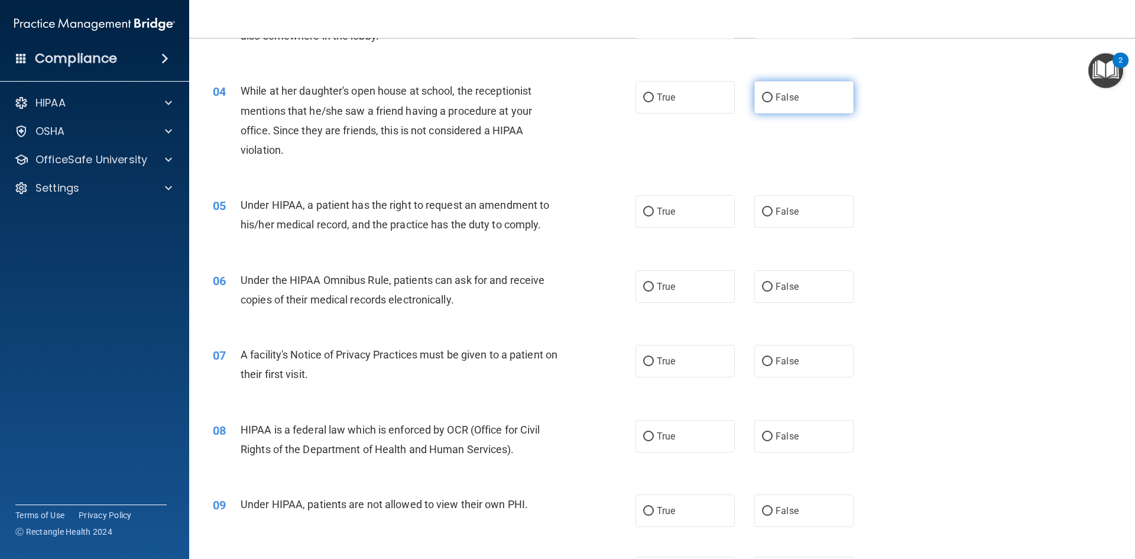
click at [762, 100] on input "False" at bounding box center [767, 97] width 11 height 9
radio input "true"
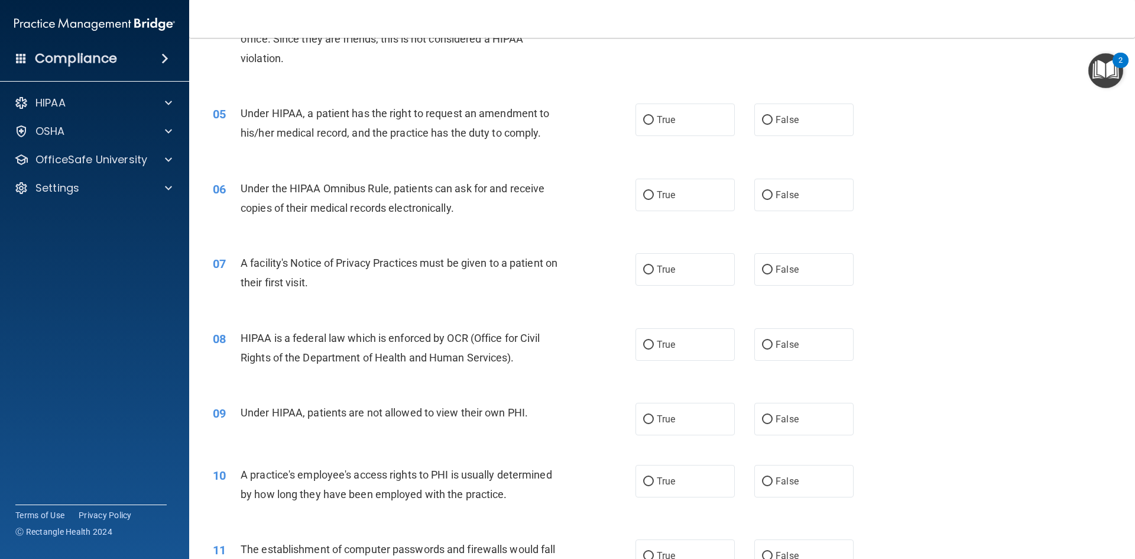
scroll to position [414, 0]
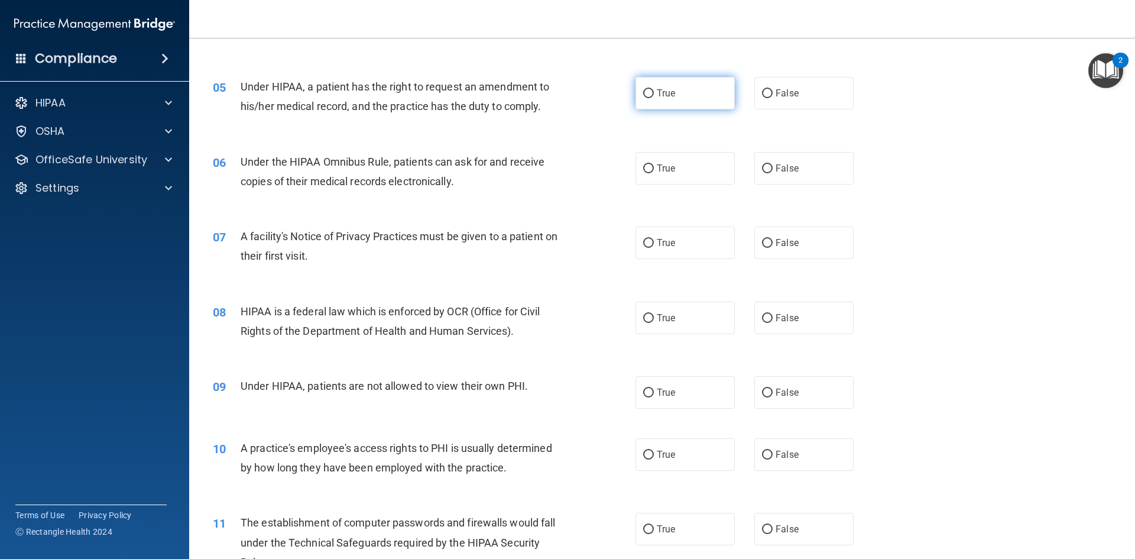
click at [647, 98] on input "True" at bounding box center [648, 93] width 11 height 9
radio input "true"
click at [654, 176] on label "True" at bounding box center [684, 168] width 99 height 33
click at [654, 173] on input "True" at bounding box center [648, 168] width 11 height 9
radio input "true"
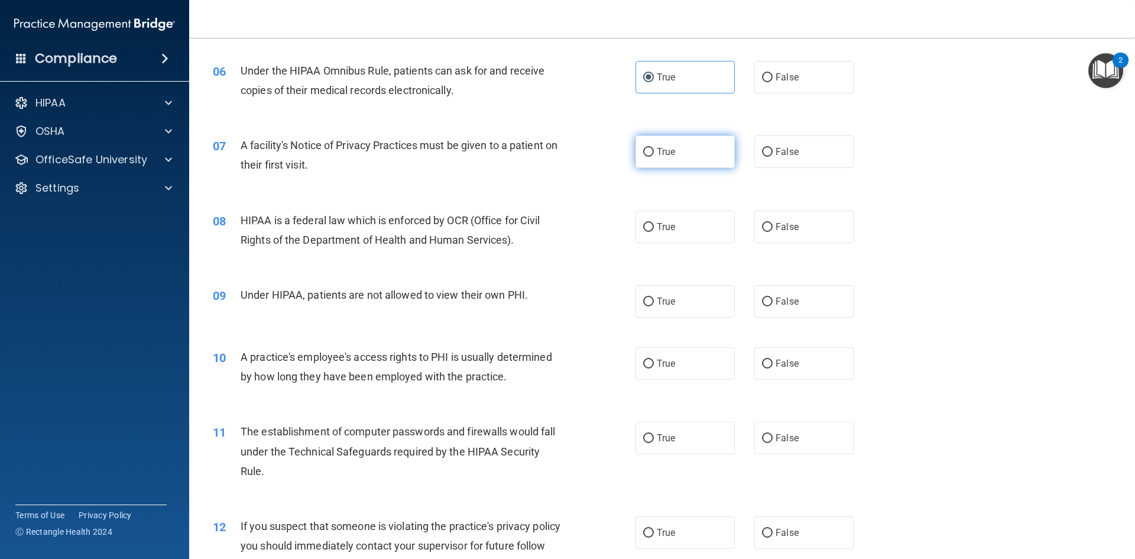
scroll to position [591, 0]
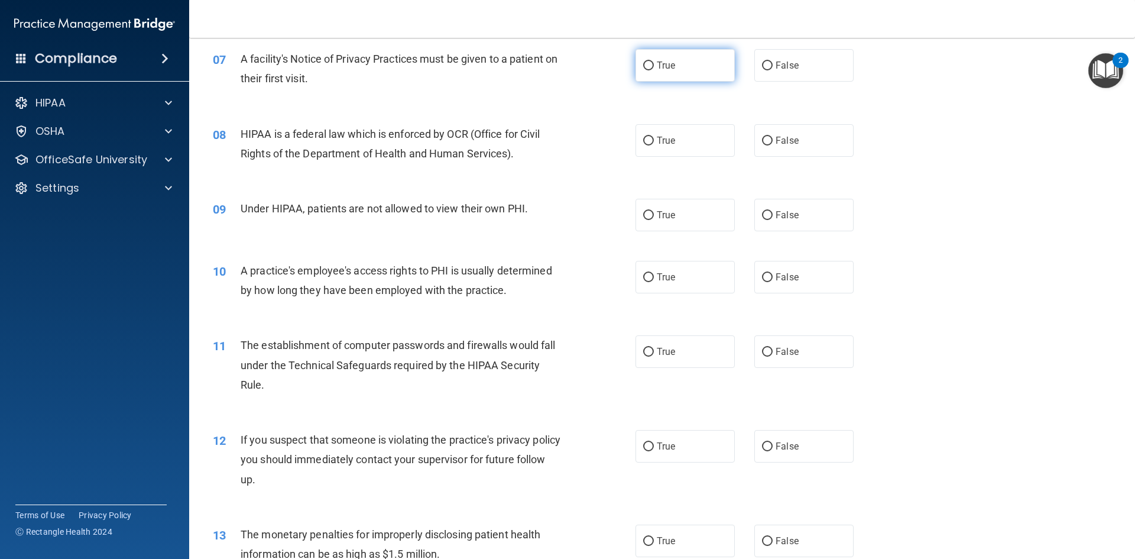
click at [646, 65] on input "True" at bounding box center [648, 65] width 11 height 9
radio input "true"
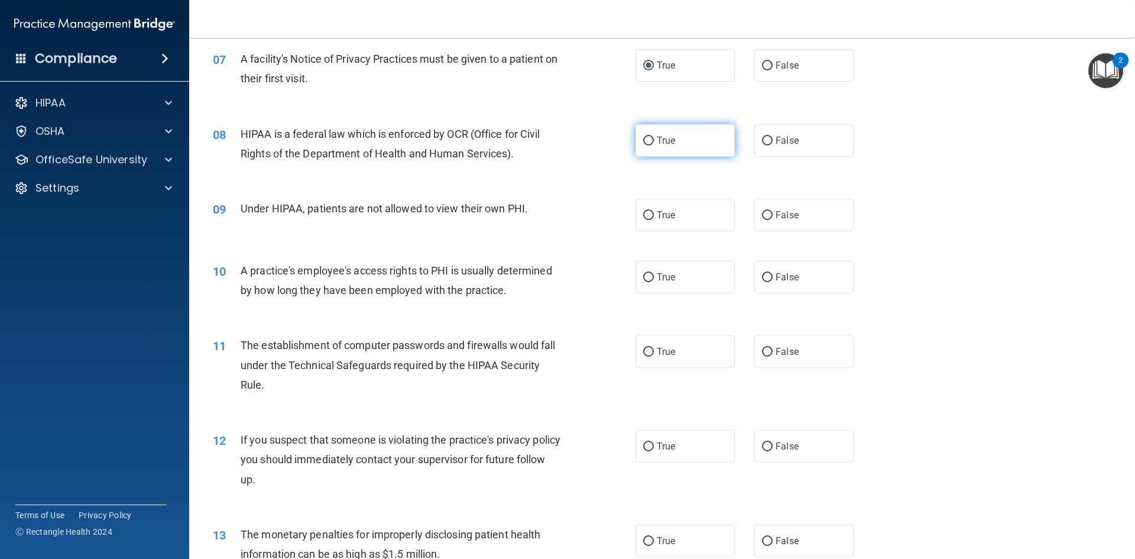
click at [649, 140] on input "True" at bounding box center [648, 141] width 11 height 9
radio input "true"
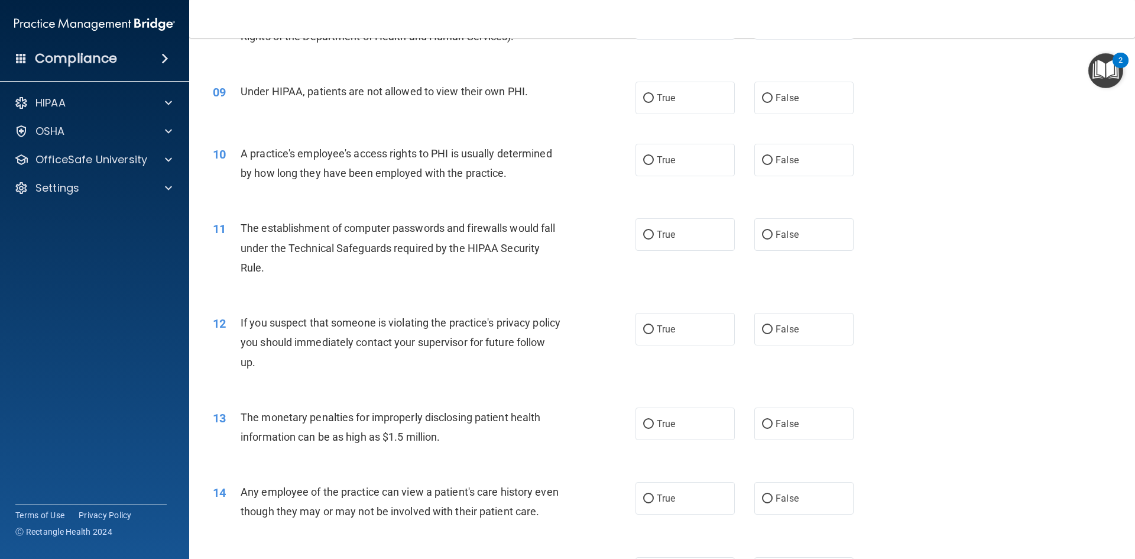
scroll to position [709, 0]
click at [767, 98] on input "False" at bounding box center [767, 97] width 11 height 9
radio input "true"
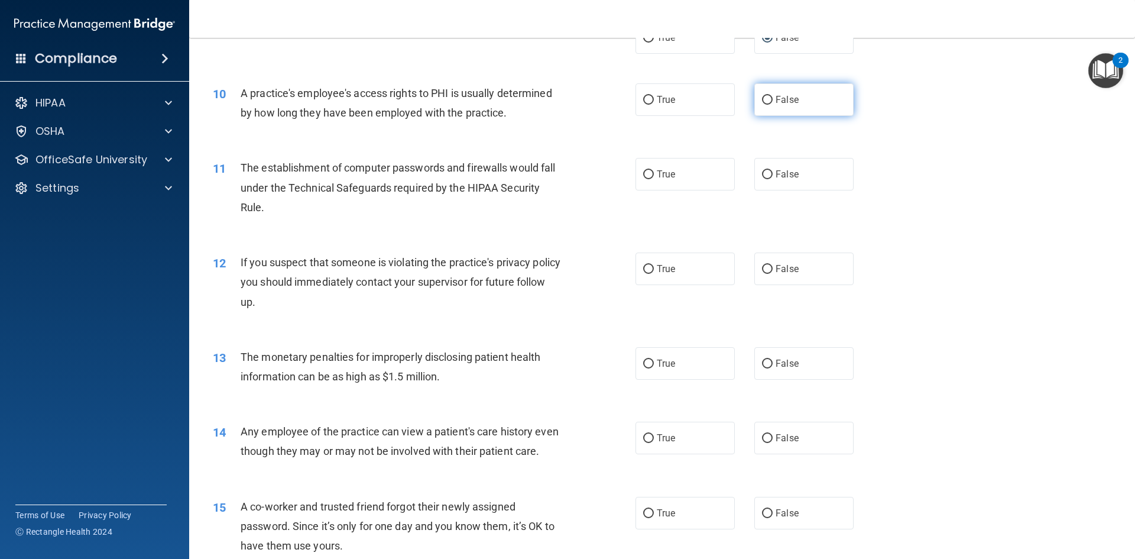
click at [762, 96] on input "False" at bounding box center [767, 100] width 11 height 9
radio input "true"
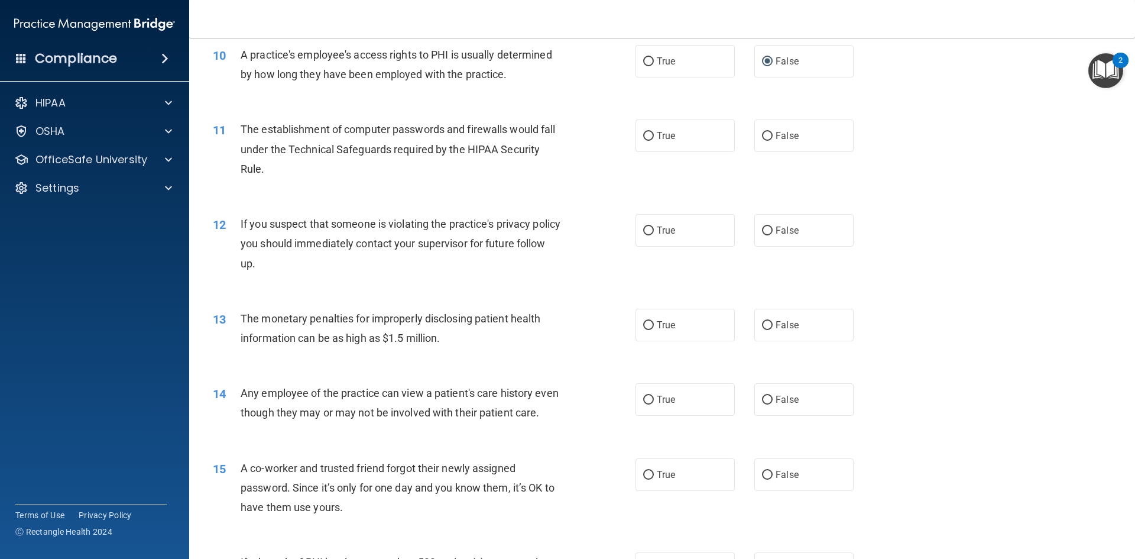
scroll to position [827, 0]
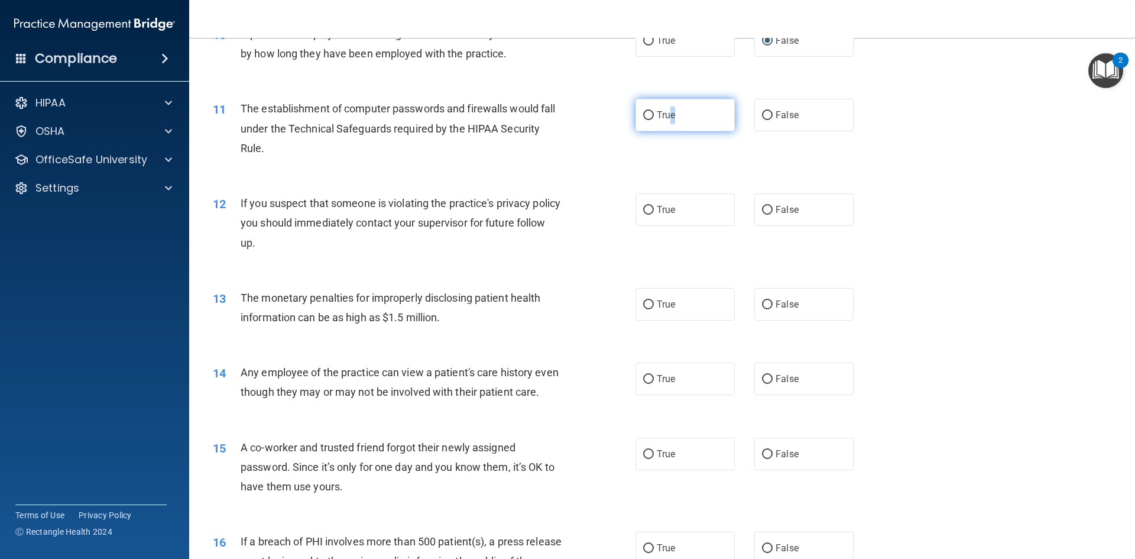
click at [668, 120] on span "True" at bounding box center [666, 114] width 18 height 11
click at [643, 117] on input "True" at bounding box center [648, 115] width 11 height 9
radio input "true"
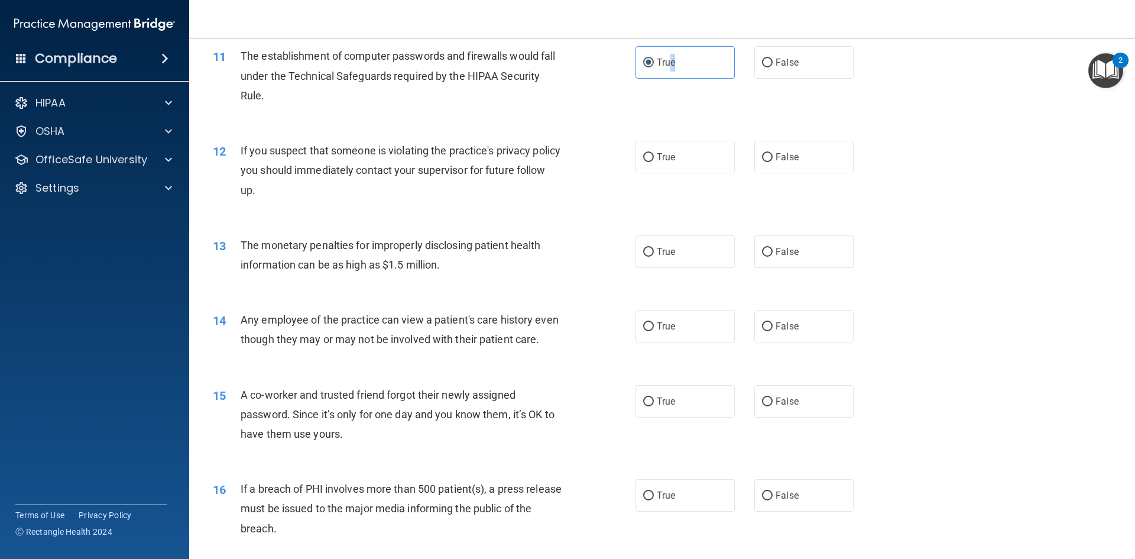
scroll to position [946, 0]
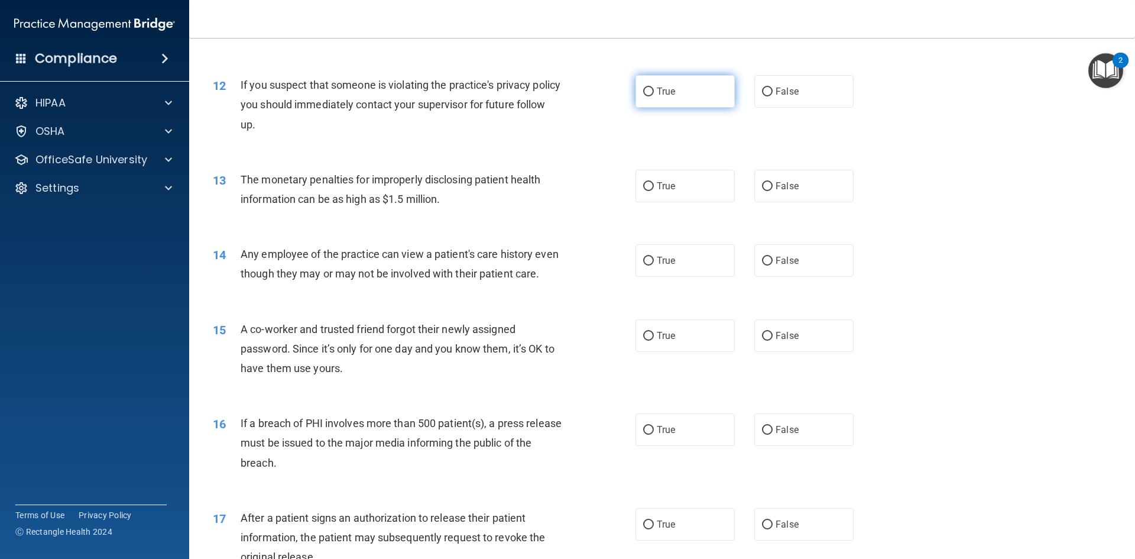
click at [658, 93] on span "True" at bounding box center [666, 91] width 18 height 11
click at [654, 93] on input "True" at bounding box center [648, 91] width 11 height 9
radio input "true"
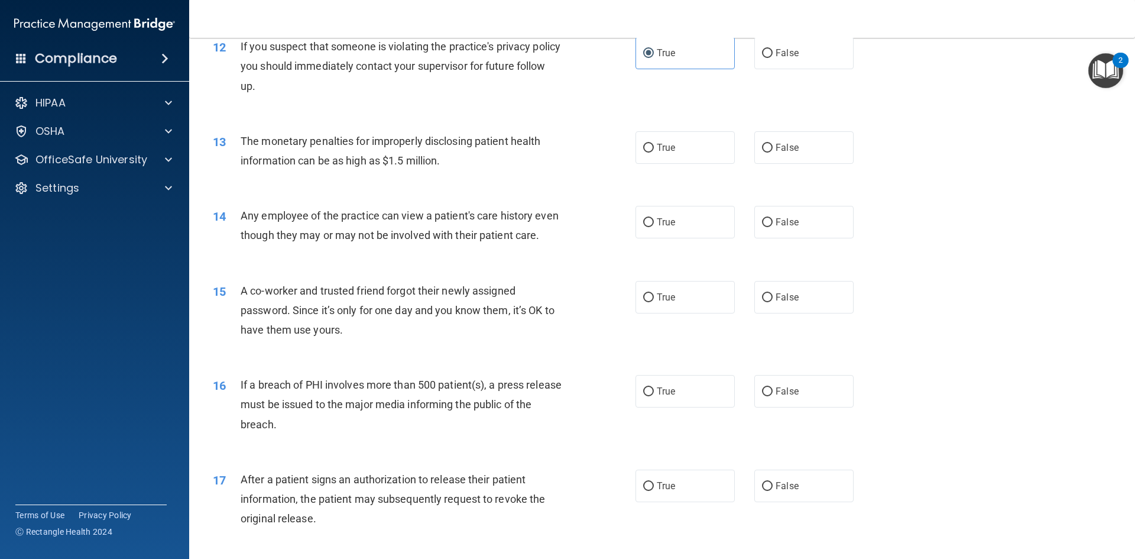
scroll to position [1005, 0]
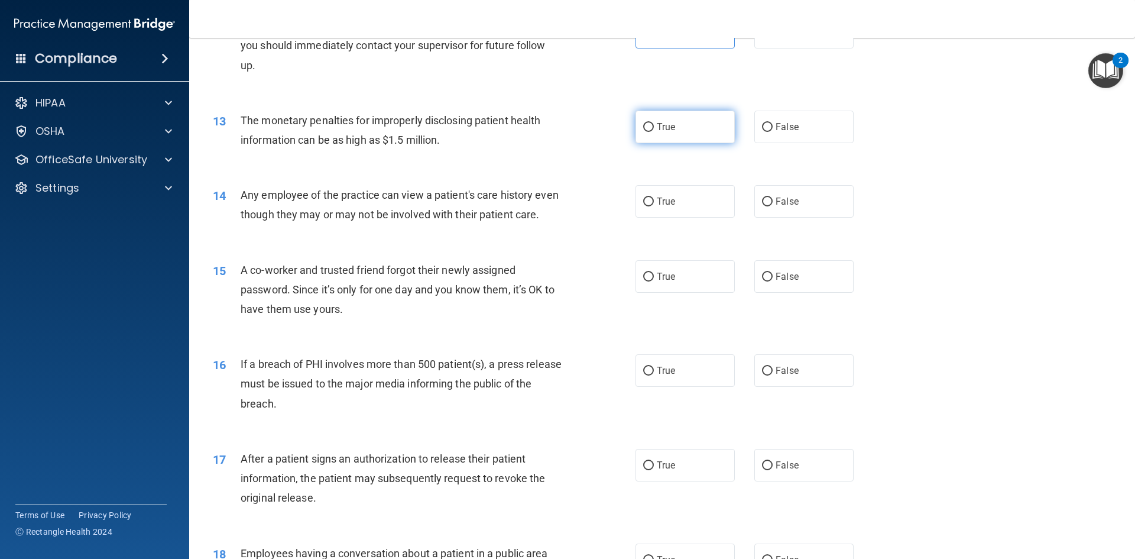
click at [644, 135] on label "True" at bounding box center [684, 127] width 99 height 33
click at [644, 132] on input "True" at bounding box center [648, 127] width 11 height 9
radio input "true"
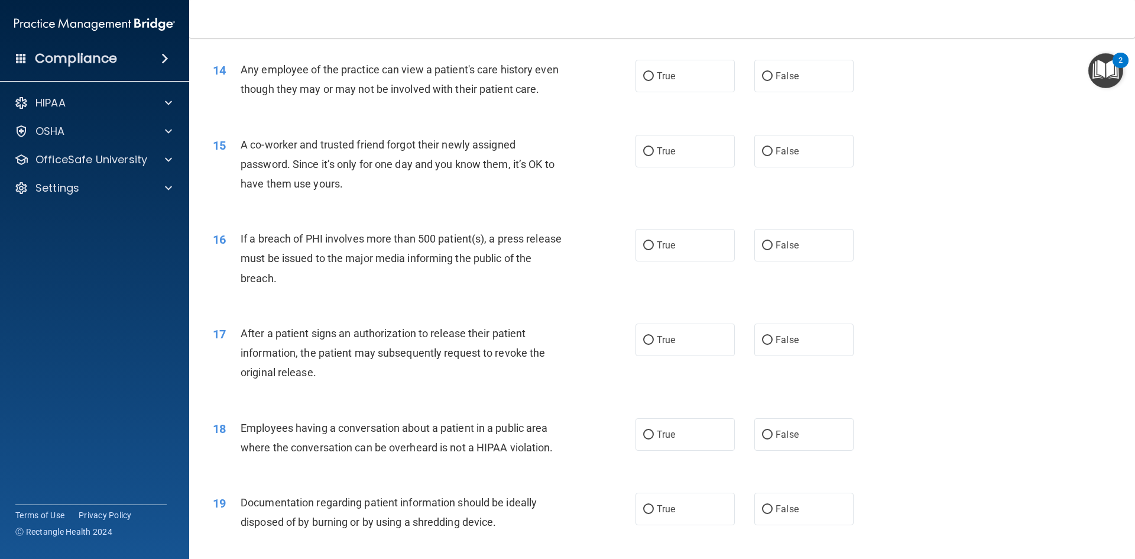
scroll to position [1123, 0]
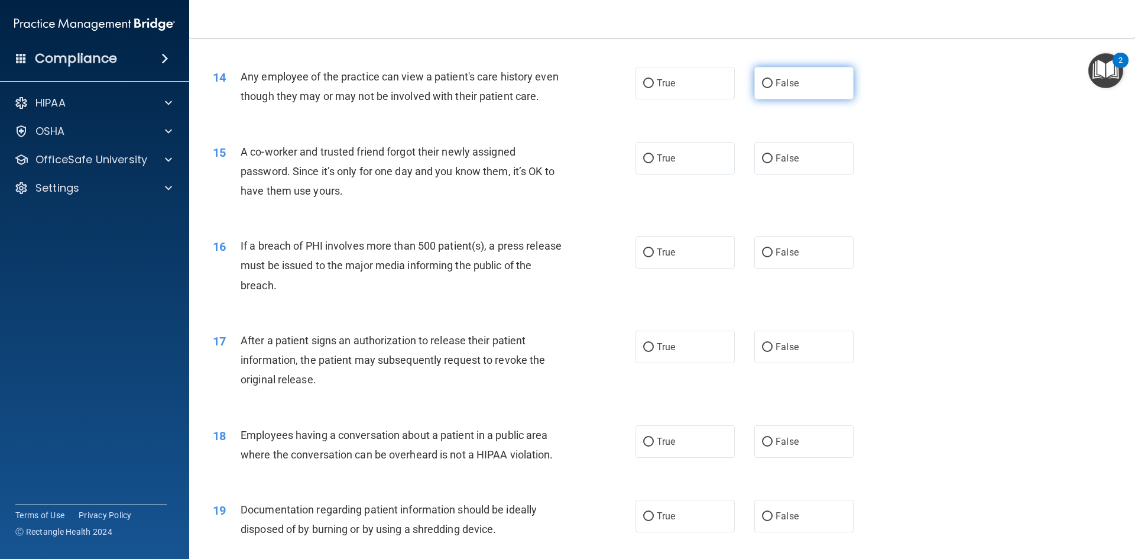
click at [767, 86] on input "False" at bounding box center [767, 83] width 11 height 9
radio input "true"
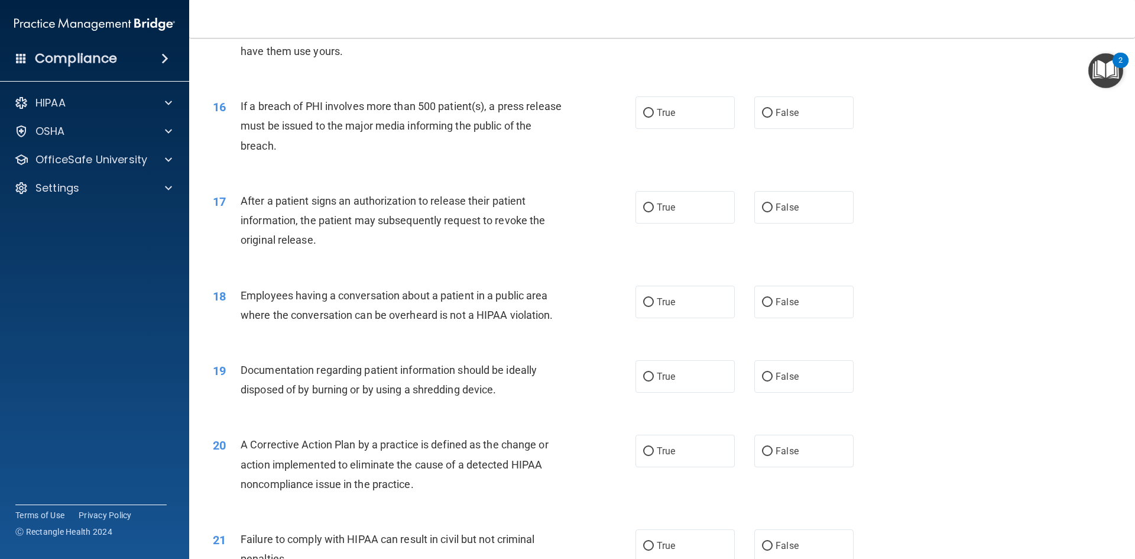
scroll to position [1241, 0]
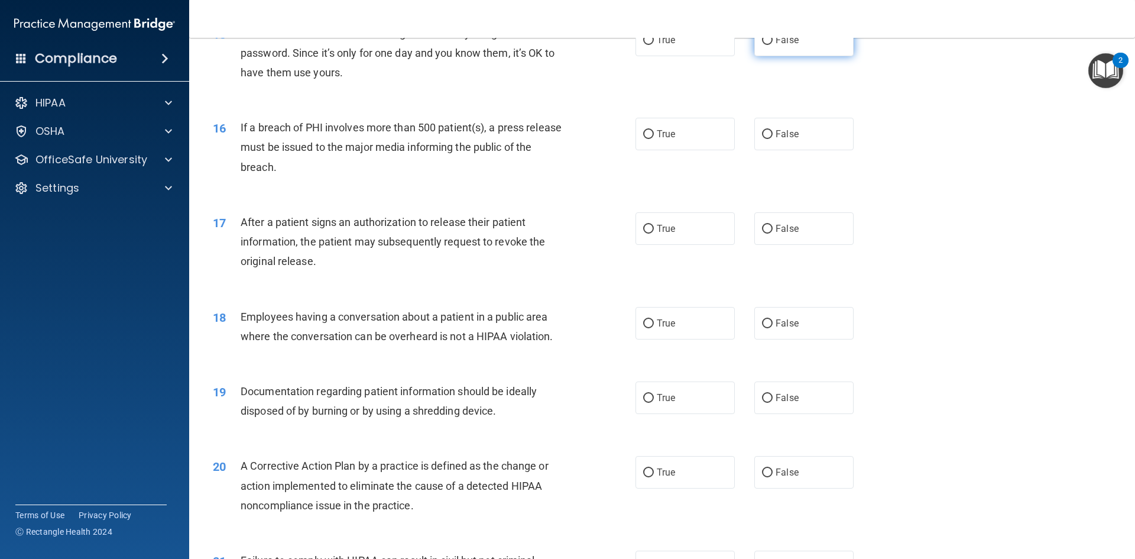
click at [767, 56] on label "False" at bounding box center [803, 40] width 99 height 33
click at [767, 45] on input "False" at bounding box center [767, 40] width 11 height 9
radio input "true"
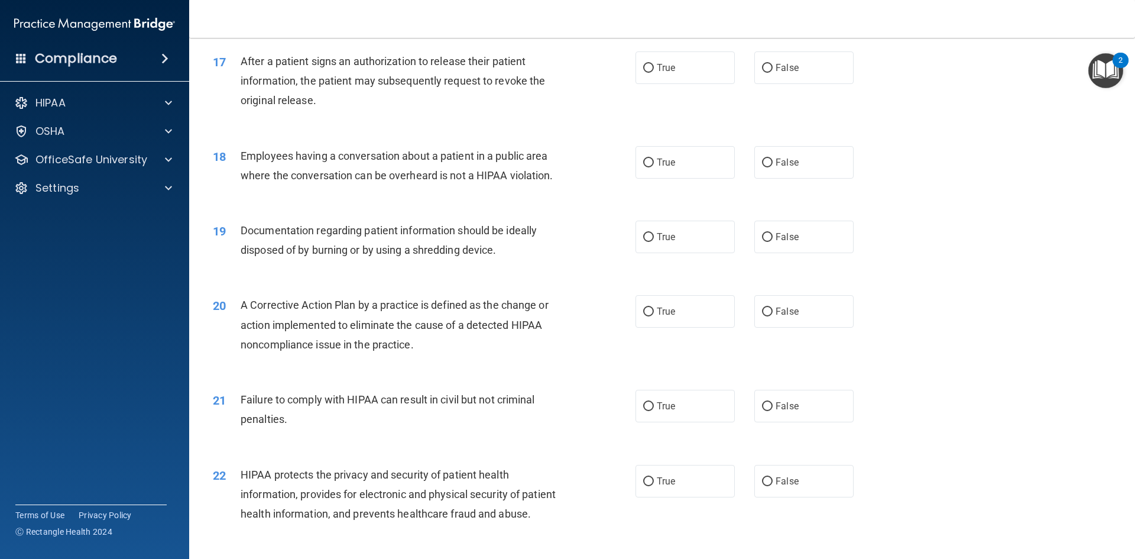
scroll to position [1419, 0]
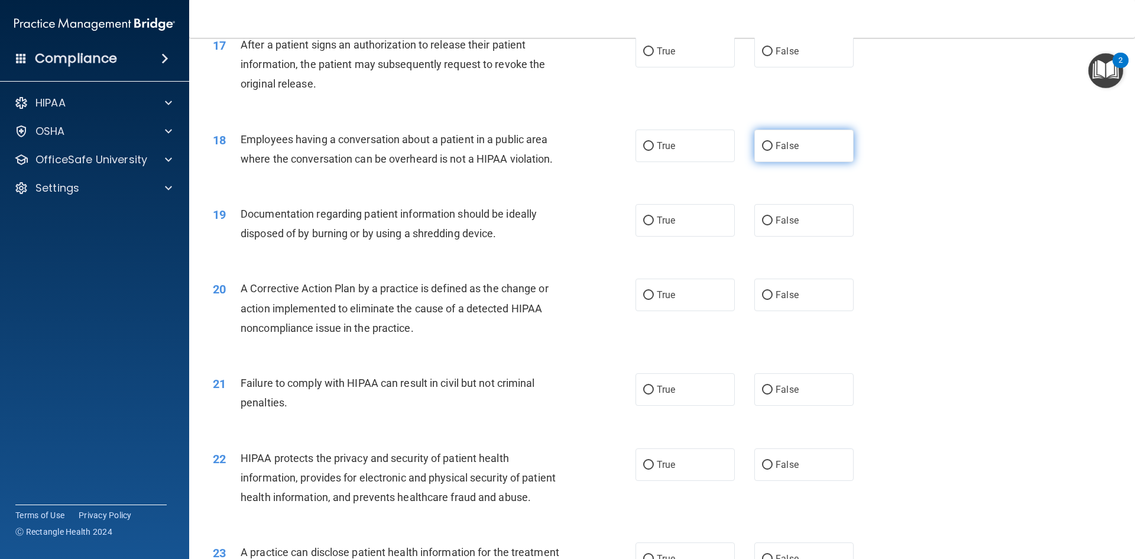
click at [775, 151] on span "False" at bounding box center [786, 145] width 23 height 11
click at [770, 151] on input "False" at bounding box center [767, 146] width 11 height 9
radio input "true"
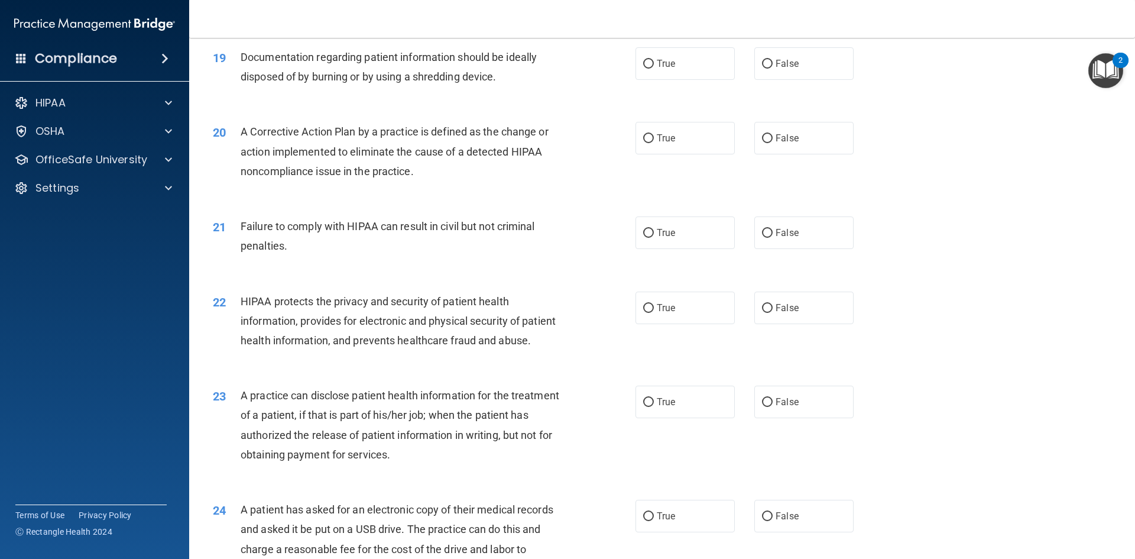
scroll to position [1596, 0]
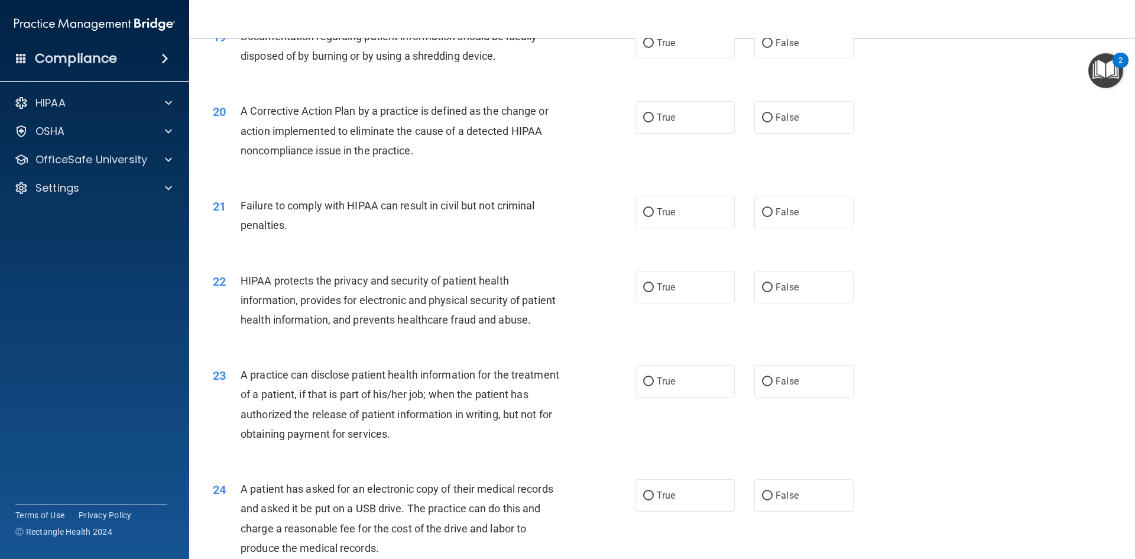
click at [619, 64] on div "19 Documentation regarding patient information should be ideally disposed of by…" at bounding box center [424, 49] width 458 height 45
click at [643, 48] on input "True" at bounding box center [648, 43] width 11 height 9
radio input "true"
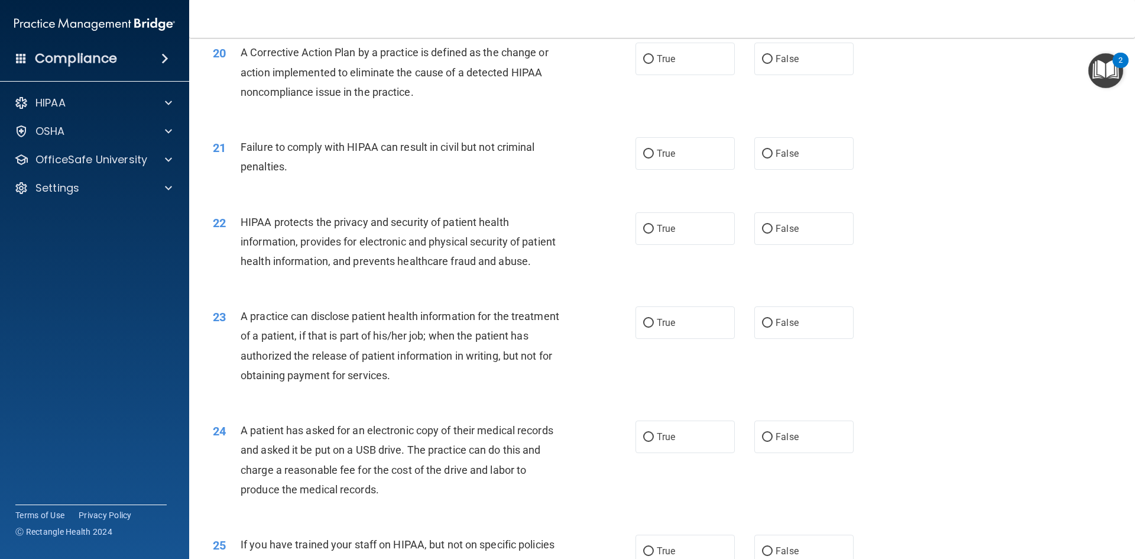
scroll to position [1655, 0]
click at [651, 74] on label "True" at bounding box center [684, 58] width 99 height 33
click at [651, 63] on input "True" at bounding box center [648, 58] width 11 height 9
radio input "true"
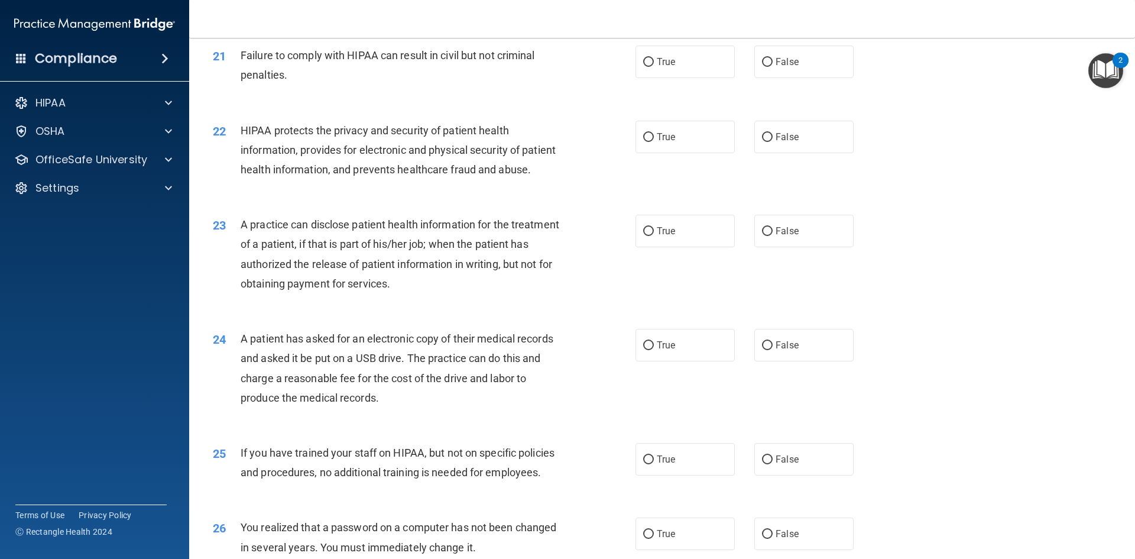
scroll to position [1773, 0]
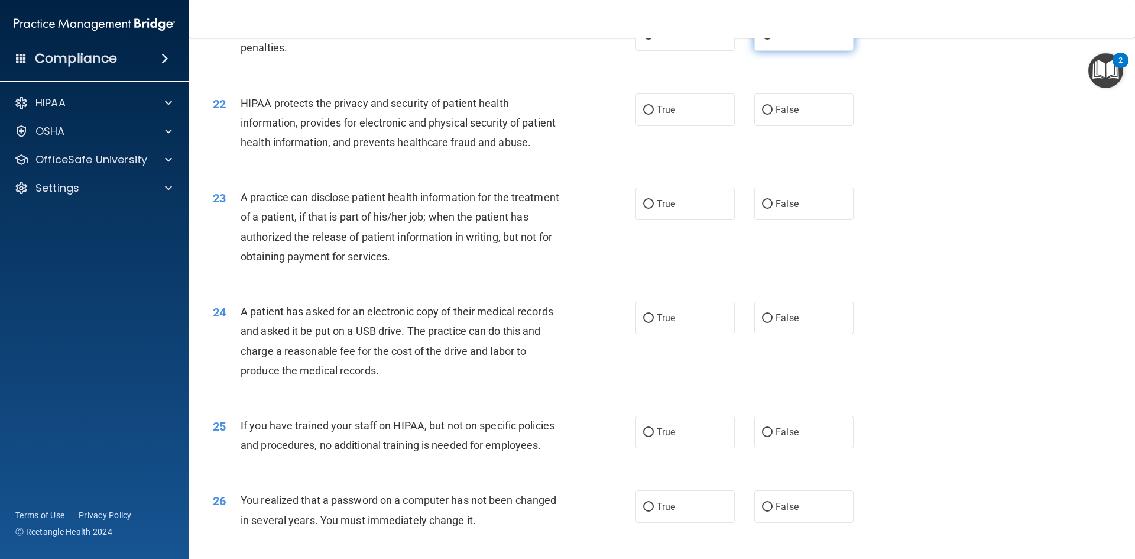
click at [759, 51] on label "False" at bounding box center [803, 34] width 99 height 33
click at [762, 40] on input "False" at bounding box center [767, 35] width 11 height 9
radio input "true"
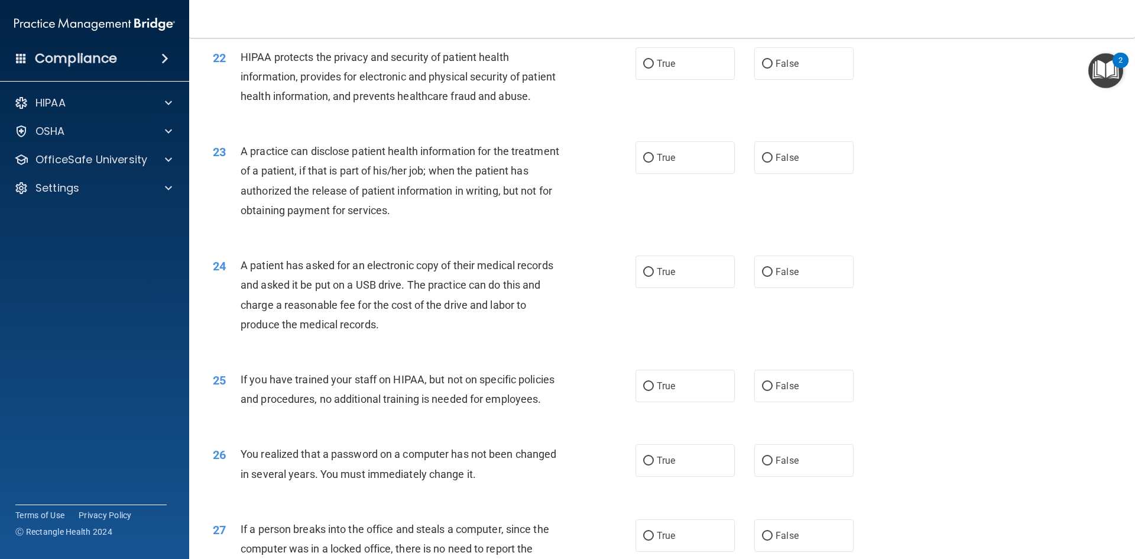
scroll to position [1839, 0]
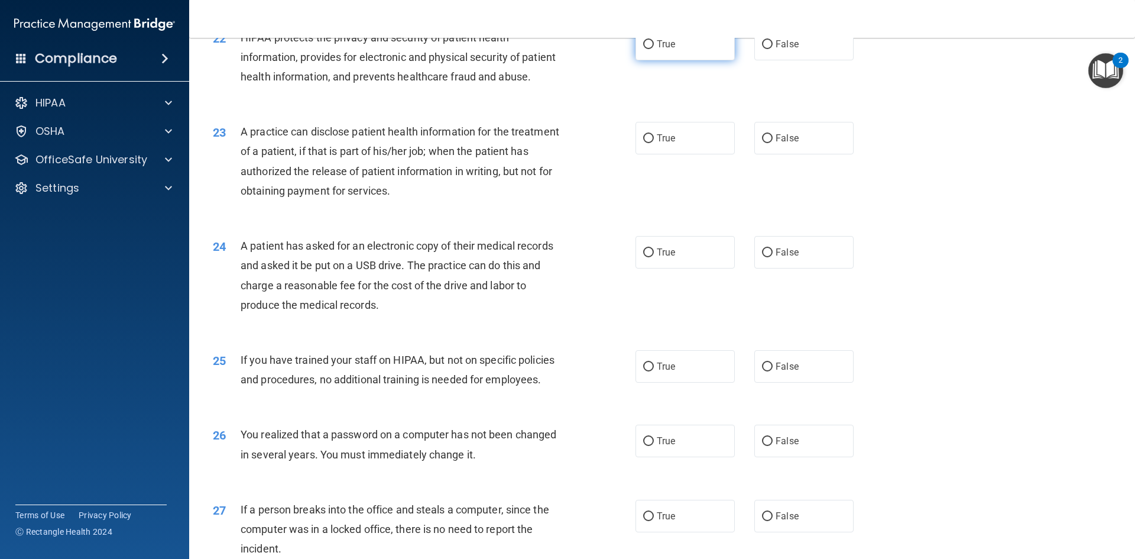
click at [644, 49] on input "True" at bounding box center [648, 44] width 11 height 9
radio input "true"
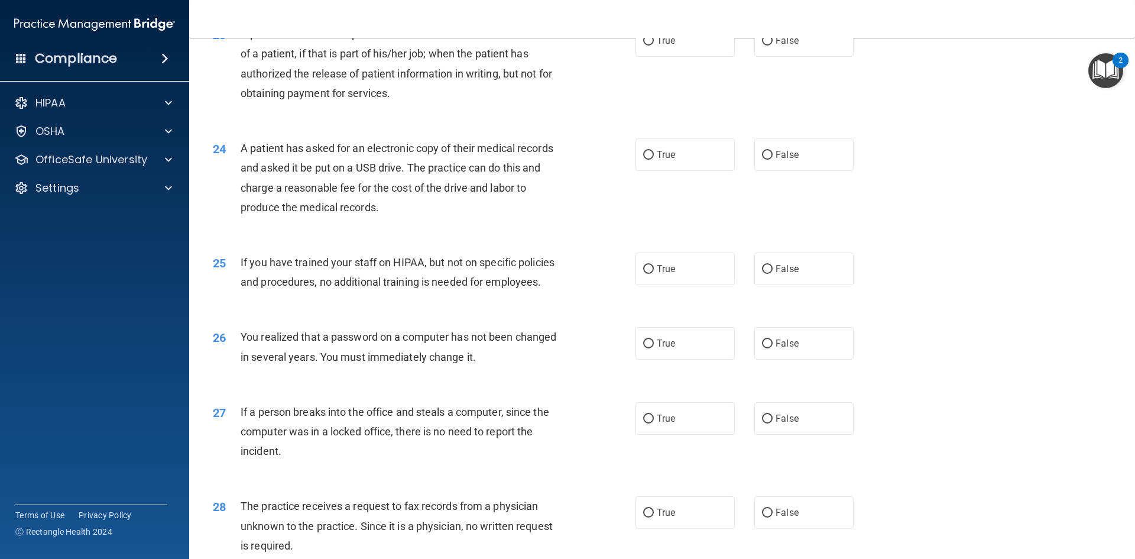
scroll to position [1957, 0]
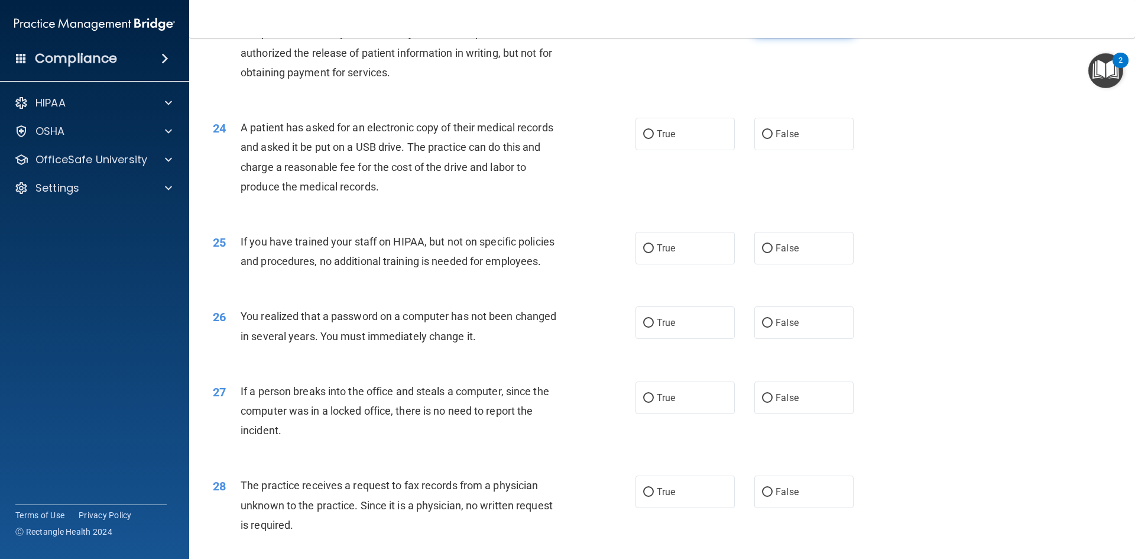
click at [762, 25] on input "False" at bounding box center [767, 20] width 11 height 9
radio input "true"
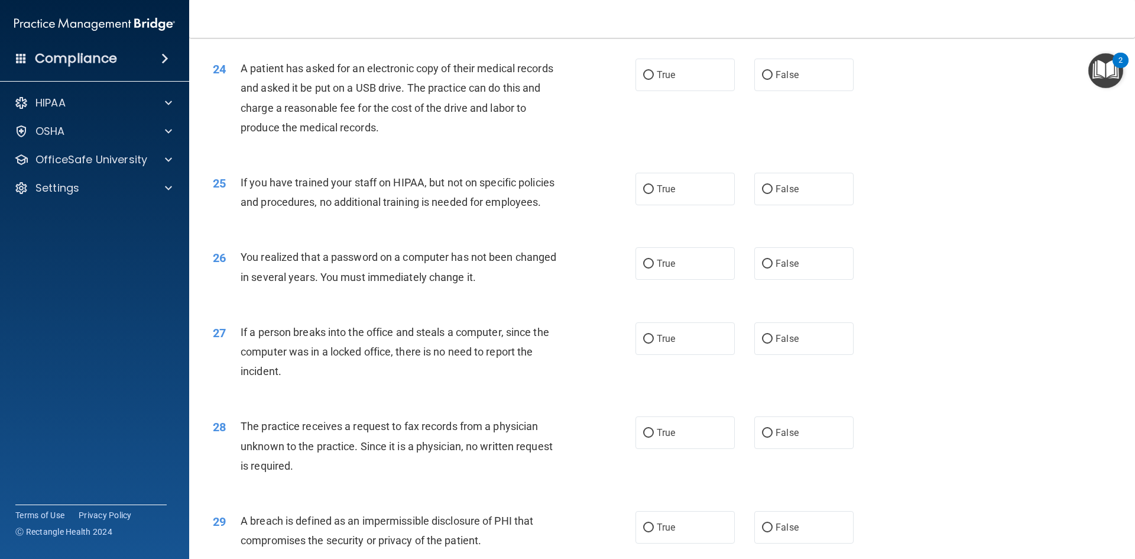
scroll to position [2075, 0]
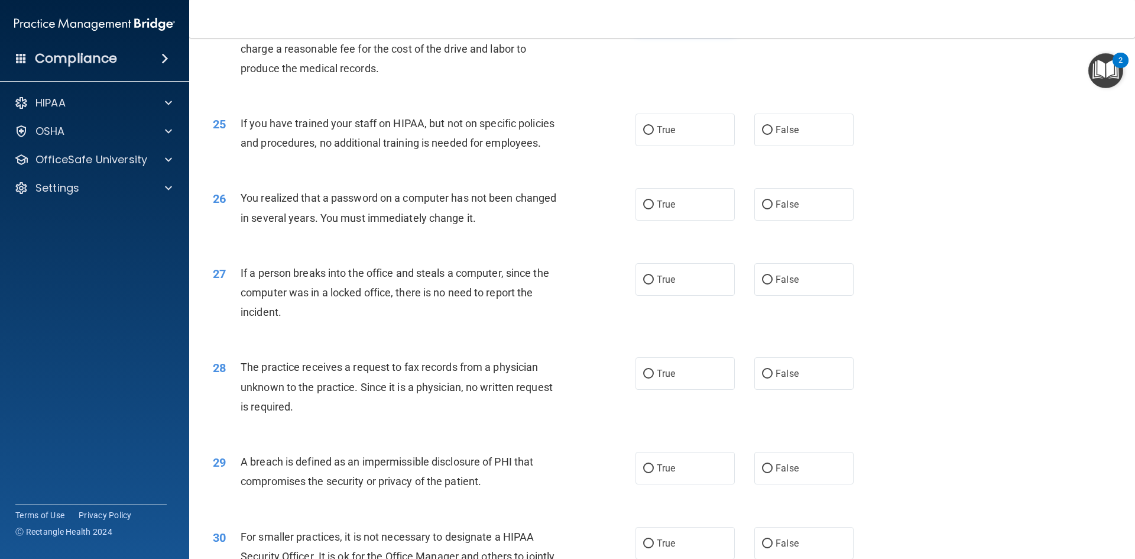
click at [657, 21] on span "True" at bounding box center [666, 15] width 18 height 11
click at [654, 21] on input "True" at bounding box center [648, 16] width 11 height 9
radio input "true"
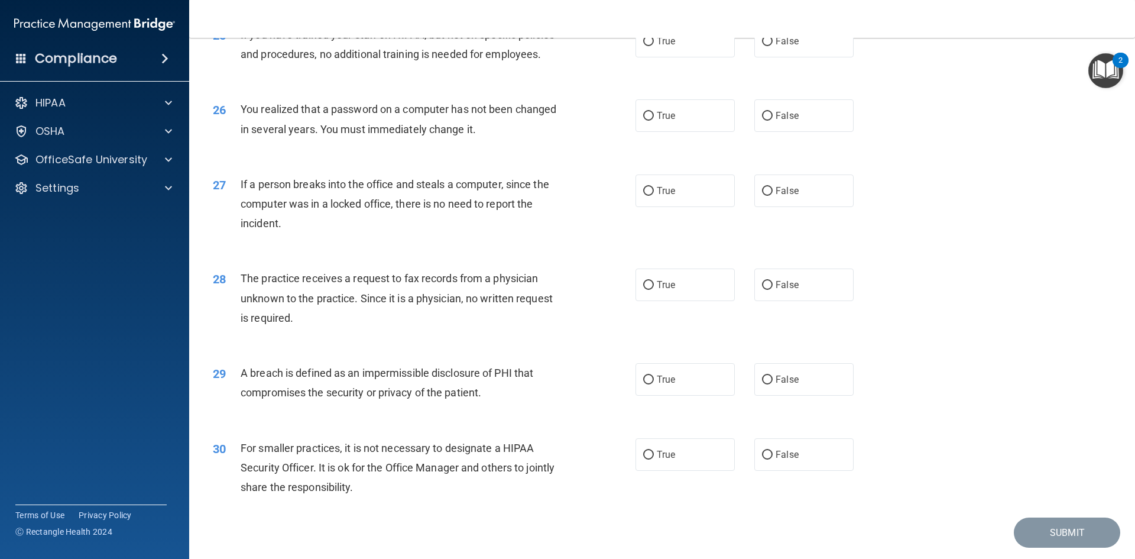
scroll to position [2167, 0]
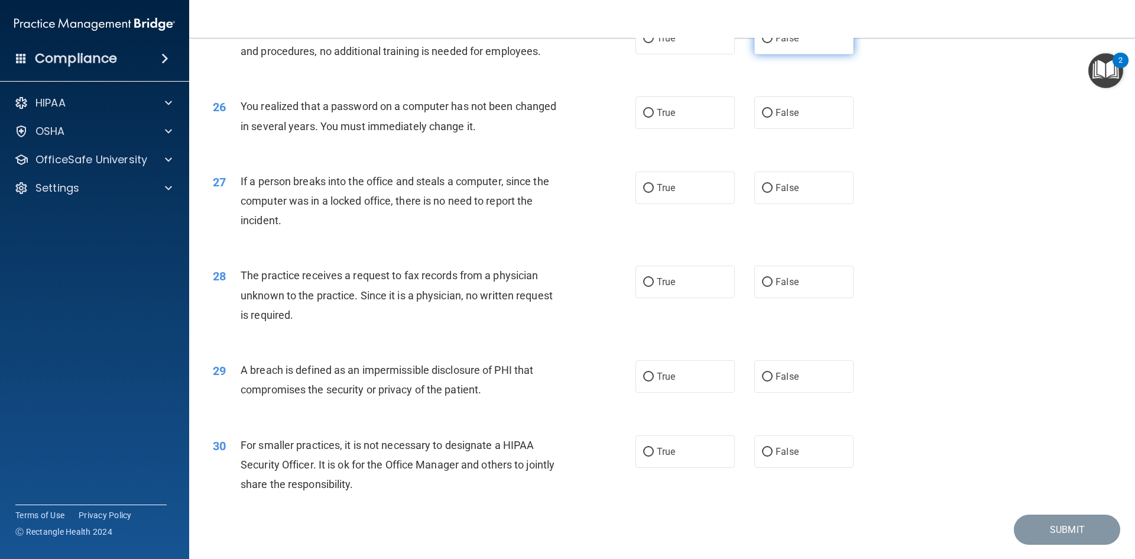
click at [822, 54] on label "False" at bounding box center [803, 38] width 99 height 33
click at [773, 43] on input "False" at bounding box center [767, 38] width 11 height 9
radio input "true"
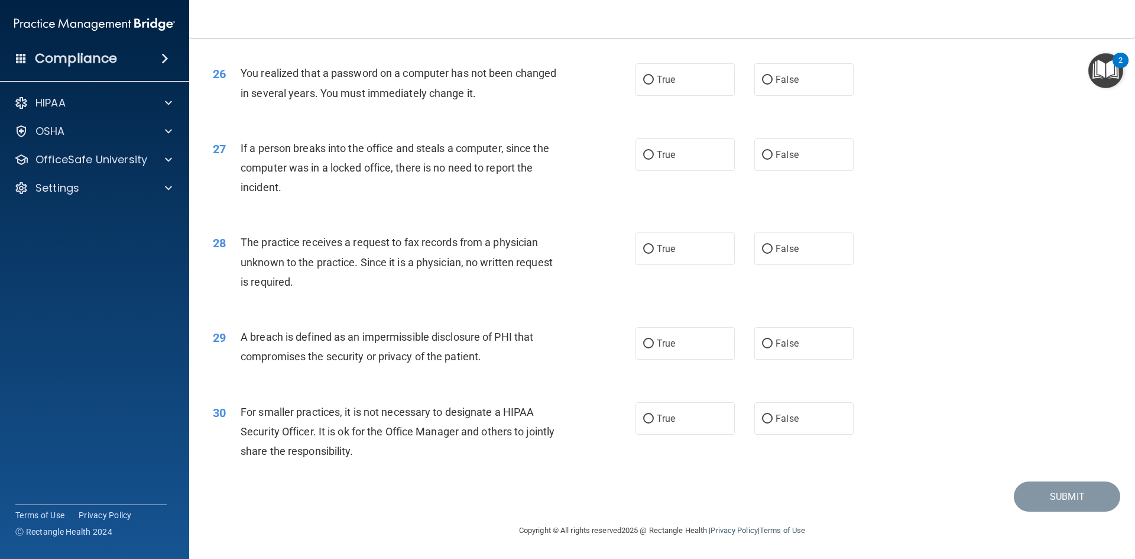
scroll to position [2239, 0]
click at [681, 87] on label "True" at bounding box center [684, 79] width 99 height 33
click at [654, 85] on input "True" at bounding box center [648, 80] width 11 height 9
radio input "true"
click at [762, 152] on input "False" at bounding box center [767, 155] width 11 height 9
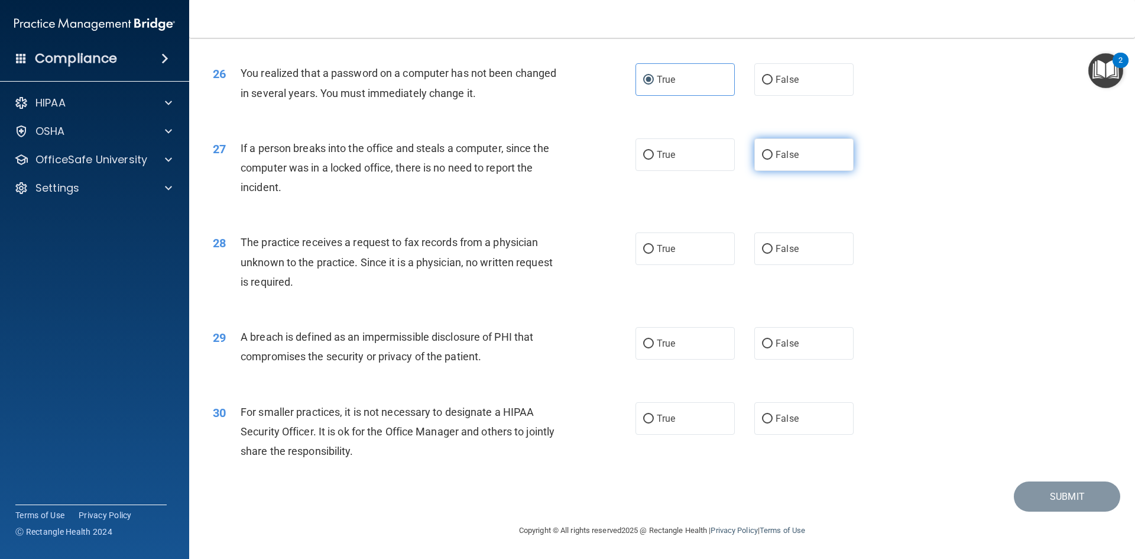
radio input "true"
click at [754, 249] on label "False" at bounding box center [803, 248] width 99 height 33
click at [762, 249] on input "False" at bounding box center [767, 249] width 11 height 9
radio input "true"
click at [658, 346] on span "True" at bounding box center [666, 342] width 18 height 11
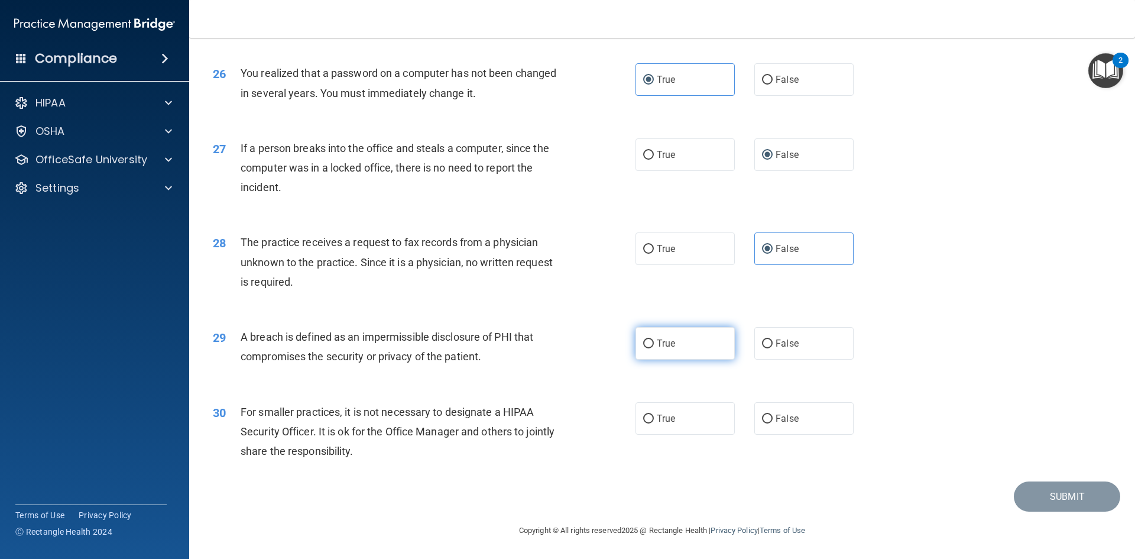
click at [654, 346] on input "True" at bounding box center [648, 343] width 11 height 9
radio input "true"
click at [773, 431] on label "False" at bounding box center [803, 418] width 99 height 33
click at [773, 423] on input "False" at bounding box center [767, 418] width 11 height 9
radio input "true"
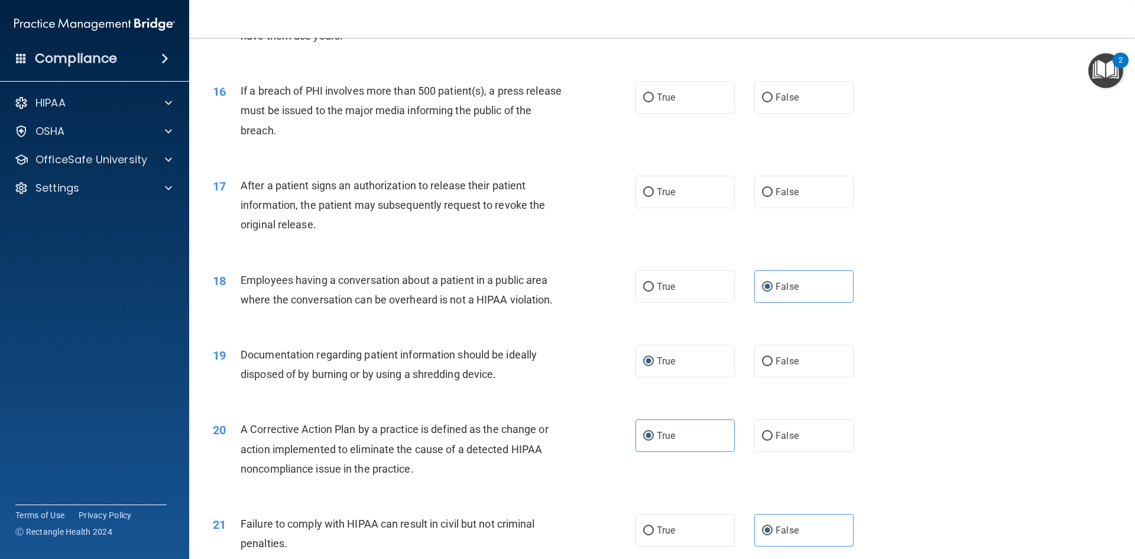
scroll to position [1057, 0]
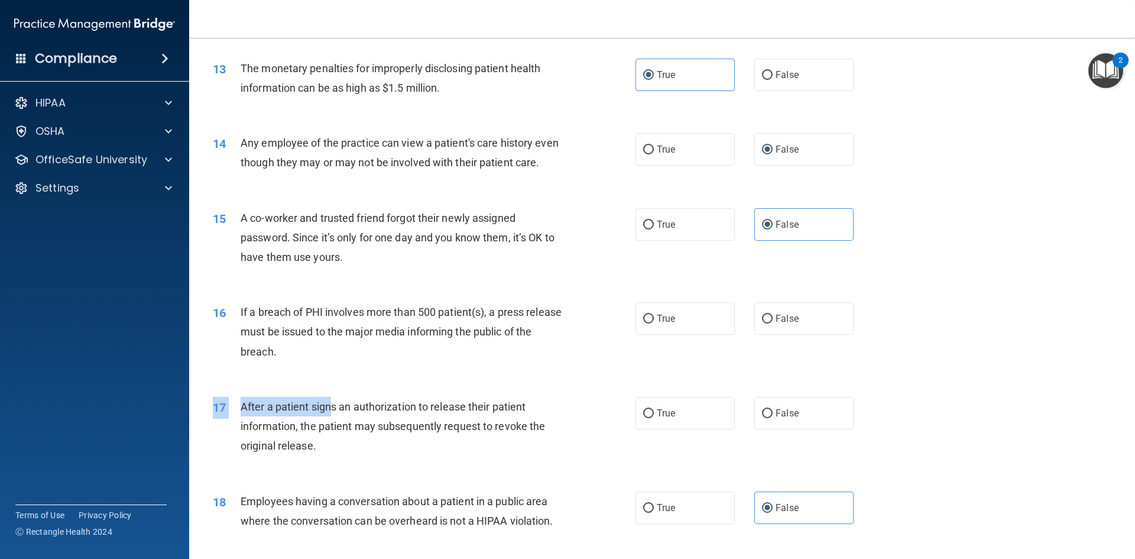
drag, startPoint x: 331, startPoint y: 419, endPoint x: 446, endPoint y: 415, distance: 115.3
click at [446, 415] on div "17 After a patient signs an authorization to release their patient information,…" at bounding box center [662, 429] width 916 height 95
click at [648, 418] on input "True" at bounding box center [648, 413] width 11 height 9
radio input "true"
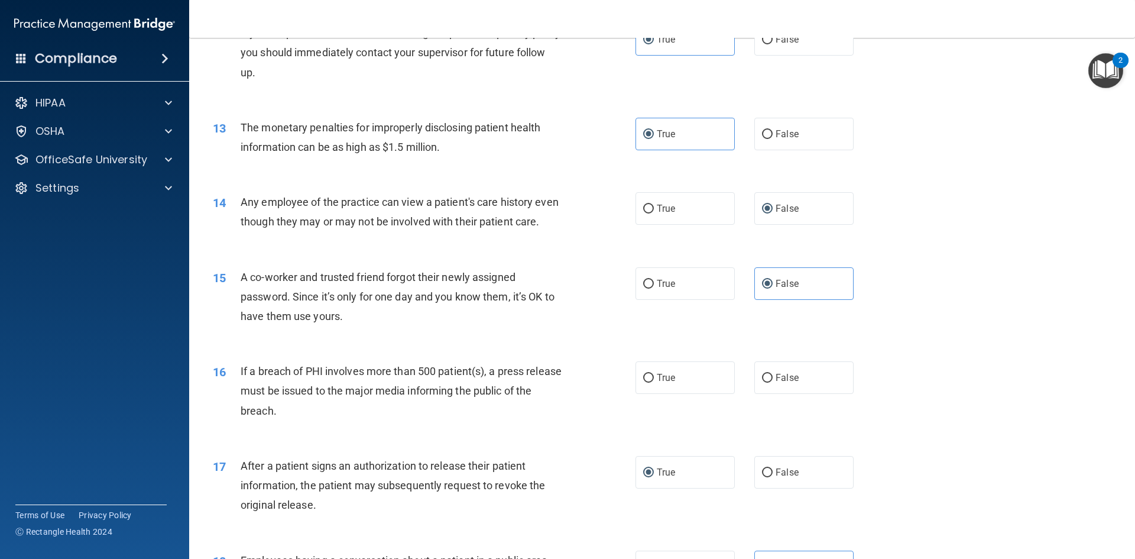
scroll to position [939, 0]
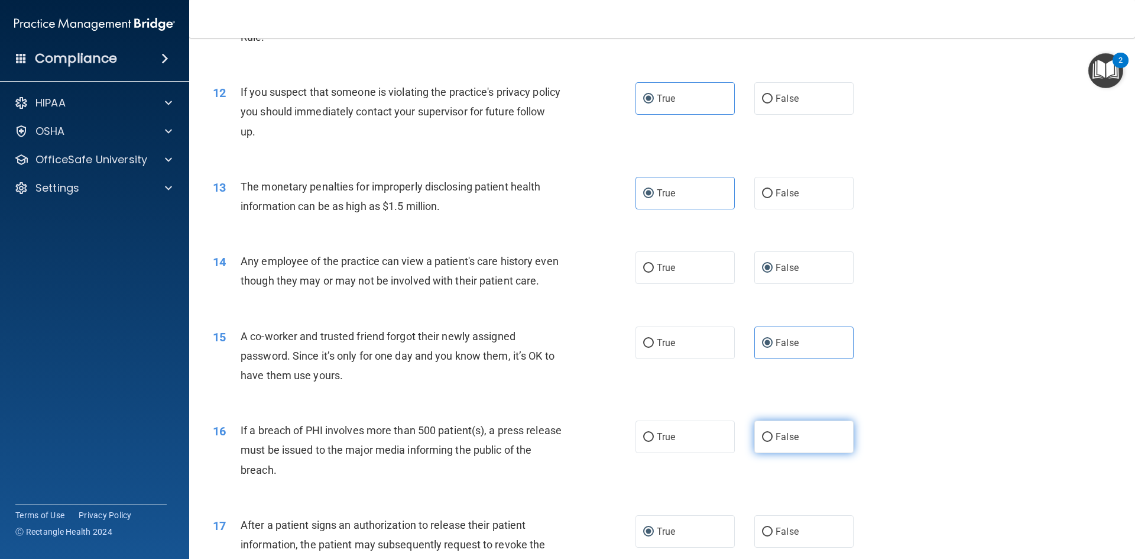
click at [782, 442] on span "False" at bounding box center [786, 436] width 23 height 11
click at [773, 442] on input "False" at bounding box center [767, 437] width 11 height 9
radio input "true"
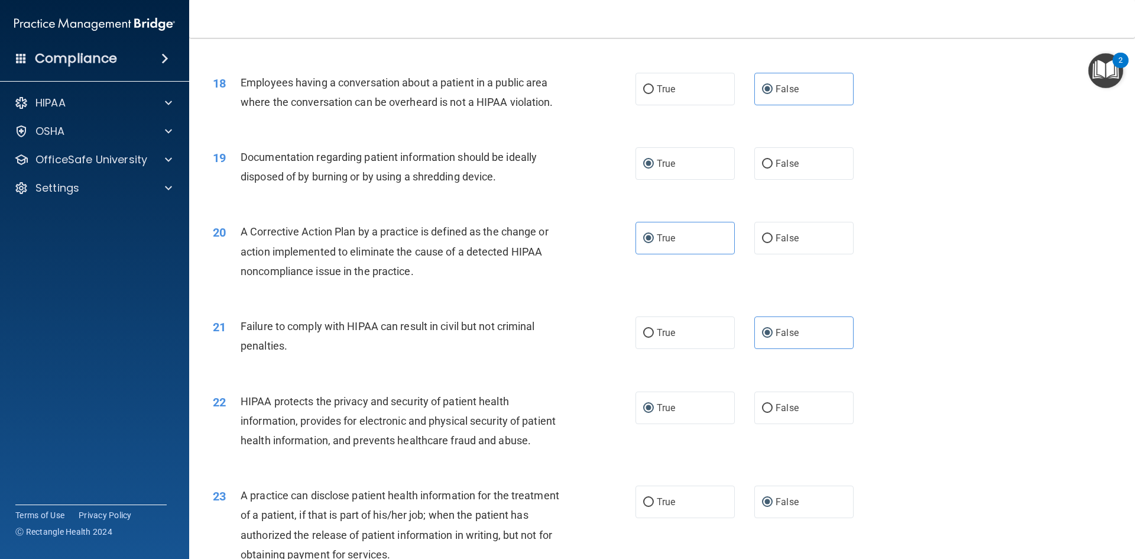
scroll to position [2239, 0]
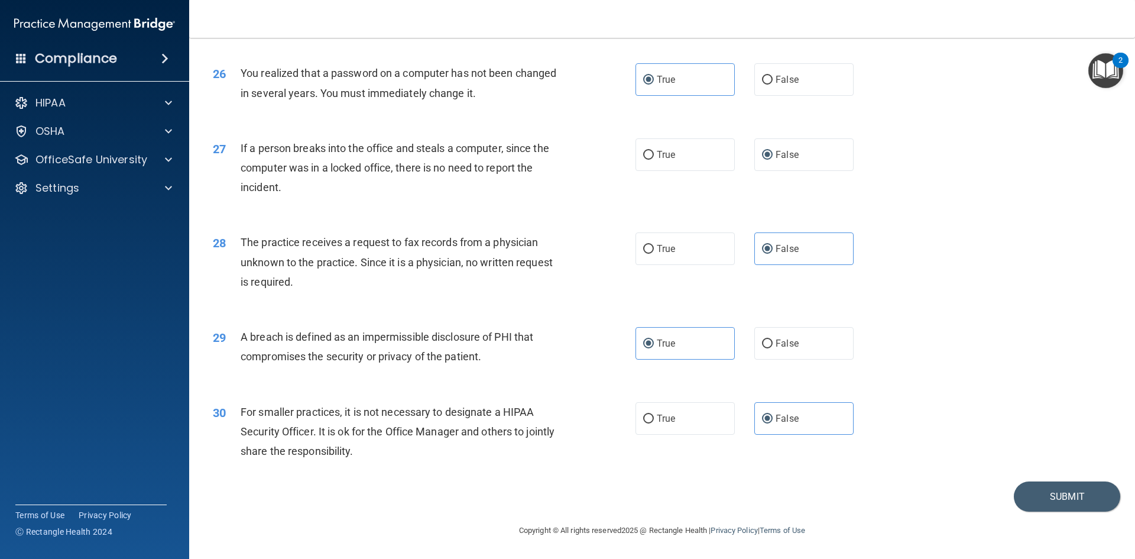
click at [1060, 481] on div "30 For smaller practices, it is not necessary to designate a HIPAA Security Off…" at bounding box center [662, 434] width 916 height 95
click at [1053, 498] on button "Submit" at bounding box center [1067, 496] width 106 height 30
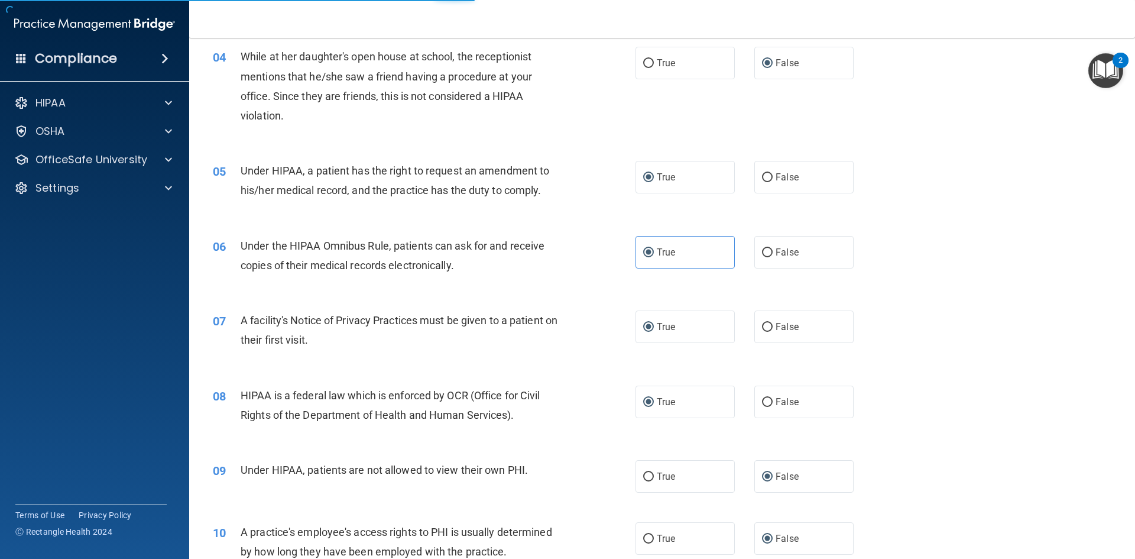
scroll to position [229, 0]
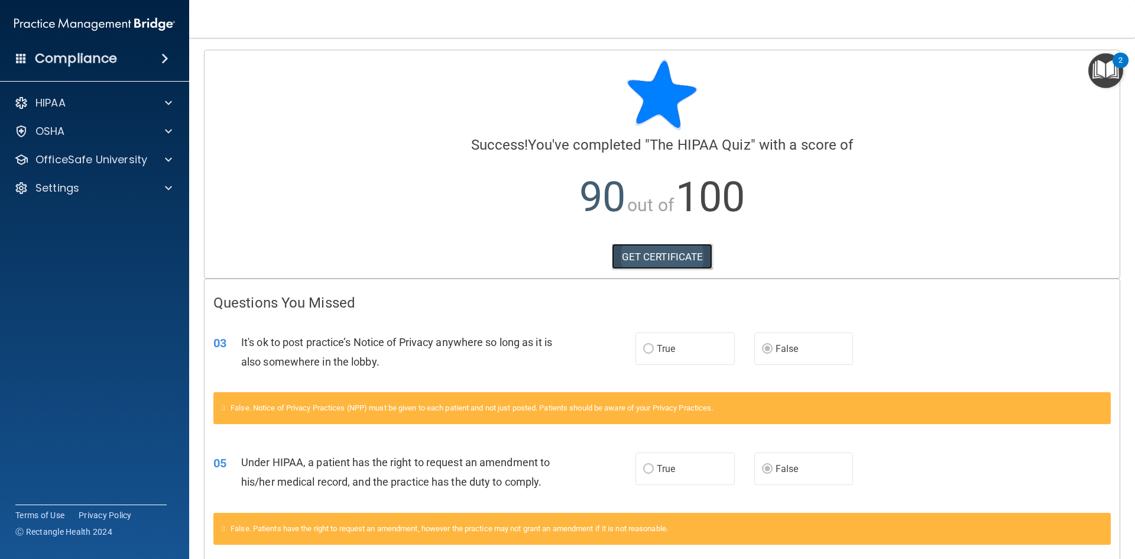
click at [666, 259] on link "GET CERTIFICATE" at bounding box center [662, 257] width 101 height 26
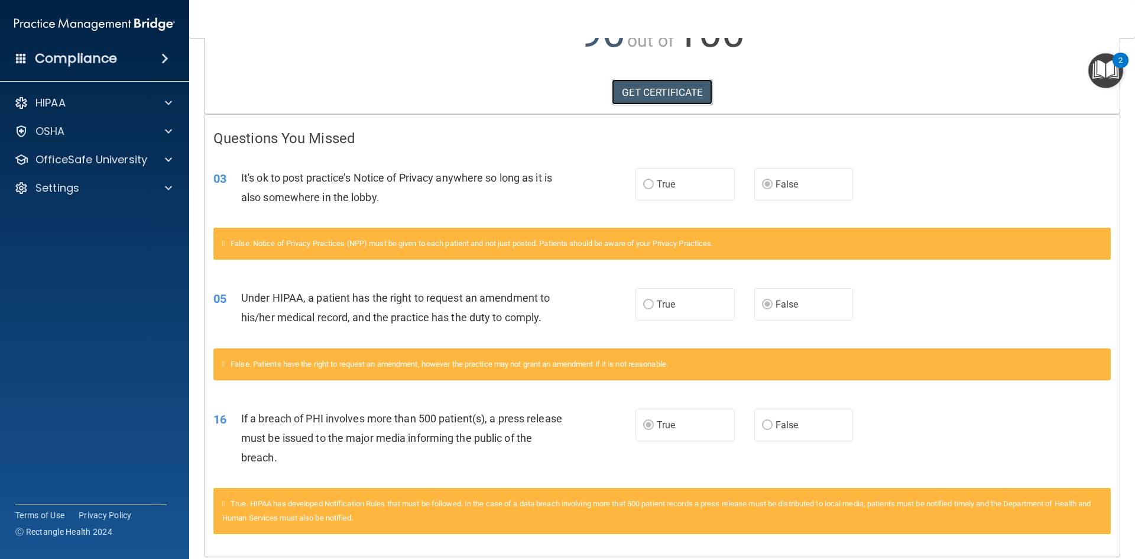
scroll to position [210, 0]
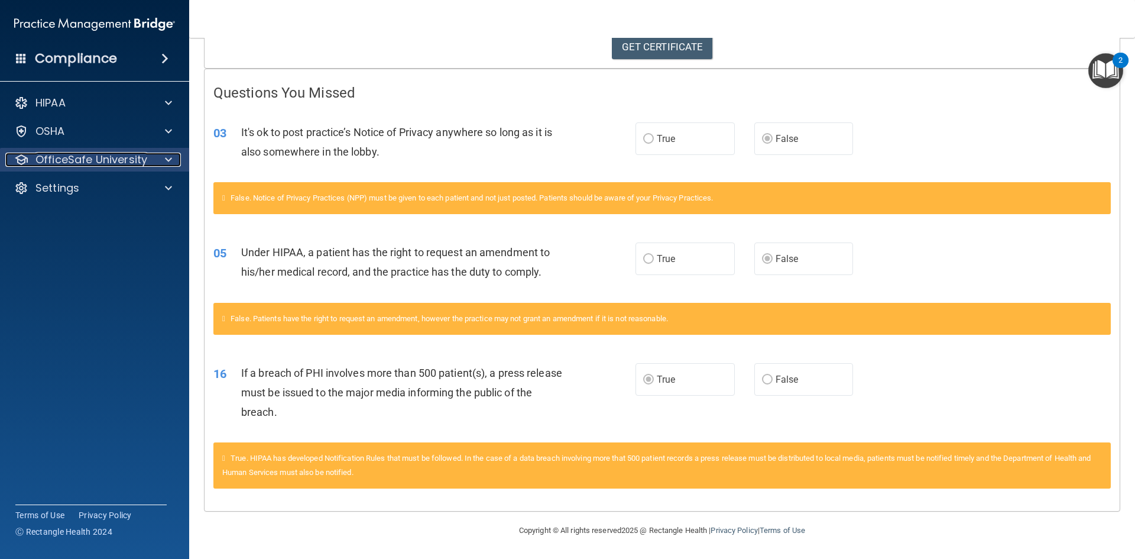
click at [83, 163] on p "OfficeSafe University" at bounding box center [91, 159] width 112 height 14
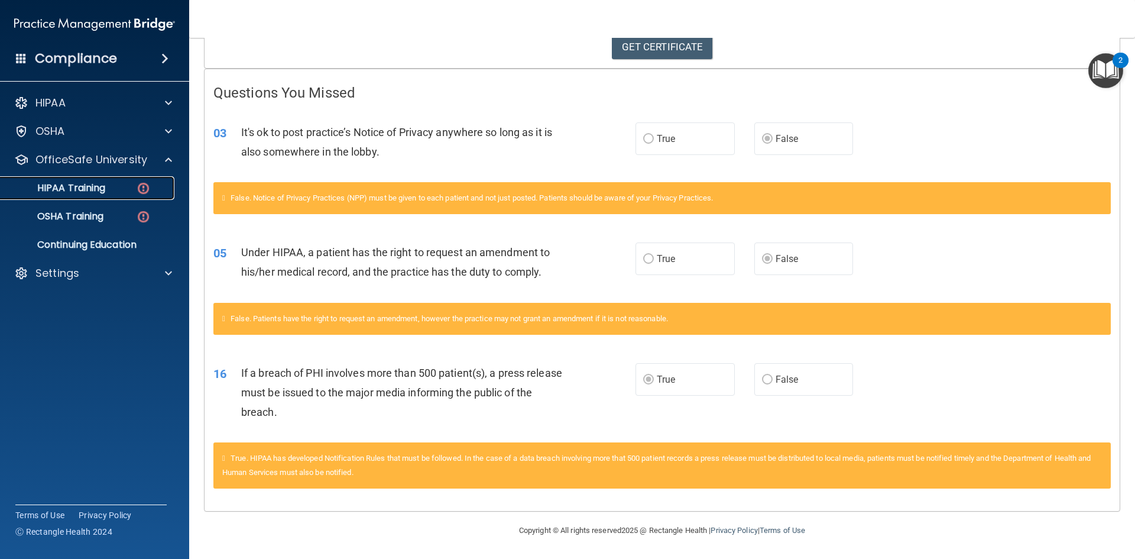
click at [82, 189] on p "HIPAA Training" at bounding box center [57, 188] width 98 height 12
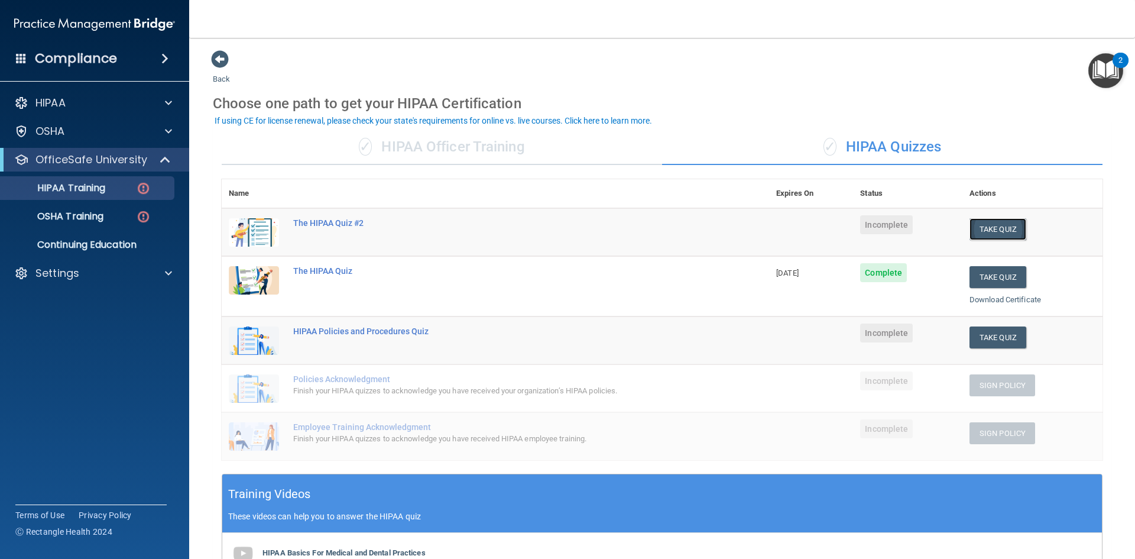
click at [991, 233] on button "Take Quiz" at bounding box center [997, 229] width 57 height 22
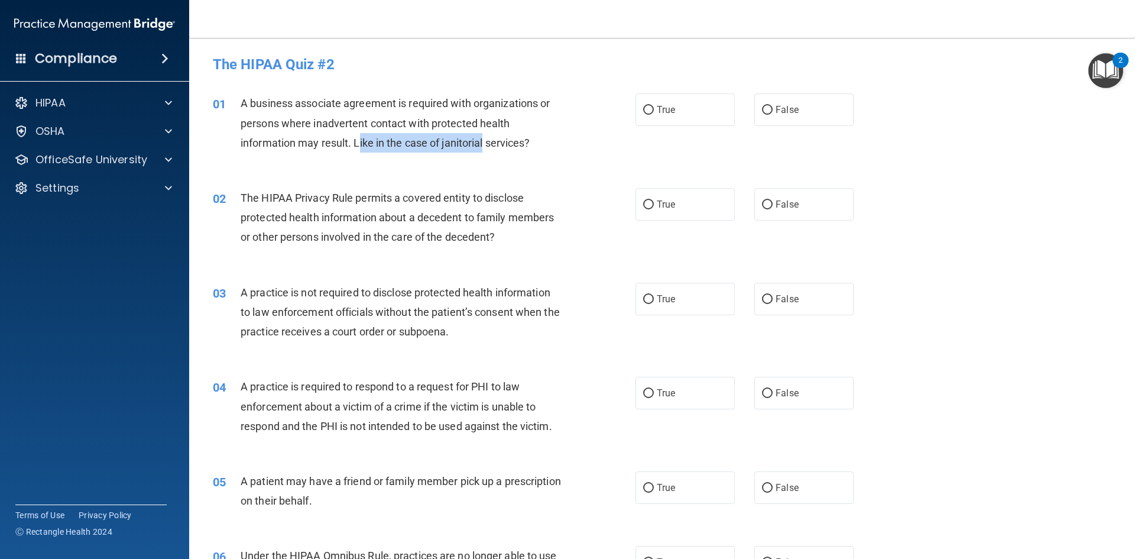
drag, startPoint x: 358, startPoint y: 145, endPoint x: 486, endPoint y: 154, distance: 128.0
click at [486, 154] on div "01 A business associate agreement is required with organizations or persons whe…" at bounding box center [424, 125] width 458 height 65
drag, startPoint x: 355, startPoint y: 143, endPoint x: 548, endPoint y: 148, distance: 192.8
click at [548, 148] on div "A business associate agreement is required with organizations or persons where …" at bounding box center [406, 122] width 330 height 59
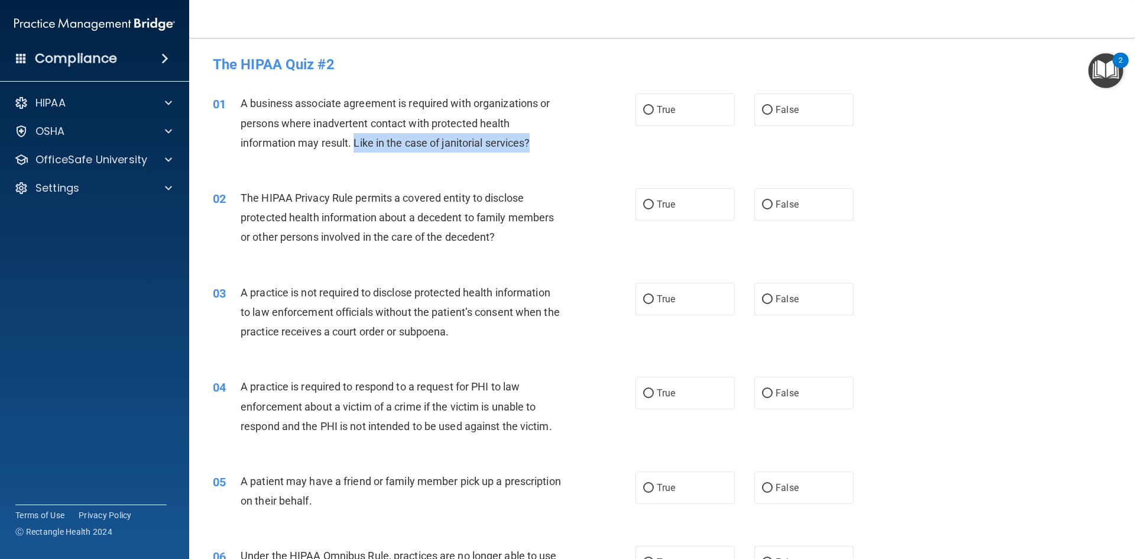
click at [548, 148] on div "A business associate agreement is required with organizations or persons where …" at bounding box center [406, 122] width 330 height 59
click at [766, 106] on input "False" at bounding box center [767, 110] width 11 height 9
radio input "true"
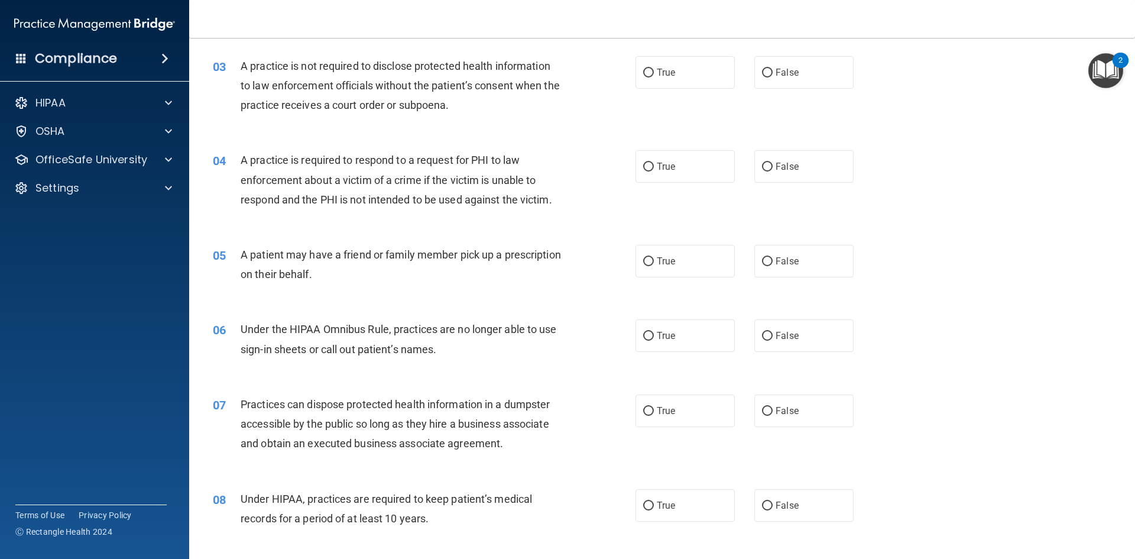
scroll to position [236, 0]
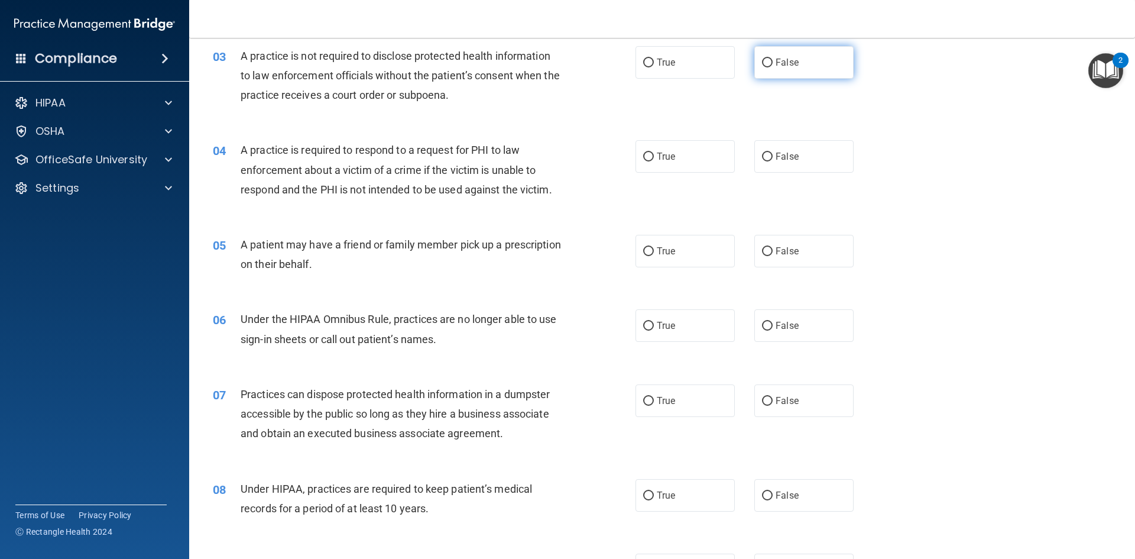
click at [792, 69] on label "False" at bounding box center [803, 62] width 99 height 33
click at [773, 67] on input "False" at bounding box center [767, 63] width 11 height 9
radio input "true"
click at [670, 79] on div "03 A practice is not required to disclose protected health information to law e…" at bounding box center [662, 78] width 916 height 95
click at [659, 69] on label "True" at bounding box center [684, 62] width 99 height 33
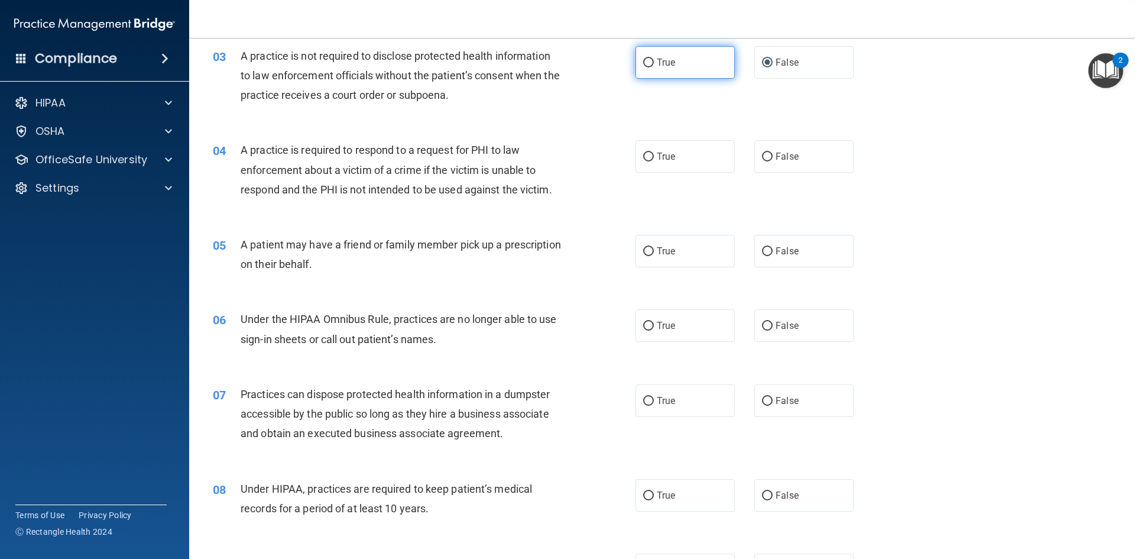
click at [637, 61] on label "True" at bounding box center [684, 62] width 99 height 33
click at [643, 61] on input "True" at bounding box center [648, 63] width 11 height 9
radio input "true"
click at [775, 65] on span "False" at bounding box center [786, 62] width 23 height 11
click at [773, 65] on input "False" at bounding box center [767, 63] width 11 height 9
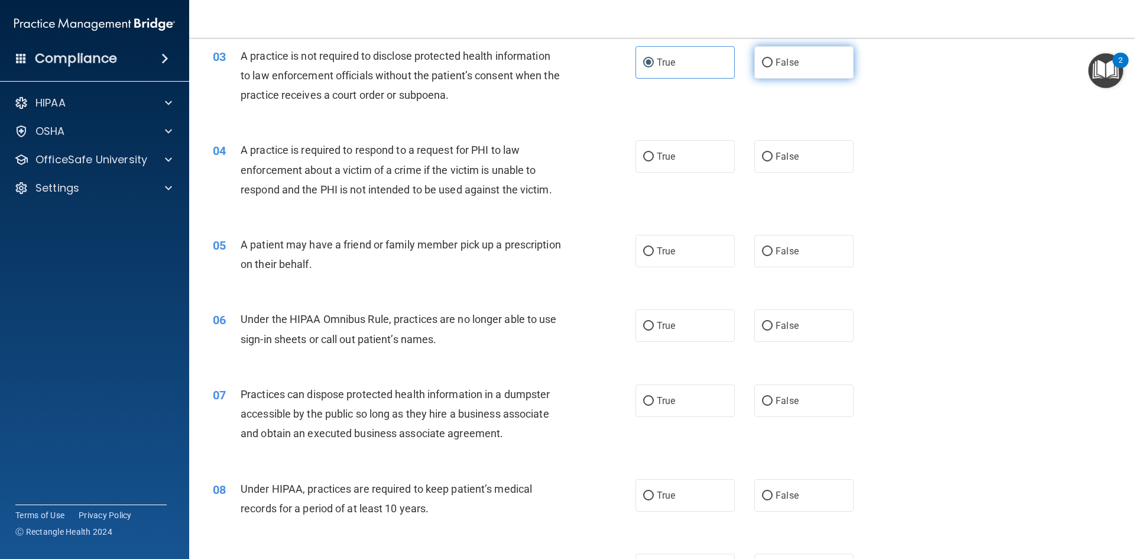
radio input "true"
radio input "false"
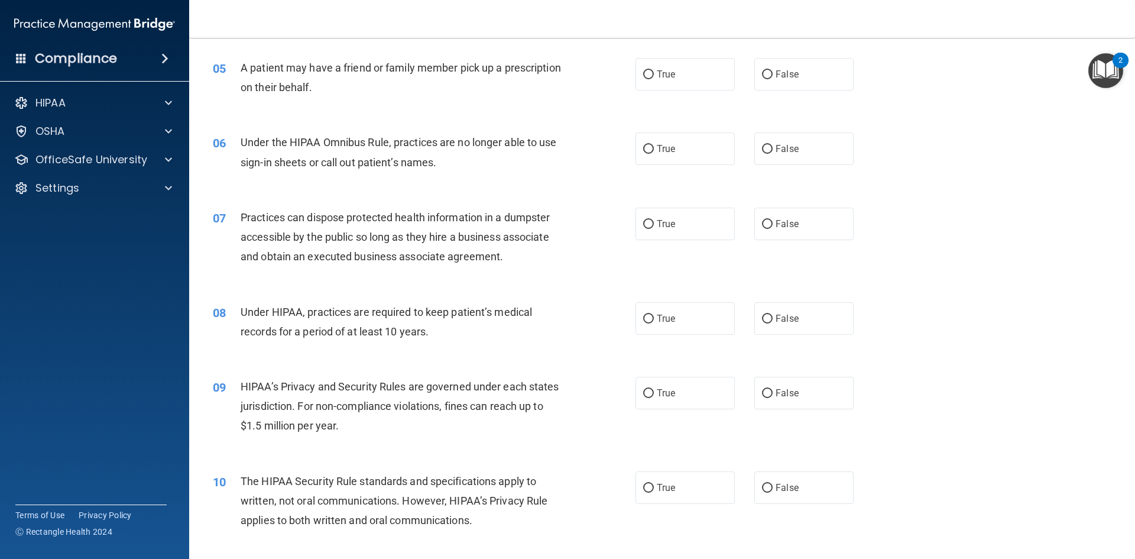
scroll to position [414, 0]
click at [657, 77] on span "True" at bounding box center [666, 73] width 18 height 11
click at [653, 77] on input "True" at bounding box center [648, 74] width 11 height 9
radio input "true"
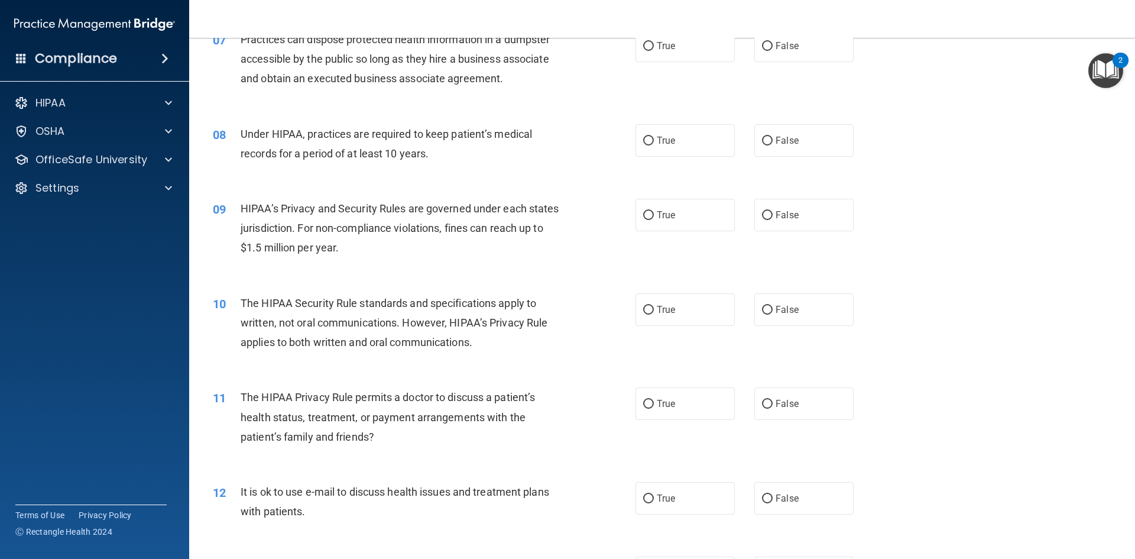
scroll to position [532, 0]
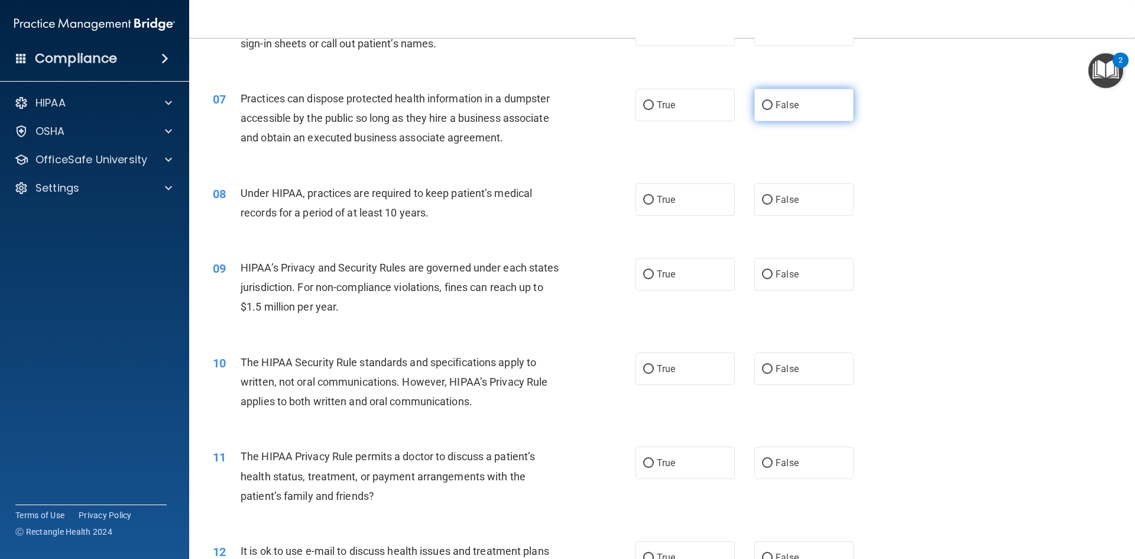
click at [762, 108] on input "False" at bounding box center [767, 105] width 11 height 9
radio input "true"
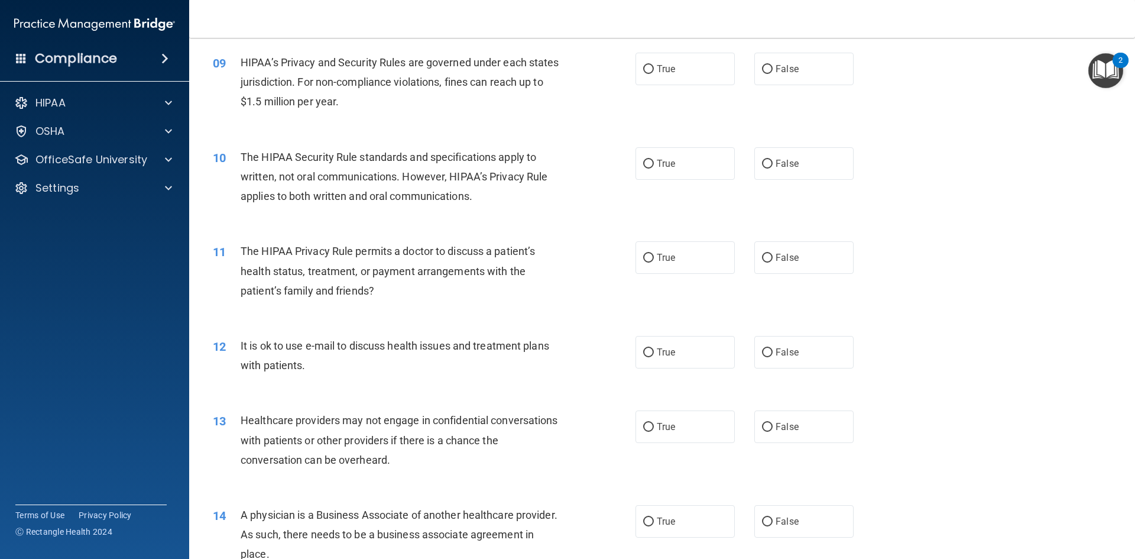
scroll to position [709, 0]
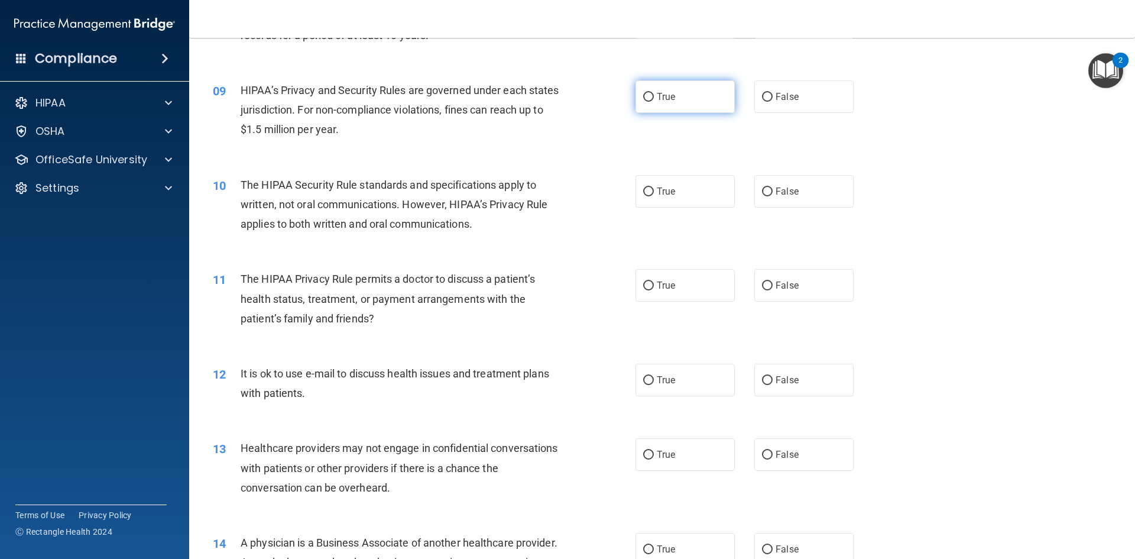
click at [648, 102] on label "True" at bounding box center [684, 96] width 99 height 33
click at [648, 102] on input "True" at bounding box center [648, 97] width 11 height 9
radio input "true"
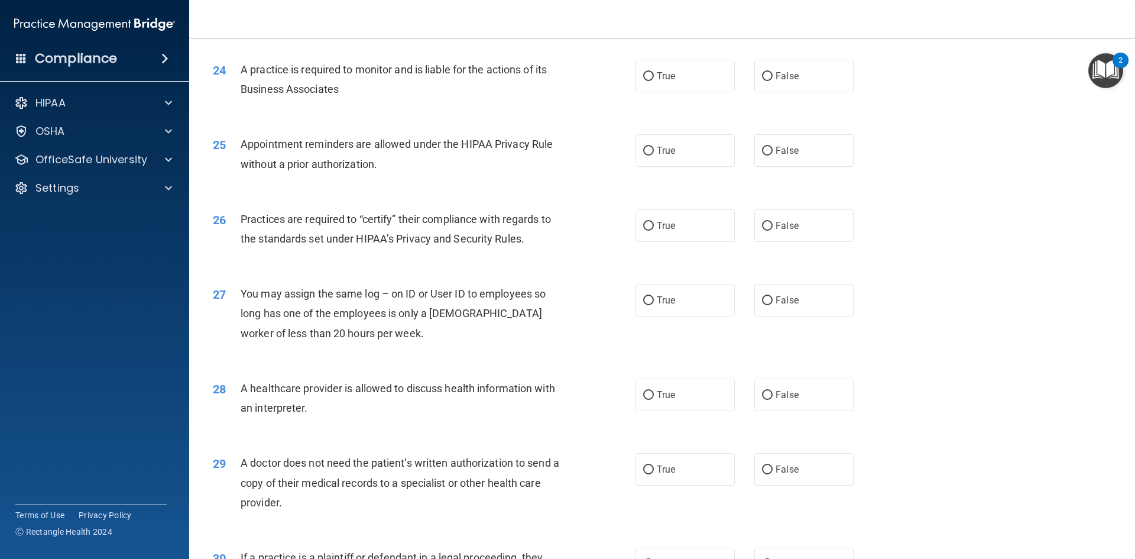
scroll to position [2041, 0]
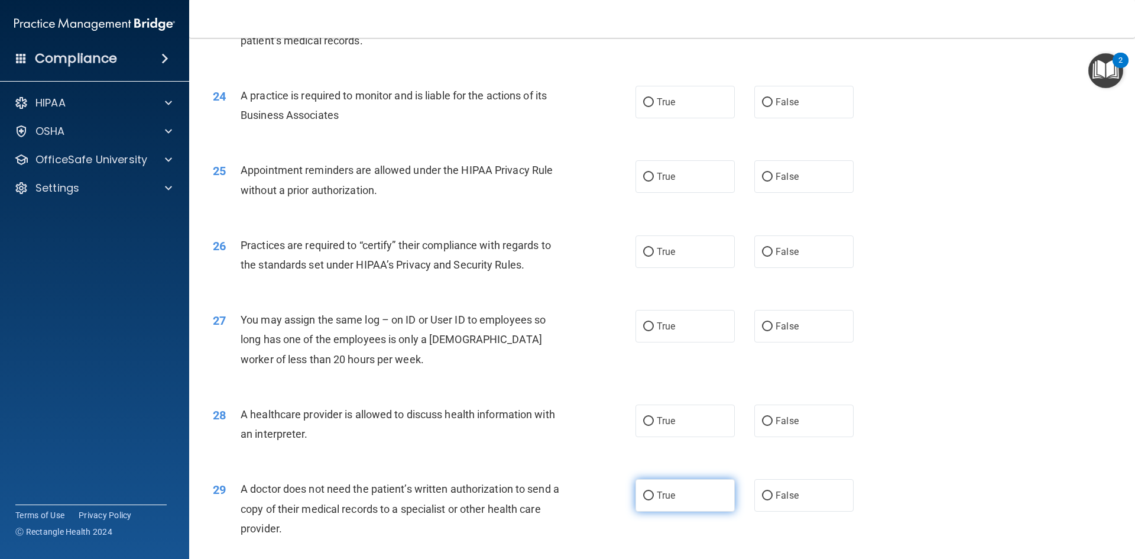
click at [647, 499] on input "True" at bounding box center [648, 495] width 11 height 9
radio input "true"
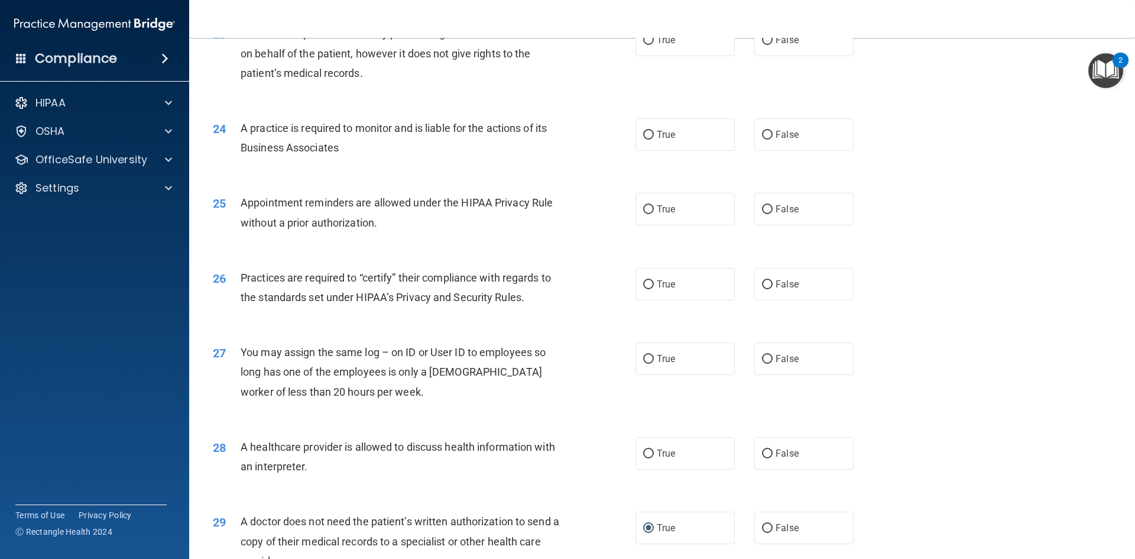
scroll to position [1982, 0]
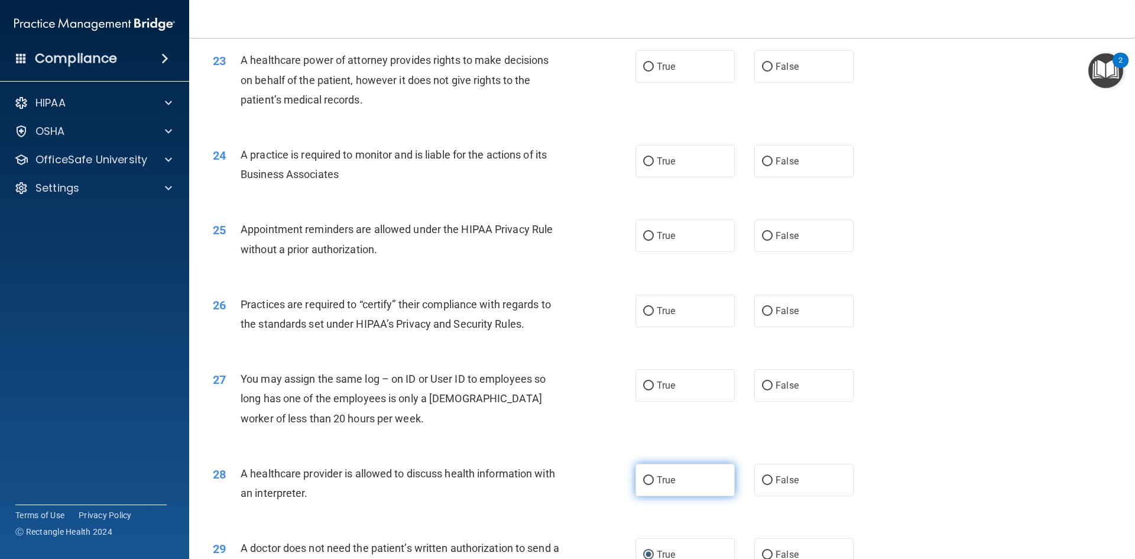
click at [657, 482] on span "True" at bounding box center [666, 479] width 18 height 11
click at [653, 482] on input "True" at bounding box center [648, 480] width 11 height 9
radio input "true"
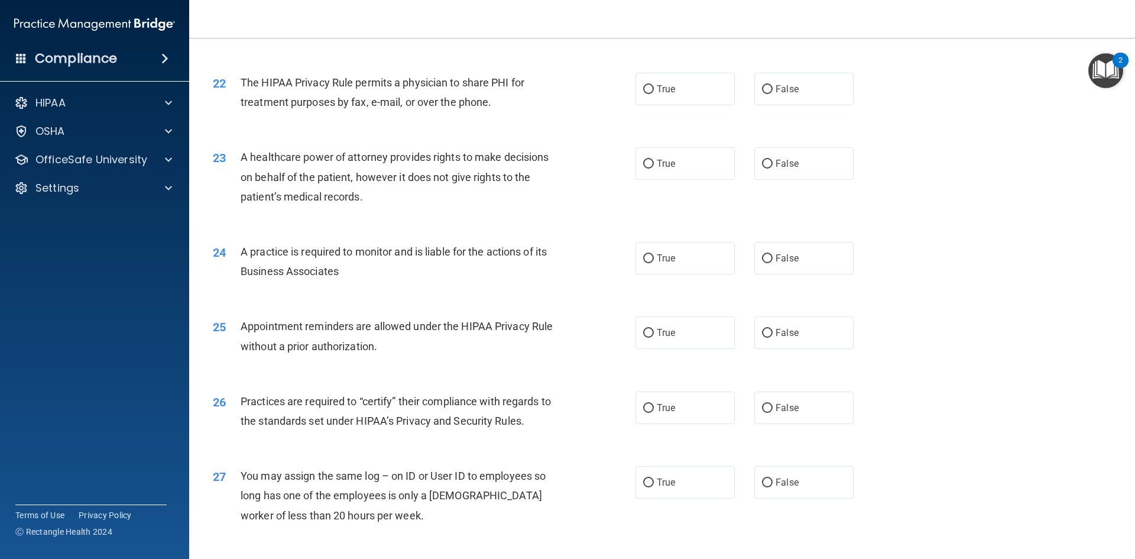
scroll to position [1864, 0]
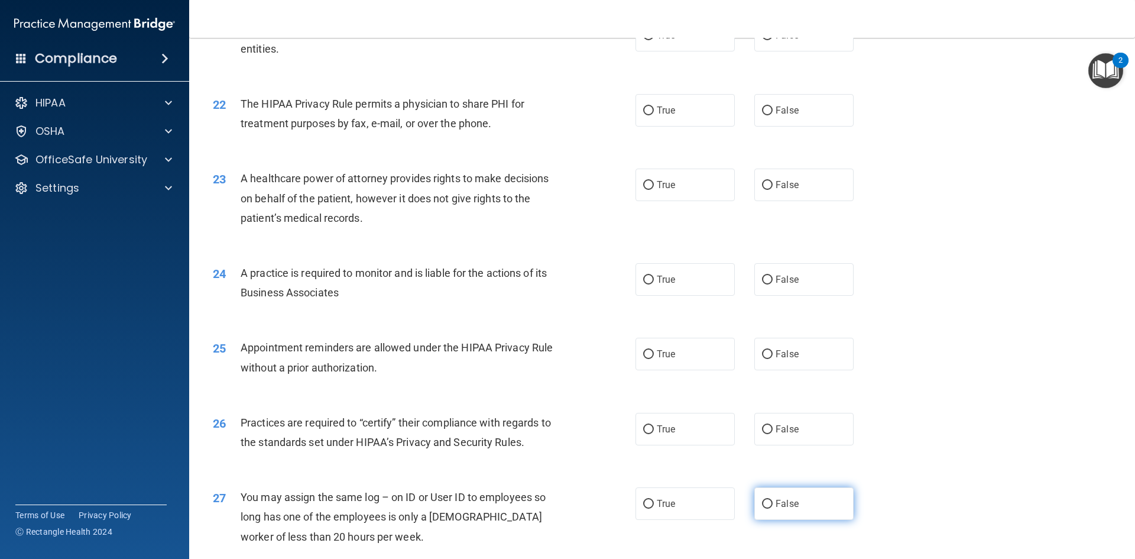
click at [769, 503] on label "False" at bounding box center [803, 503] width 99 height 33
click at [769, 503] on input "False" at bounding box center [767, 503] width 11 height 9
radio input "true"
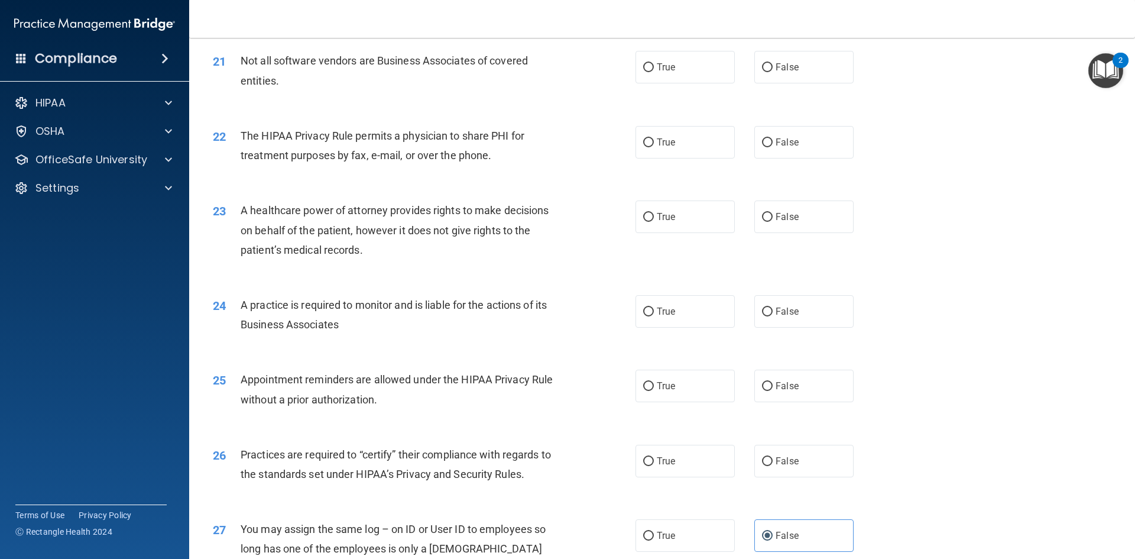
scroll to position [1804, 0]
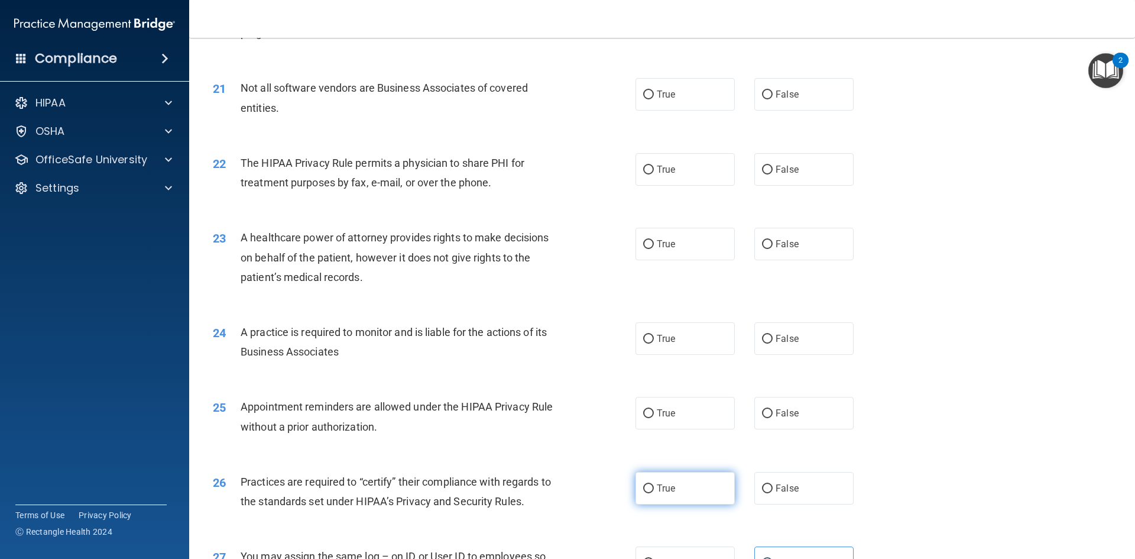
click at [638, 491] on label "True" at bounding box center [684, 488] width 99 height 33
click at [643, 491] on input "True" at bounding box center [648, 488] width 11 height 9
radio input "true"
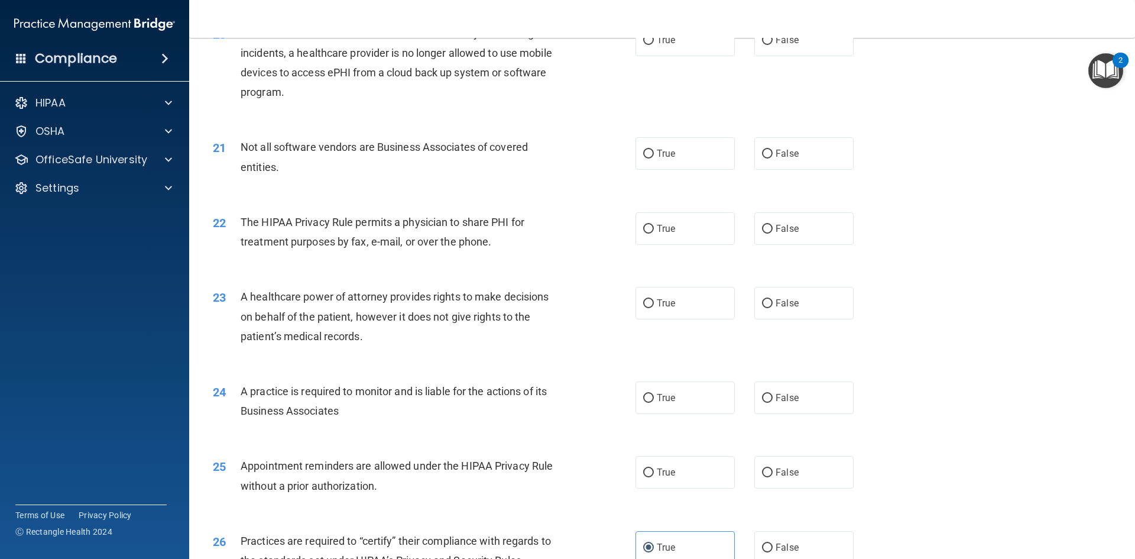
scroll to position [1686, 0]
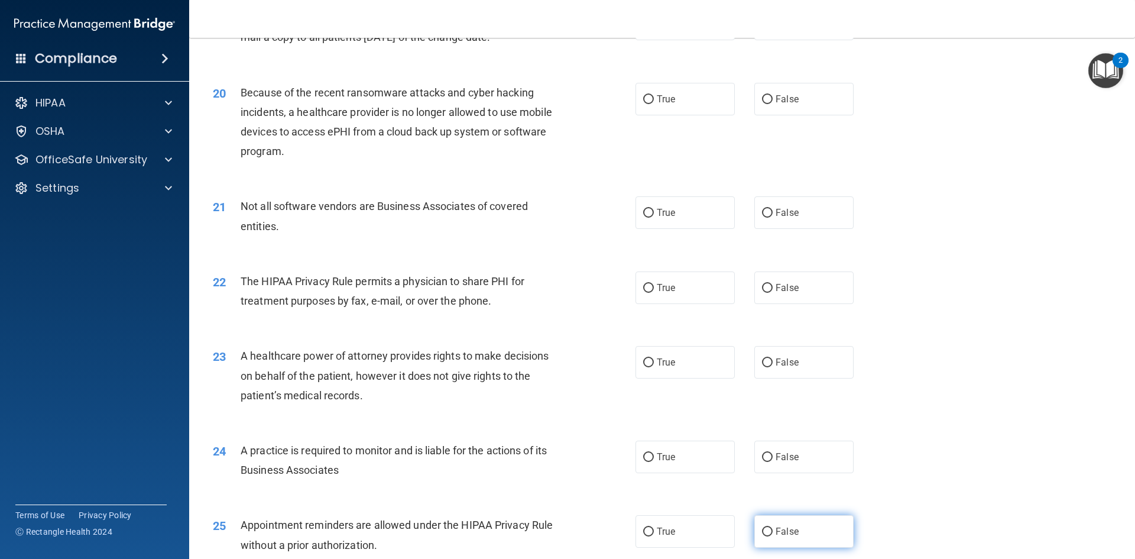
click at [754, 525] on label "False" at bounding box center [803, 531] width 99 height 33
click at [762, 527] on input "False" at bounding box center [767, 531] width 11 height 9
radio input "true"
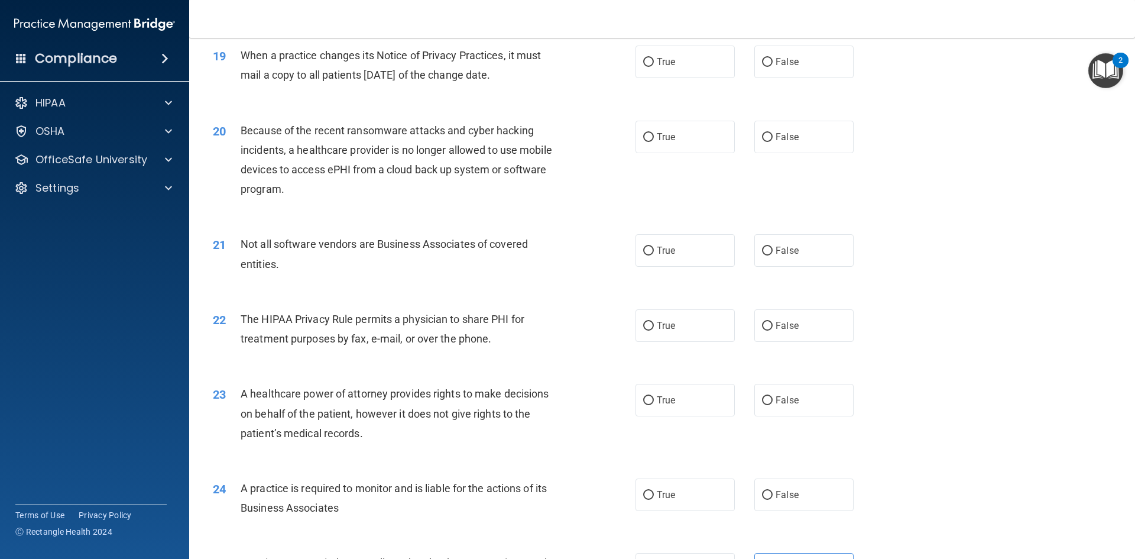
scroll to position [1627, 0]
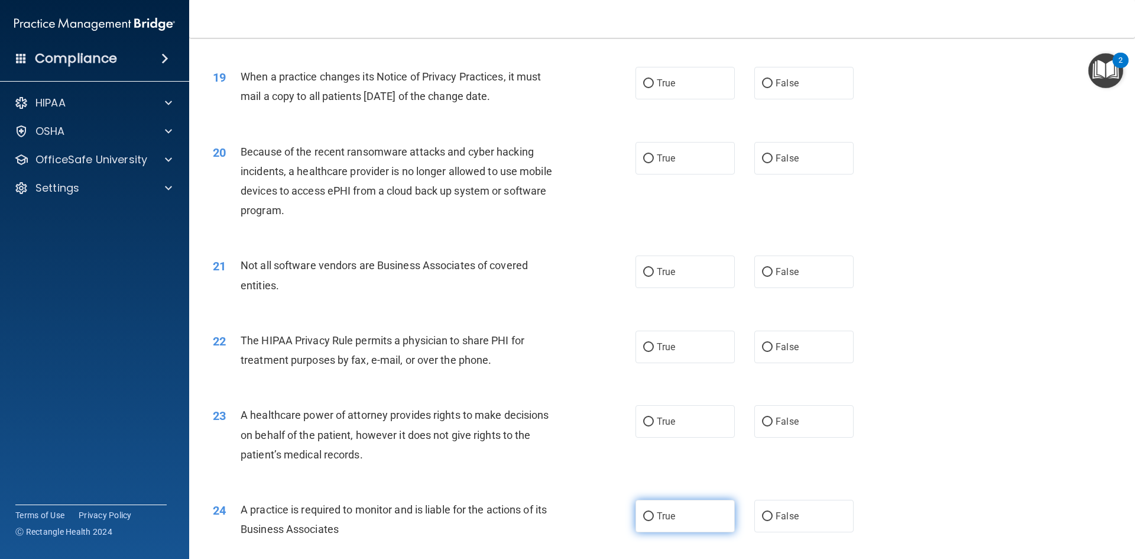
click at [638, 515] on label "True" at bounding box center [684, 515] width 99 height 33
click at [643, 515] on input "True" at bounding box center [648, 516] width 11 height 9
radio input "true"
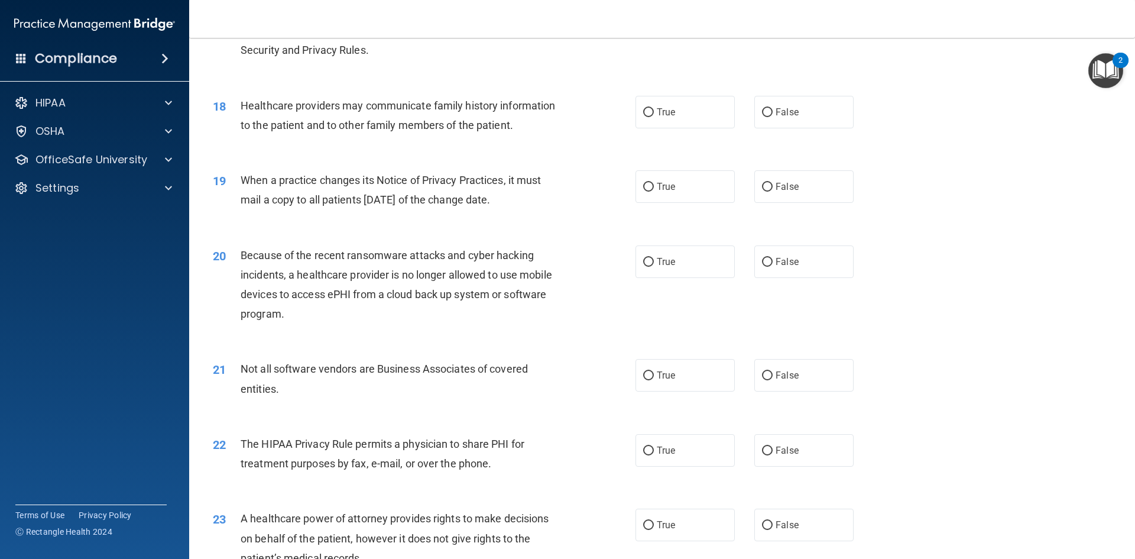
scroll to position [1502, 0]
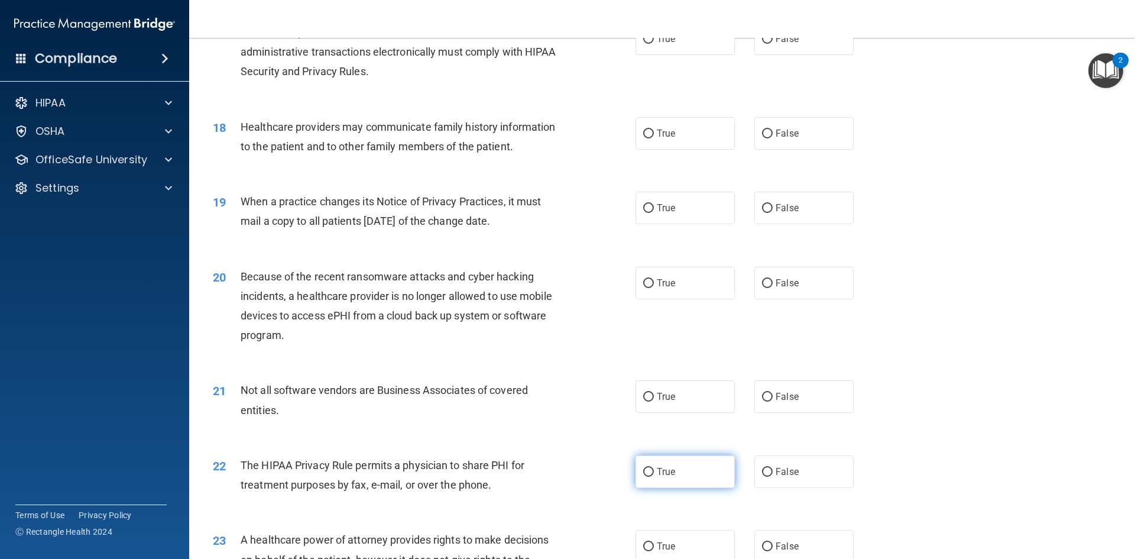
click at [647, 473] on input "True" at bounding box center [648, 472] width 11 height 9
radio input "true"
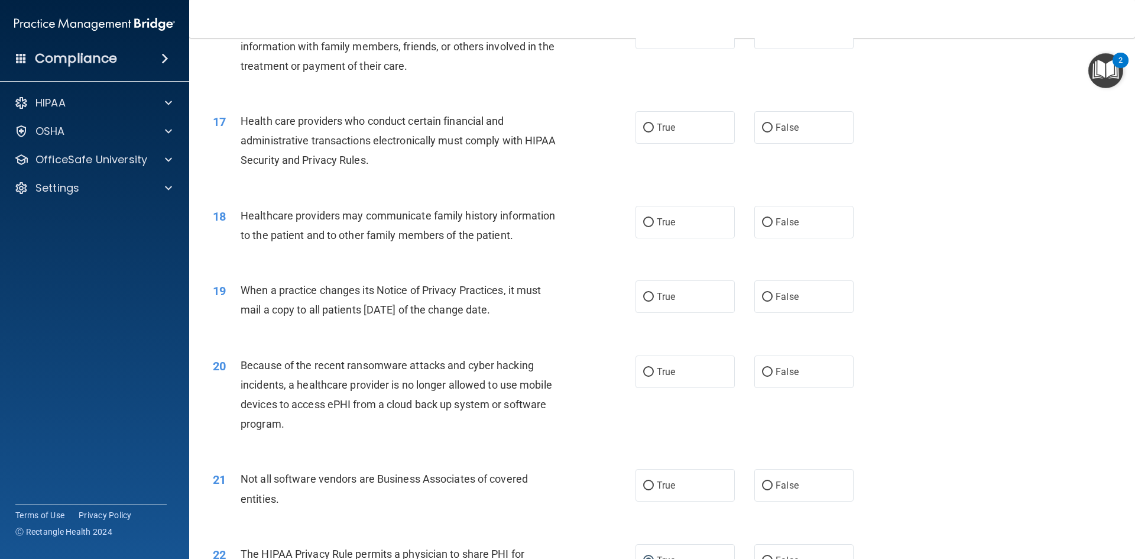
scroll to position [1384, 0]
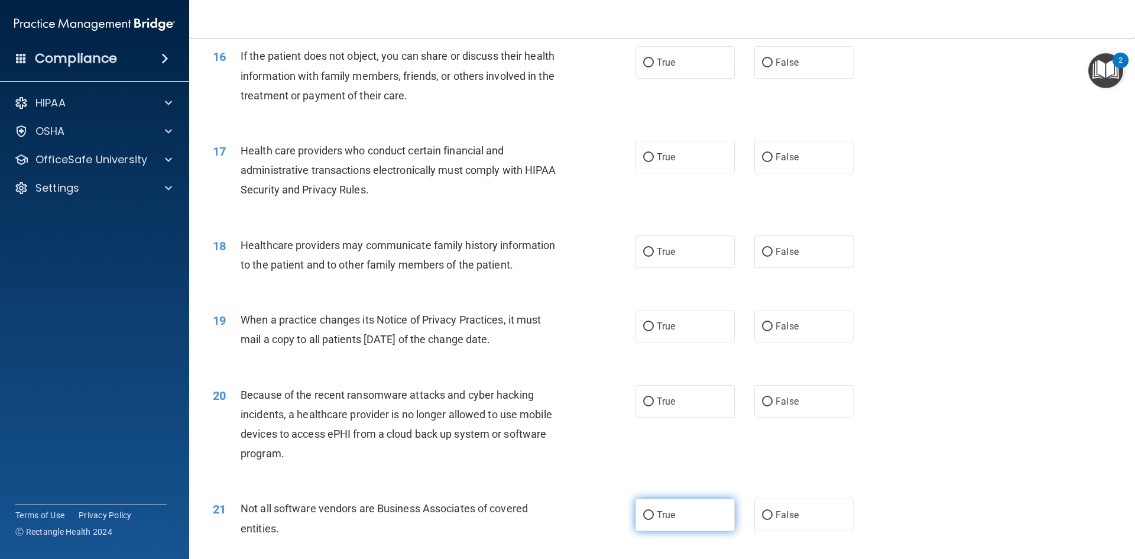
click at [661, 512] on span "True" at bounding box center [666, 514] width 18 height 11
click at [654, 512] on input "True" at bounding box center [648, 515] width 11 height 9
radio input "true"
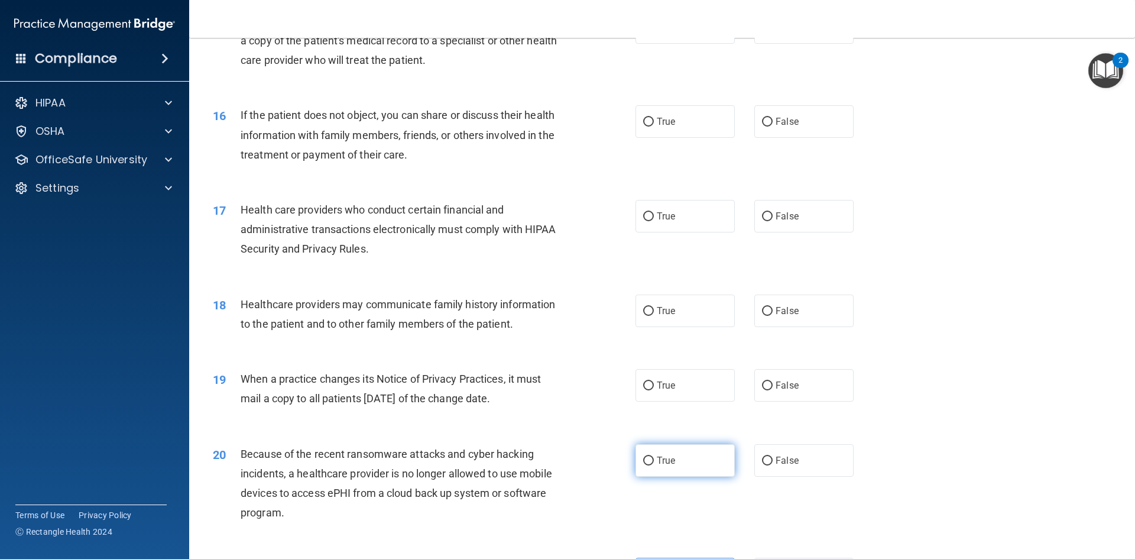
click at [641, 454] on label "True" at bounding box center [684, 460] width 99 height 33
click at [643, 456] on input "True" at bounding box center [648, 460] width 11 height 9
radio input "true"
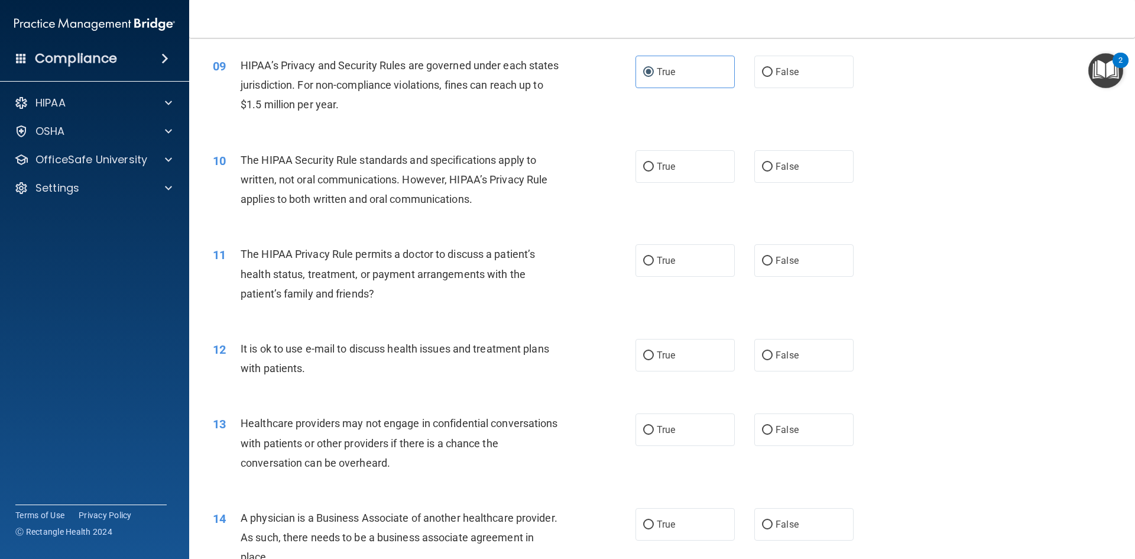
scroll to position [793, 0]
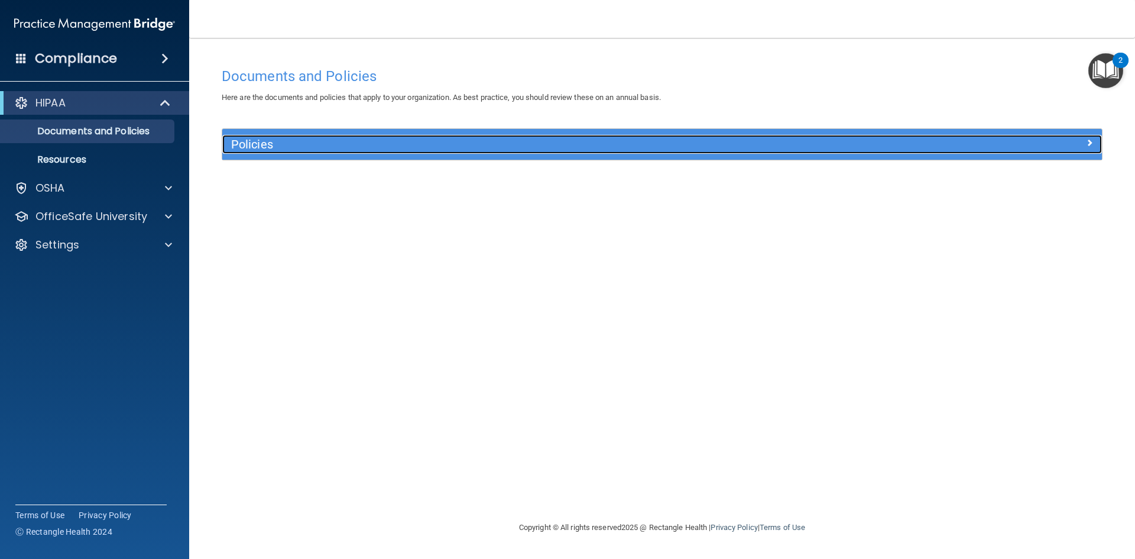
click at [255, 142] on h5 "Policies" at bounding box center [552, 144] width 642 height 13
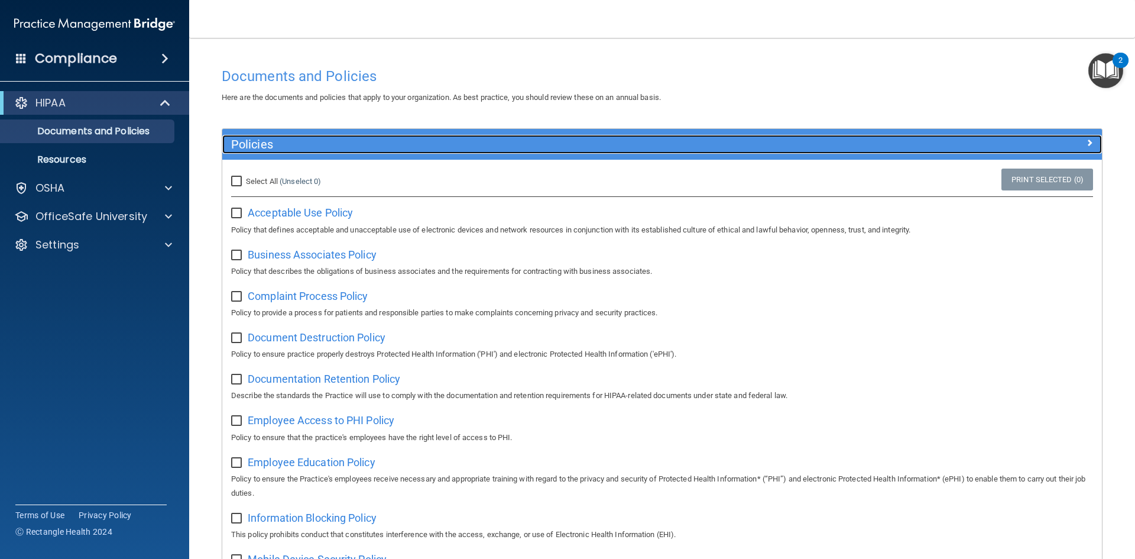
click at [255, 142] on h5 "Policies" at bounding box center [552, 144] width 642 height 13
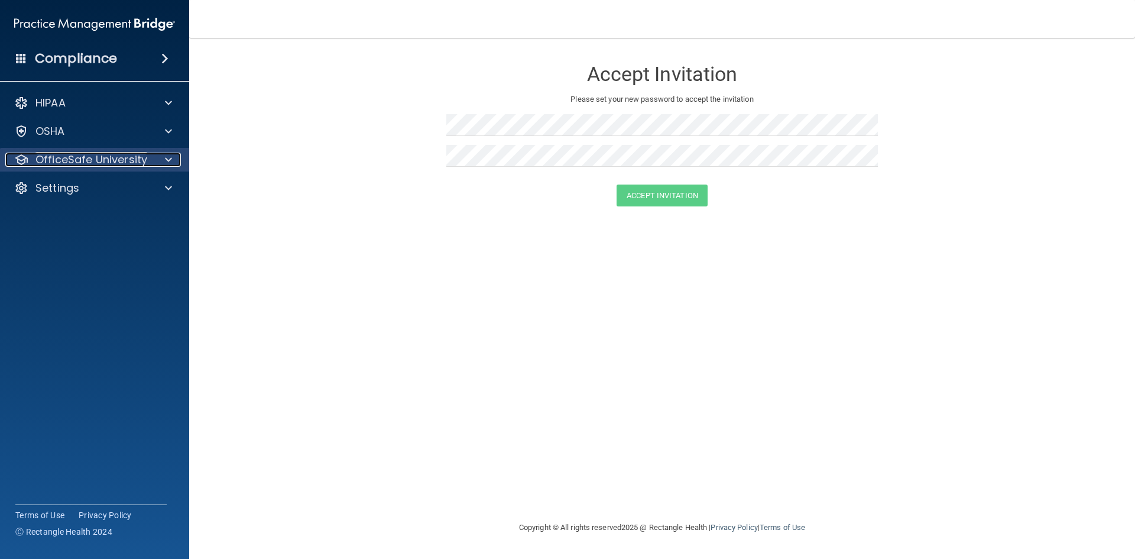
click at [99, 155] on p "OfficeSafe University" at bounding box center [91, 159] width 112 height 14
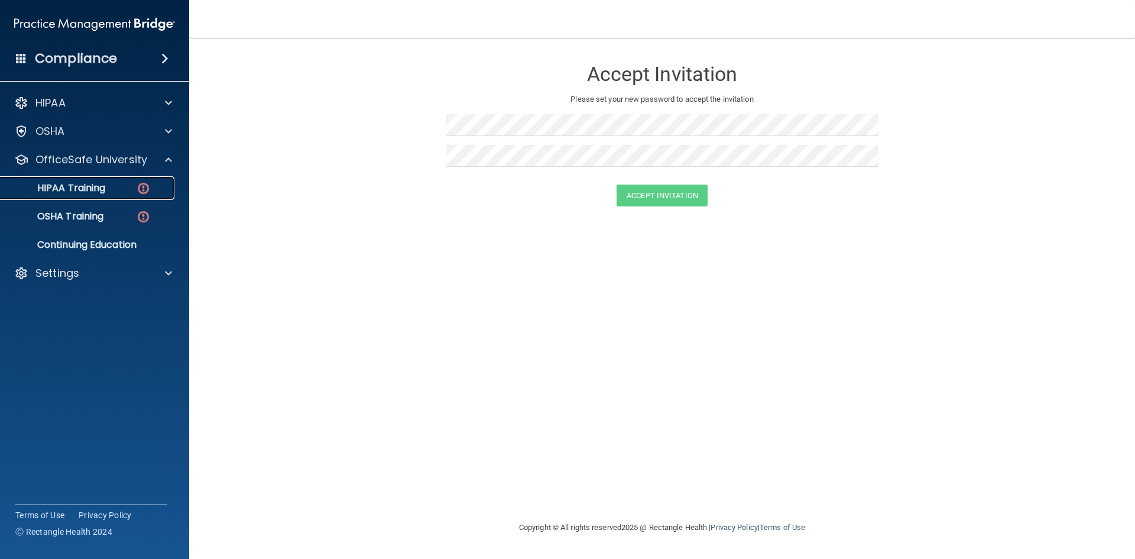
click at [82, 183] on p "HIPAA Training" at bounding box center [57, 188] width 98 height 12
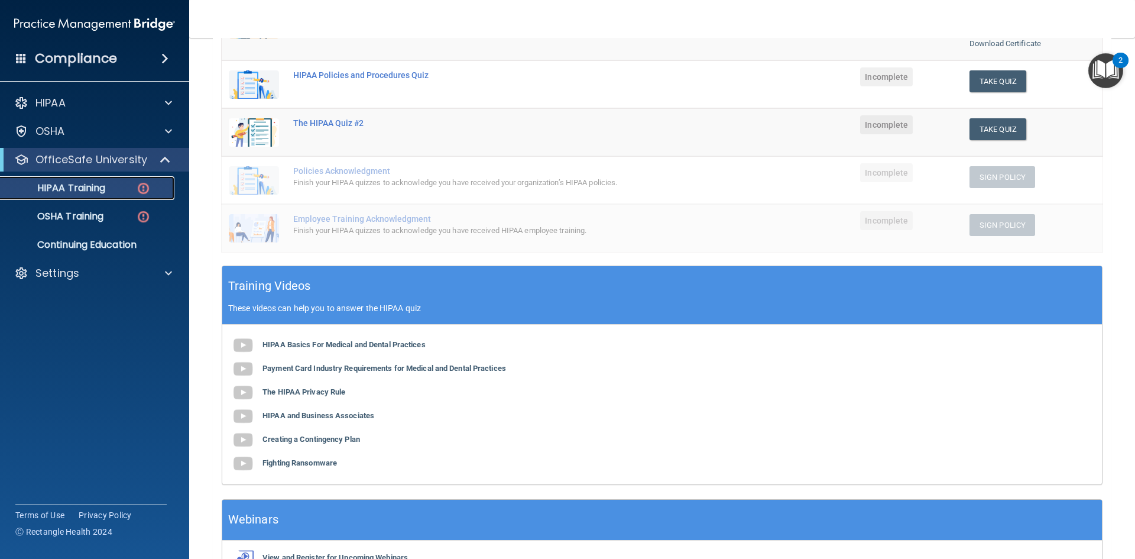
scroll to position [282, 0]
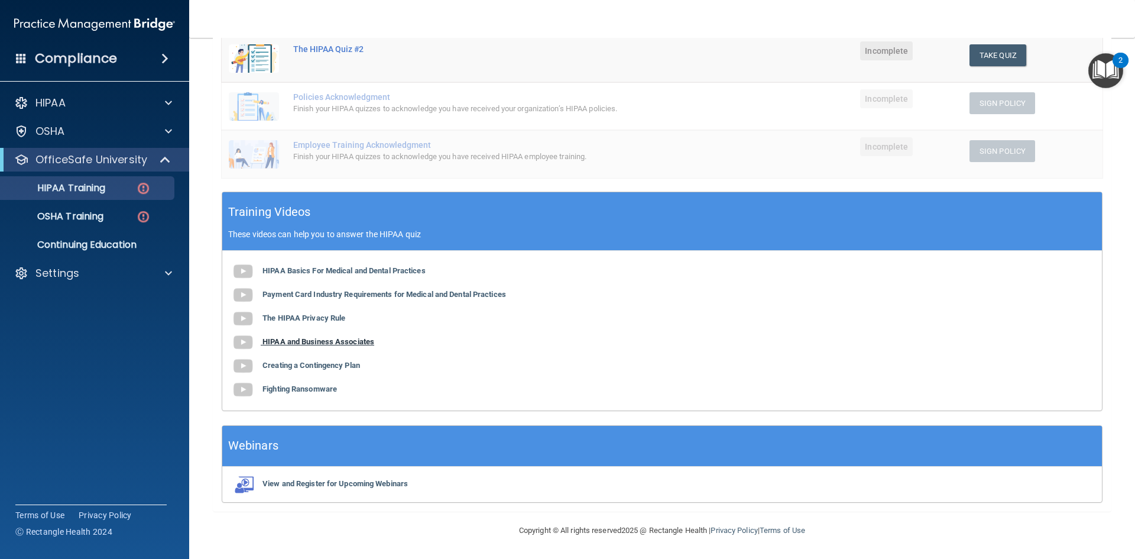
click at [304, 345] on b "HIPAA and Business Associates" at bounding box center [318, 341] width 112 height 9
